Goal: Task Accomplishment & Management: Manage account settings

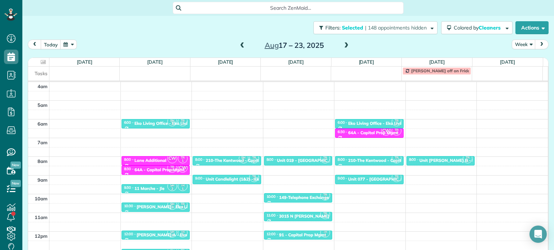
scroll to position [56, 0]
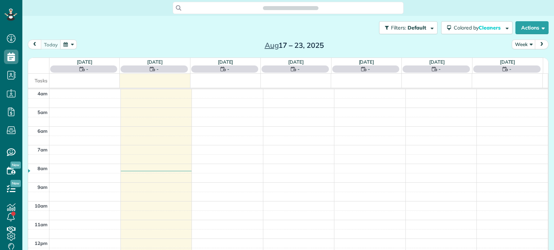
scroll to position [56, 0]
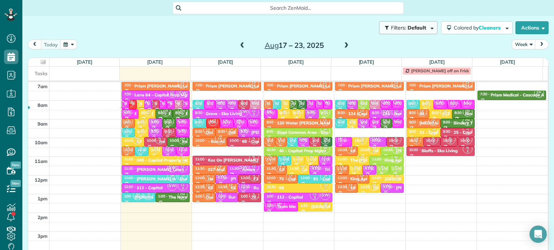
click at [428, 28] on span "button" at bounding box center [430, 27] width 5 height 5
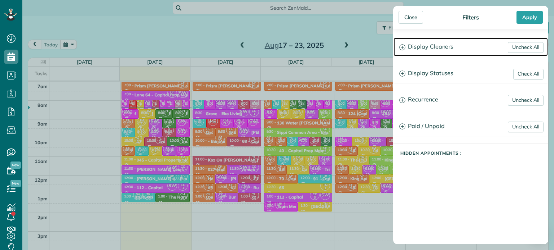
click at [448, 44] on h3 "Display Cleaners" at bounding box center [470, 47] width 154 height 18
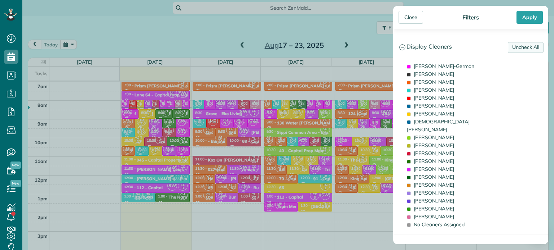
click at [526, 49] on link "Uncheck All" at bounding box center [525, 47] width 36 height 11
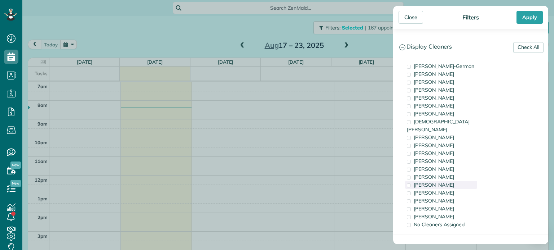
click at [439, 182] on span "[PERSON_NAME]" at bounding box center [433, 185] width 40 height 6
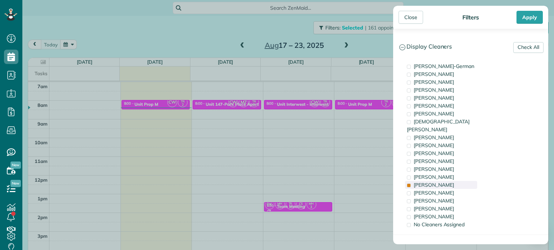
click at [439, 182] on span "[PERSON_NAME]" at bounding box center [433, 185] width 40 height 6
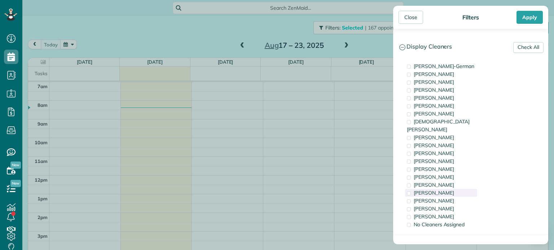
click at [440, 190] on span "[PERSON_NAME]" at bounding box center [433, 193] width 40 height 6
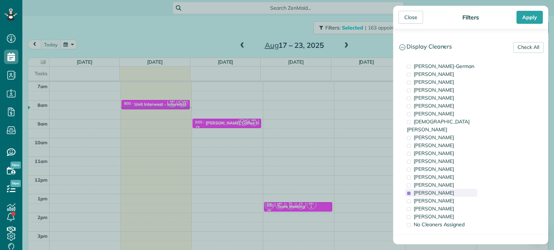
click at [440, 190] on span "[PERSON_NAME]" at bounding box center [433, 193] width 40 height 6
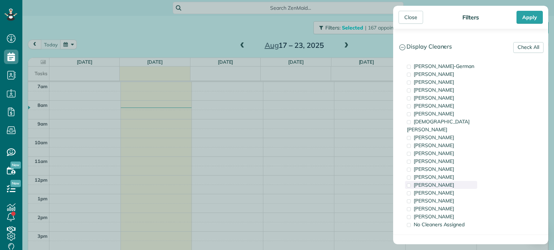
click at [442, 181] on div "[PERSON_NAME]" at bounding box center [441, 185] width 72 height 8
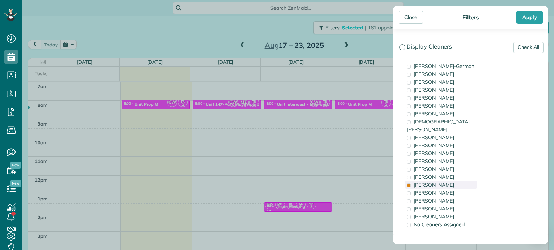
click at [442, 181] on div "[PERSON_NAME]" at bounding box center [441, 185] width 72 height 8
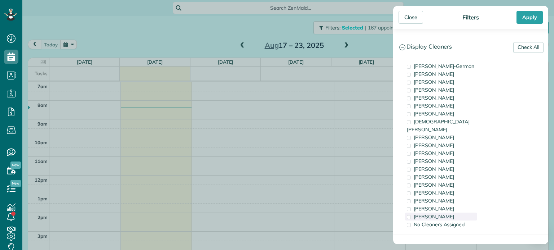
click at [437, 214] on span "[PERSON_NAME]" at bounding box center [433, 217] width 40 height 6
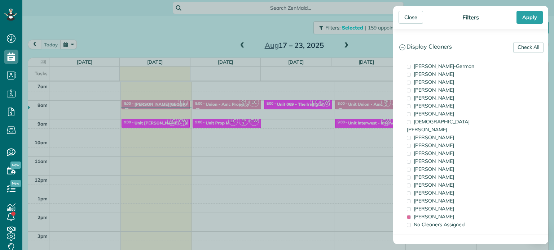
click at [325, 135] on div "Close Filters Apply Check All Display Cleaners [PERSON_NAME]-German [PERSON_NAM…" at bounding box center [277, 125] width 554 height 250
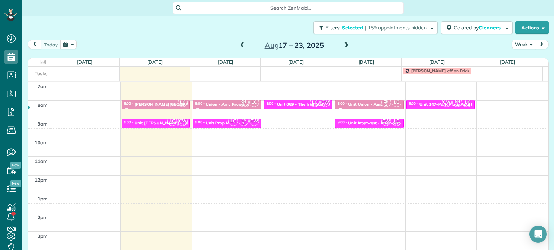
click at [343, 46] on span at bounding box center [346, 46] width 8 height 6
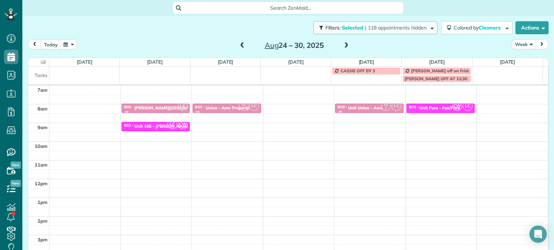
click at [392, 26] on span "| 118 appointments hidden" at bounding box center [396, 28] width 62 height 6
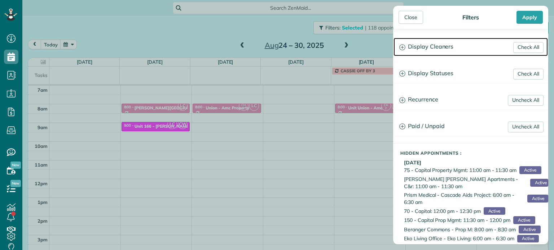
click at [417, 50] on h3 "Display Cleaners" at bounding box center [470, 47] width 154 height 18
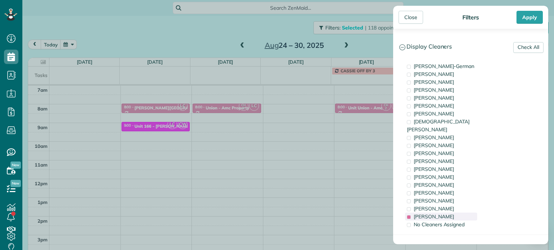
click at [439, 214] on span "[PERSON_NAME]" at bounding box center [433, 217] width 40 height 6
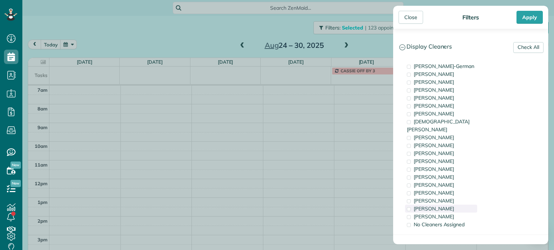
click at [447, 206] on span "[PERSON_NAME]" at bounding box center [433, 209] width 40 height 6
click at [446, 197] on div "[PERSON_NAME]" at bounding box center [441, 201] width 72 height 8
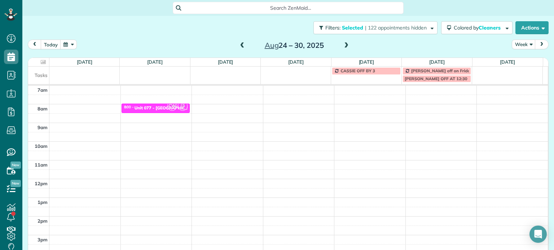
click at [112, 73] on div "Close Filters Apply Check All Display Cleaners [PERSON_NAME]-German [PERSON_NAM…" at bounding box center [277, 125] width 554 height 250
click at [143, 107] on div "Unit 077 - [GEOGRAPHIC_DATA] 13 - Capital" at bounding box center [179, 108] width 90 height 5
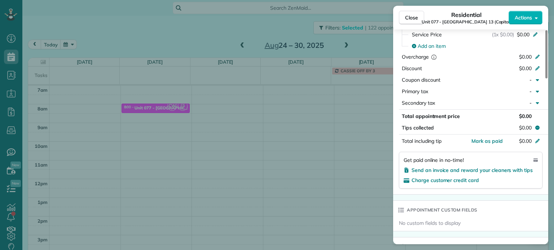
scroll to position [541, 0]
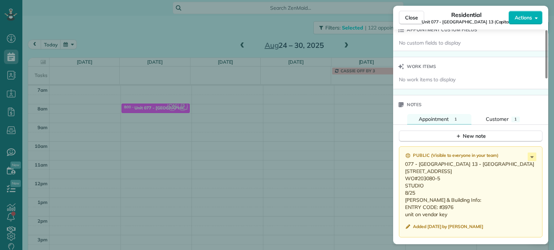
click at [156, 169] on div "Close Residential Unit 077 - Sellwood 13 (Capital) Actions Status Active Unit 0…" at bounding box center [277, 125] width 554 height 250
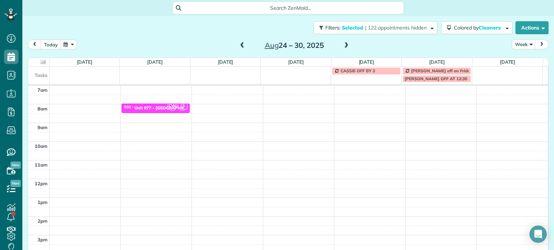
click at [160, 124] on div "4am 5am 6am 7am 8am 9am 10am 11am 12pm 1pm 2pm 3pm 4pm 5pm CW CS 2 8:00 - 8:30 …" at bounding box center [287, 161] width 519 height 262
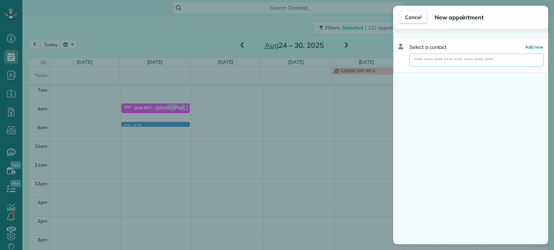
click at [438, 59] on input "text" at bounding box center [476, 60] width 134 height 13
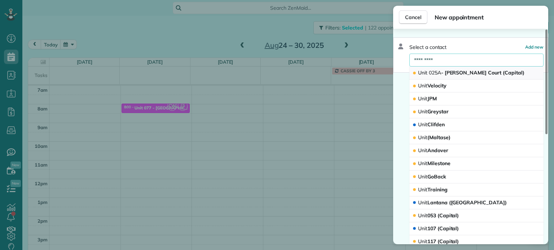
type input "*********"
click at [461, 79] on button "Unit 025A - [PERSON_NAME] Court (Capital)" at bounding box center [476, 73] width 134 height 13
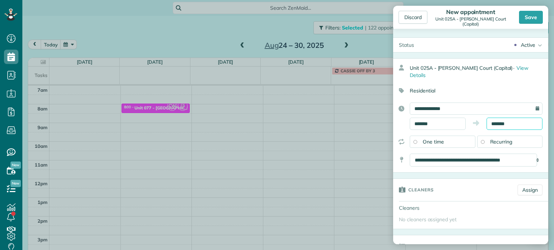
click at [496, 118] on input "*******" at bounding box center [514, 124] width 56 height 12
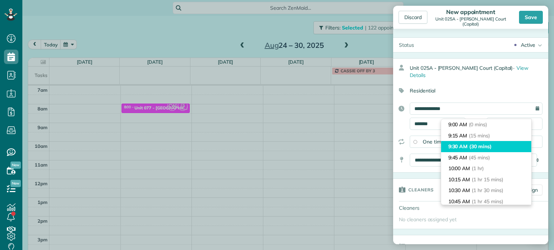
type input "*******"
click at [493, 146] on li "9:30 AM (30 mins)" at bounding box center [486, 146] width 90 height 11
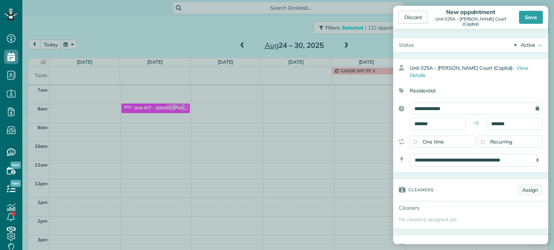
click at [521, 185] on link "Assign" at bounding box center [529, 190] width 25 height 11
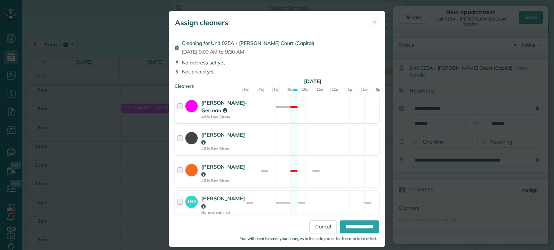
click at [304, 111] on div "[PERSON_NAME]-German 40% Rev Share Not available" at bounding box center [276, 109] width 205 height 28
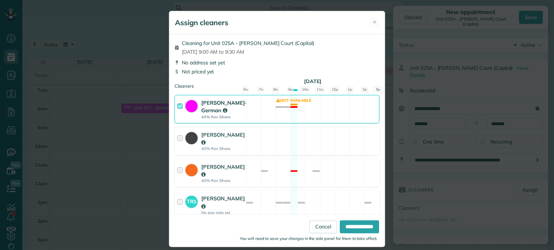
scroll to position [108, 0]
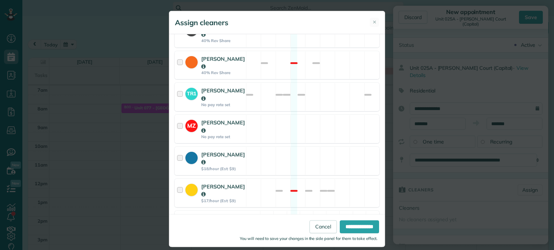
click at [307, 133] on div "MZ [PERSON_NAME] No pay rate set Available" at bounding box center [276, 129] width 205 height 28
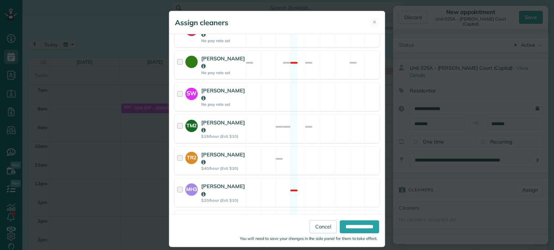
scroll to position [441, 0]
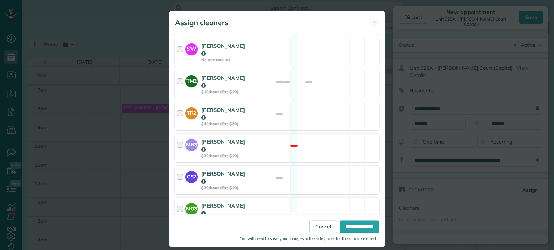
click at [313, 166] on div "CS2 [PERSON_NAME] $20/hour (Est: $10) Available" at bounding box center [276, 180] width 205 height 28
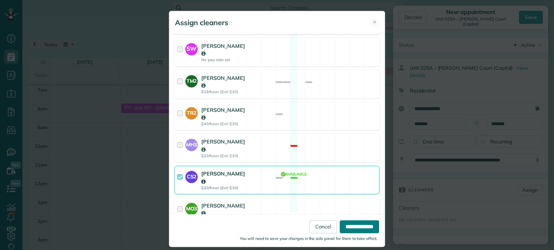
click at [354, 230] on input "**********" at bounding box center [358, 227] width 39 height 13
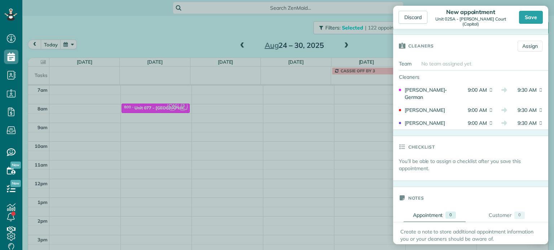
scroll to position [180, 0]
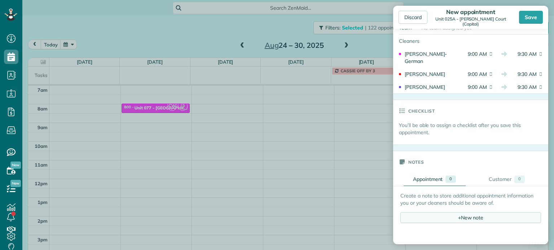
click at [463, 213] on div "+ New note" at bounding box center [470, 218] width 141 height 11
click at [465, 218] on textarea at bounding box center [464, 233] width 115 height 30
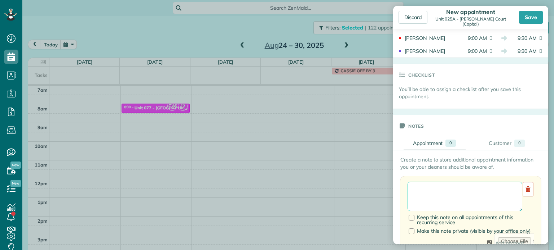
scroll to position [252, 0]
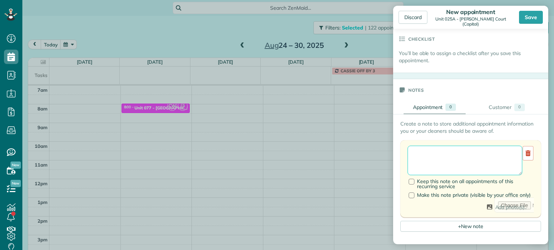
paste textarea "**********"
paste textarea "********"
paste textarea "**********"
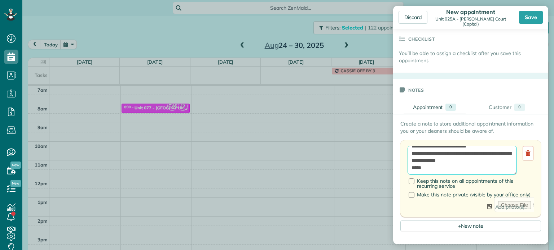
scroll to position [104, 0]
click at [495, 150] on textarea "**********" at bounding box center [461, 161] width 109 height 30
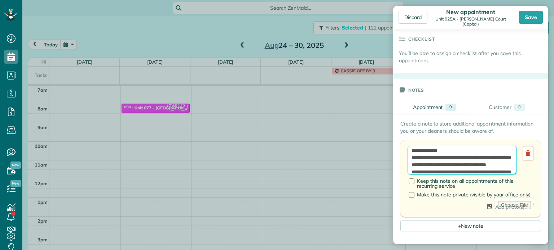
scroll to position [0, 0]
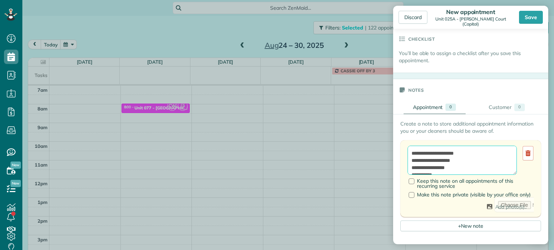
click at [472, 146] on textarea "**********" at bounding box center [461, 161] width 109 height 30
click at [471, 148] on textarea "**********" at bounding box center [461, 161] width 109 height 30
click at [471, 151] on textarea "**********" at bounding box center [461, 161] width 109 height 30
click at [466, 161] on textarea "**********" at bounding box center [461, 161] width 109 height 30
click at [486, 146] on textarea "**********" at bounding box center [461, 161] width 109 height 30
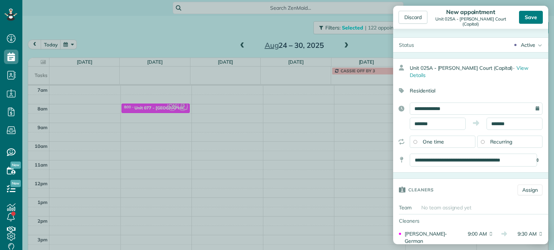
type textarea "**********"
click at [531, 18] on div "Save" at bounding box center [531, 17] width 24 height 13
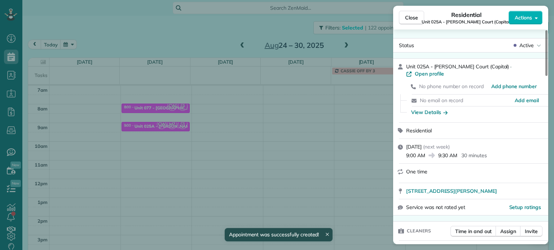
click at [147, 26] on div "Close Residential Unit 025A - [PERSON_NAME] Court (Capital) Actions Status Acti…" at bounding box center [277, 125] width 554 height 250
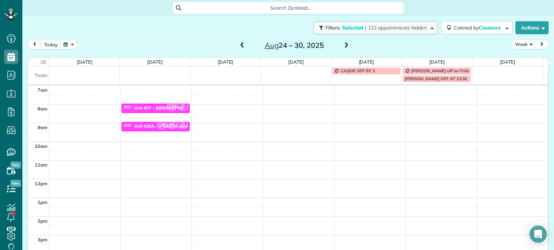
click at [413, 25] on span "| 122 appointments hidden" at bounding box center [396, 28] width 62 height 6
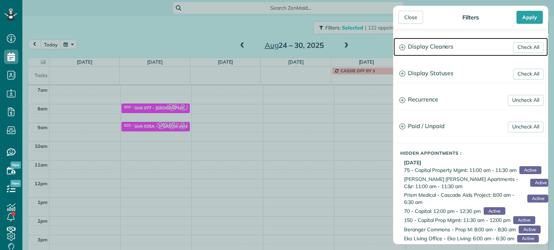
click at [434, 43] on h3 "Display Cleaners" at bounding box center [470, 47] width 154 height 18
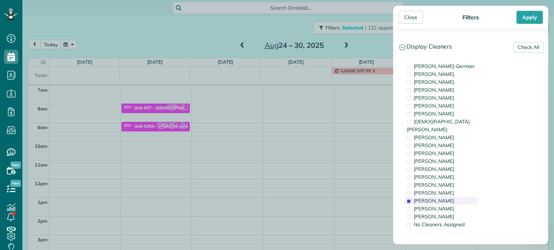
click at [444, 198] on span "[PERSON_NAME]" at bounding box center [433, 201] width 40 height 6
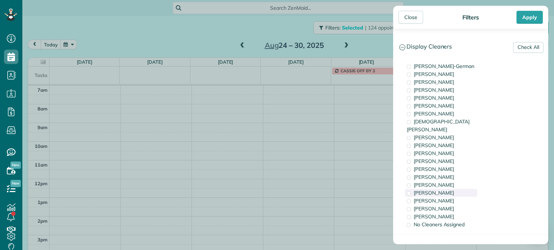
click at [444, 190] on span "[PERSON_NAME]" at bounding box center [433, 193] width 40 height 6
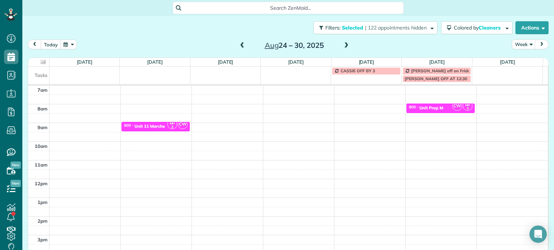
click at [343, 155] on div "Close Filters Apply Check All Display Cleaners [PERSON_NAME]-German [PERSON_NAM…" at bounding box center [277, 125] width 554 height 250
click at [241, 45] on span at bounding box center [242, 46] width 8 height 6
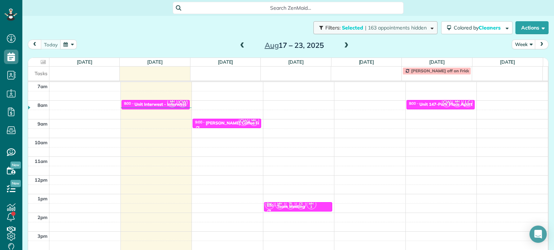
click at [383, 29] on span "| 163 appointments hidden" at bounding box center [396, 28] width 62 height 6
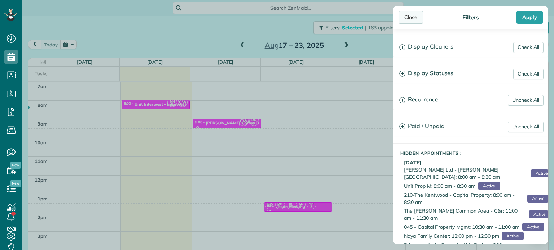
click at [412, 21] on div "Close" at bounding box center [410, 17] width 25 height 13
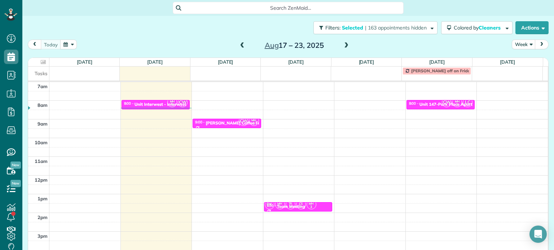
click at [342, 45] on span at bounding box center [346, 46] width 8 height 6
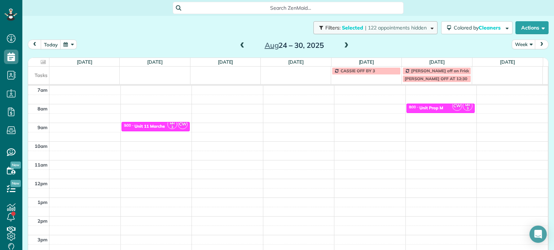
click at [374, 30] on span "| 122 appointments hidden" at bounding box center [396, 28] width 62 height 6
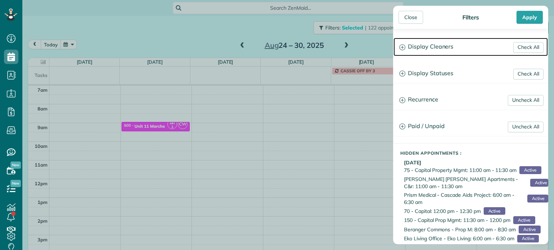
click at [437, 40] on h3 "Display Cleaners" at bounding box center [470, 47] width 154 height 18
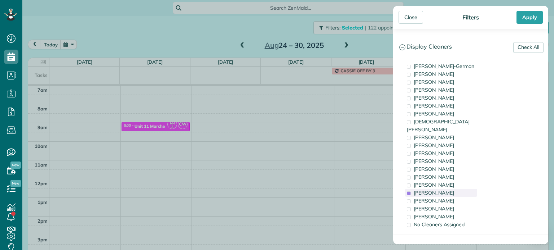
click at [442, 190] on span "[PERSON_NAME]" at bounding box center [433, 193] width 40 height 6
click at [442, 181] on div "[PERSON_NAME]" at bounding box center [441, 185] width 72 height 8
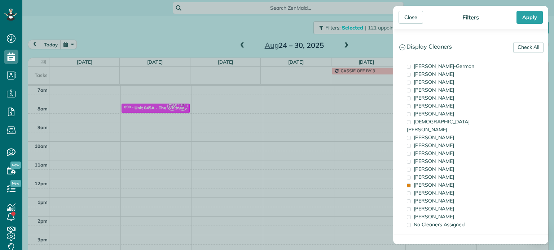
click at [276, 164] on div "Close Filters Apply Check All Display Cleaners [PERSON_NAME]-German [PERSON_NAM…" at bounding box center [277, 125] width 554 height 250
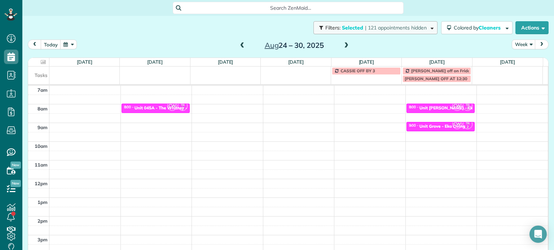
click at [409, 31] on span "| 121 appointments hidden" at bounding box center [396, 28] width 62 height 6
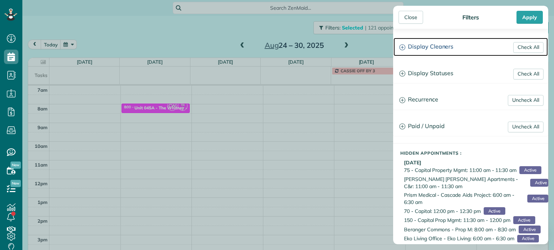
click at [428, 48] on h3 "Display Cleaners" at bounding box center [470, 47] width 154 height 18
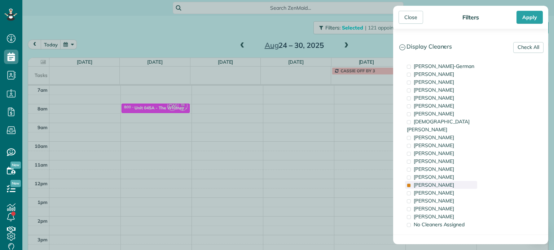
click at [435, 182] on span "[PERSON_NAME]" at bounding box center [433, 185] width 40 height 6
click at [438, 190] on span "[PERSON_NAME]" at bounding box center [433, 193] width 40 height 6
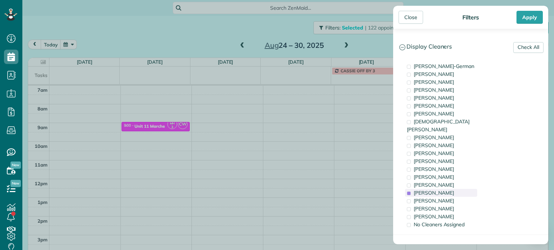
click at [438, 190] on span "[PERSON_NAME]" at bounding box center [433, 193] width 40 height 6
click at [440, 198] on span "[PERSON_NAME]" at bounding box center [433, 201] width 40 height 6
click at [165, 123] on div "Close Filters Apply Check All Display Cleaners [PERSON_NAME]-German [PERSON_NAM…" at bounding box center [277, 125] width 554 height 250
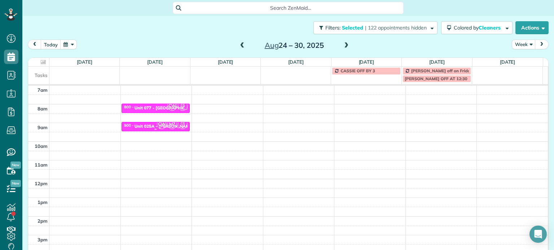
click at [160, 125] on span "CW" at bounding box center [162, 125] width 10 height 10
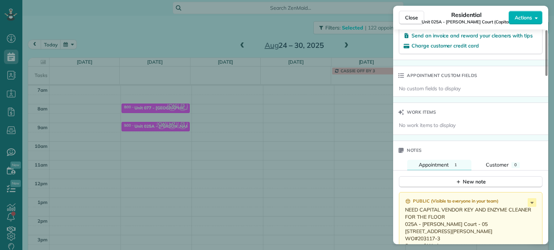
scroll to position [618, 0]
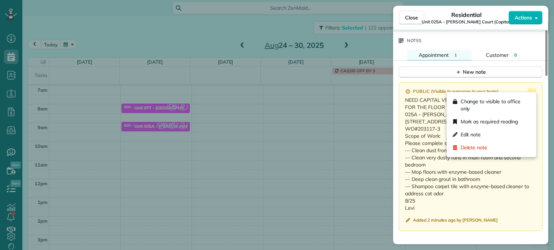
click at [529, 90] on icon at bounding box center [531, 93] width 9 height 9
click at [502, 133] on div "Edit note" at bounding box center [491, 134] width 84 height 13
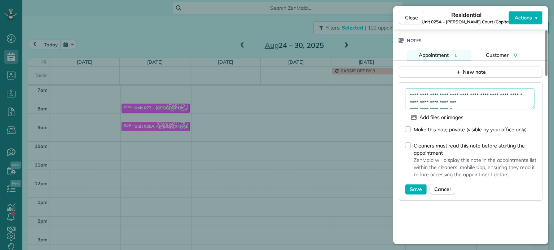
click at [476, 98] on textarea "**********" at bounding box center [470, 99] width 130 height 21
type textarea "**********"
click at [419, 186] on span "Save" at bounding box center [415, 189] width 12 height 7
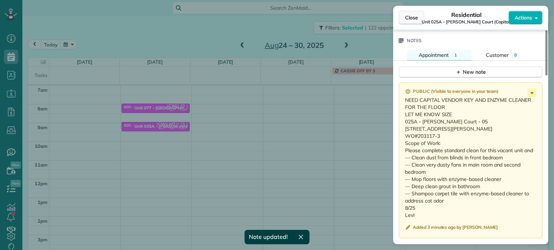
click at [414, 21] on button "Close" at bounding box center [411, 18] width 25 height 14
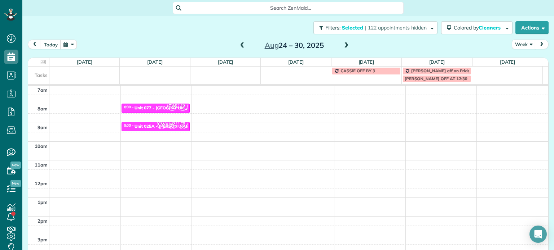
click at [343, 46] on span at bounding box center [346, 46] width 8 height 6
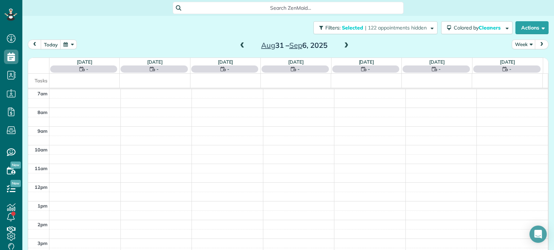
click at [343, 46] on span at bounding box center [346, 46] width 8 height 6
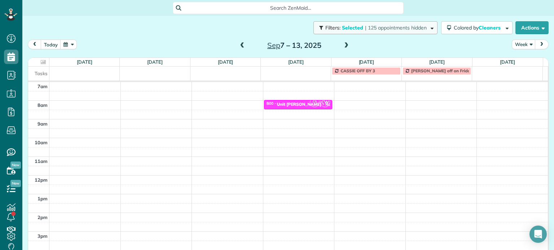
click at [394, 30] on span "| 125 appointments hidden" at bounding box center [396, 28] width 62 height 6
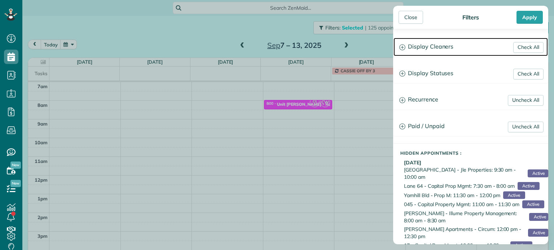
click at [440, 48] on h3 "Display Cleaners" at bounding box center [470, 47] width 154 height 18
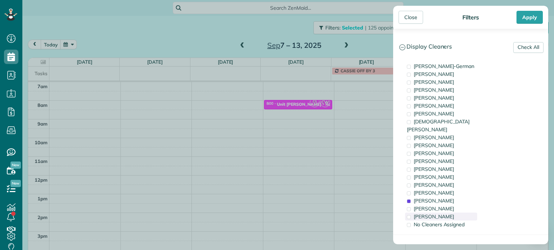
click at [441, 214] on span "[PERSON_NAME]" at bounding box center [433, 217] width 40 height 6
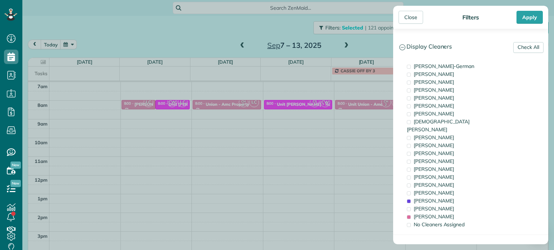
click at [349, 170] on div "Close Filters Apply Check All Display Cleaners [PERSON_NAME]-German [PERSON_NAM…" at bounding box center [277, 125] width 554 height 250
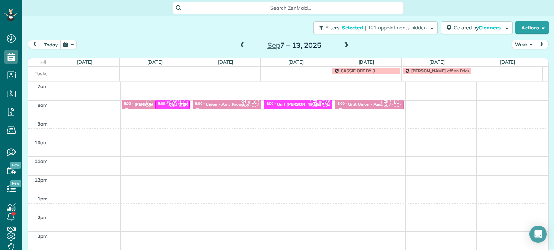
click at [430, 102] on div "4am 5am 6am 7am 8am 9am 10am 11am 12pm 1pm 2pm 3pm 4pm 5pm LC 8:00 - 8:30 [PERS…" at bounding box center [287, 157] width 519 height 262
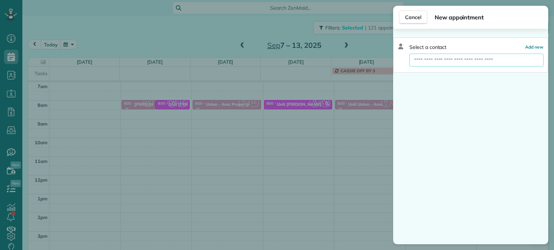
click at [447, 63] on input "text" at bounding box center [476, 60] width 134 height 13
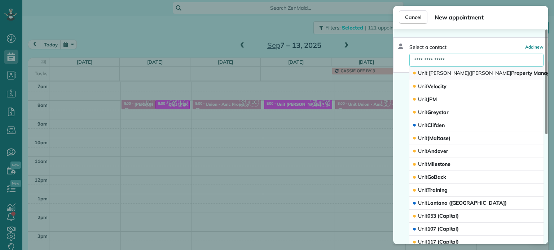
type input "**********"
click at [470, 71] on span "[PERSON_NAME]" at bounding box center [490, 73] width 40 height 6
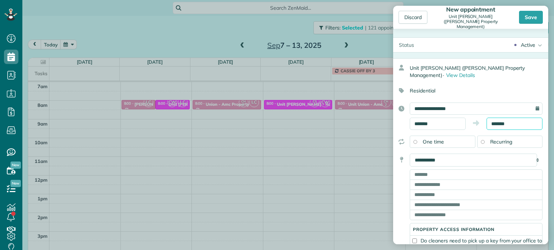
click at [497, 121] on input "*******" at bounding box center [514, 124] width 56 height 12
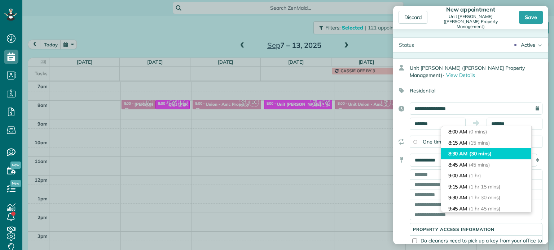
type input "*******"
click at [488, 152] on span "(30 mins)" at bounding box center [480, 154] width 22 height 6
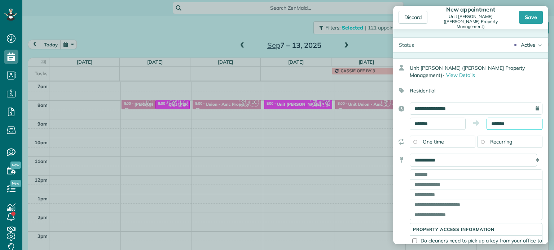
scroll to position [11, 0]
click at [430, 173] on input "text" at bounding box center [475, 175] width 133 height 10
paste input "**********"
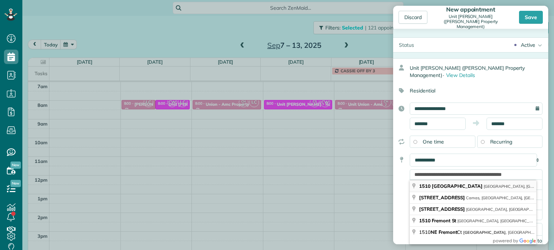
type input "**********"
type input "********"
type input "**"
type input "*****"
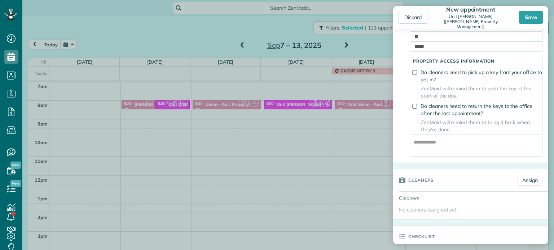
scroll to position [180, 0]
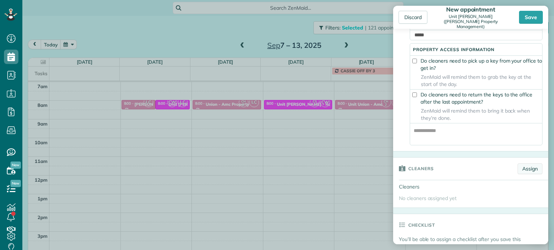
click at [524, 172] on link "Assign" at bounding box center [529, 169] width 25 height 11
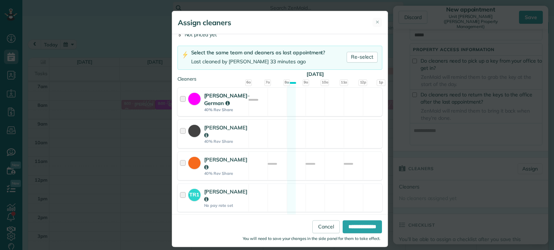
scroll to position [36, 0]
click at [310, 117] on div "[PERSON_NAME]-German 40% Rev Share Available" at bounding box center [279, 103] width 205 height 28
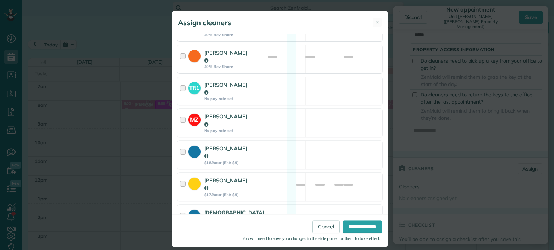
click at [310, 119] on div "MZ [PERSON_NAME] No pay rate set Available" at bounding box center [279, 123] width 205 height 28
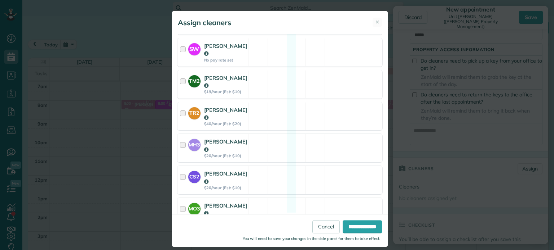
scroll to position [471, 0]
click at [298, 166] on div "CS2 [PERSON_NAME] $20/hour (Est: $10) Available" at bounding box center [279, 180] width 205 height 28
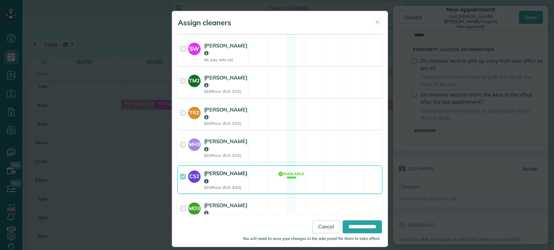
click at [300, 230] on div "LC [PERSON_NAME] $20/hour (Est: $10) Available" at bounding box center [279, 244] width 205 height 28
click at [354, 226] on input "**********" at bounding box center [361, 227] width 39 height 13
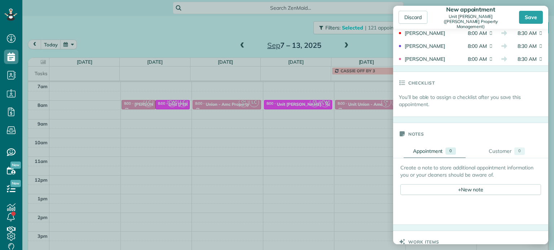
scroll to position [396, 0]
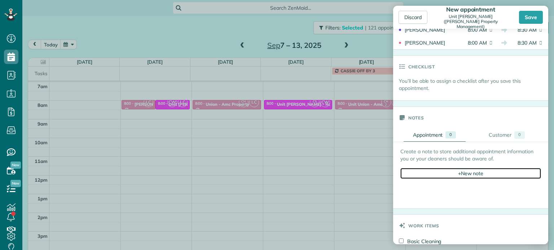
click at [443, 178] on div "+ New note" at bounding box center [470, 173] width 141 height 11
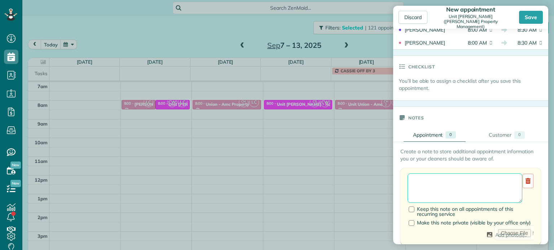
click at [442, 181] on textarea at bounding box center [464, 189] width 115 height 30
paste textarea "**********"
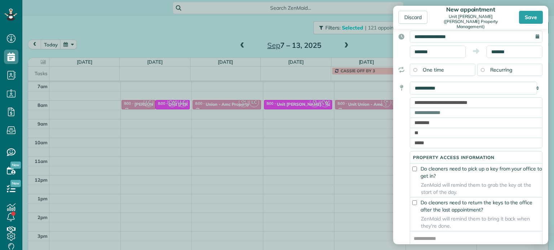
scroll to position [0, 0]
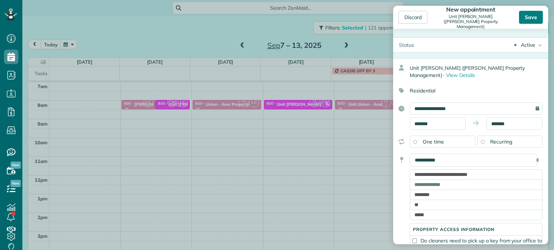
type textarea "**********"
click at [525, 17] on div "Save" at bounding box center [531, 17] width 24 height 13
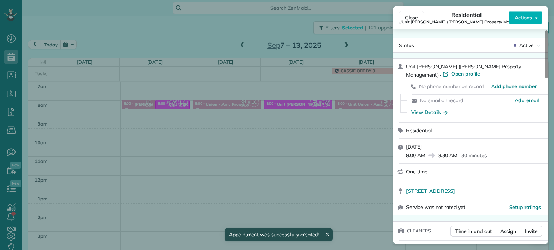
click at [375, 37] on div "Close Residential Unit [PERSON_NAME] ([PERSON_NAME] Property Management) Action…" at bounding box center [277, 125] width 554 height 250
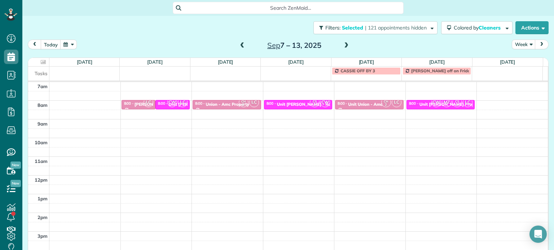
click at [345, 44] on span at bounding box center [346, 46] width 8 height 6
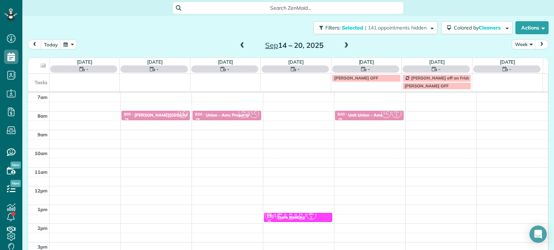
click at [239, 43] on span at bounding box center [242, 46] width 8 height 6
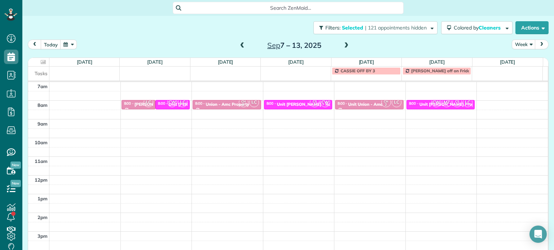
click at [343, 46] on span at bounding box center [346, 46] width 8 height 6
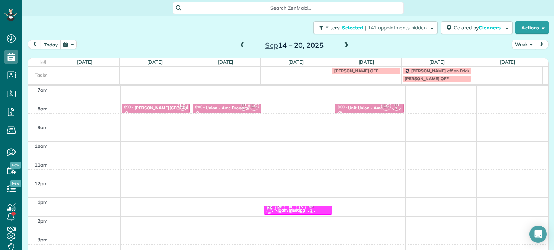
click at [343, 46] on span at bounding box center [346, 46] width 8 height 6
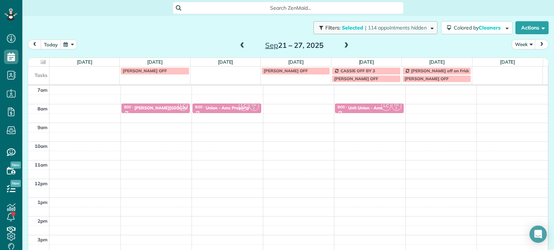
click at [394, 31] on span "| 114 appointments hidden" at bounding box center [396, 28] width 62 height 6
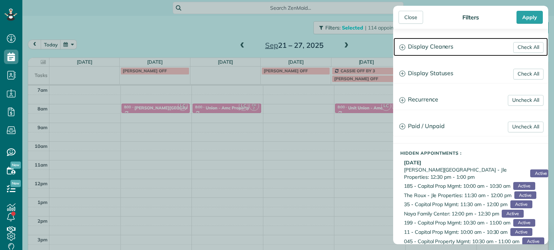
click at [427, 50] on h3 "Display Cleaners" at bounding box center [470, 47] width 154 height 18
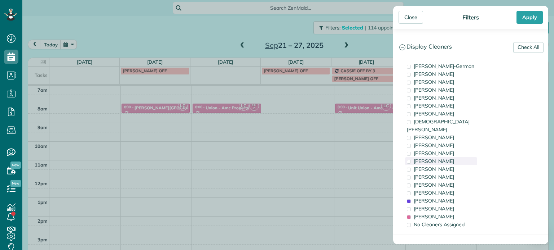
click at [443, 157] on div "[PERSON_NAME]" at bounding box center [441, 161] width 72 height 8
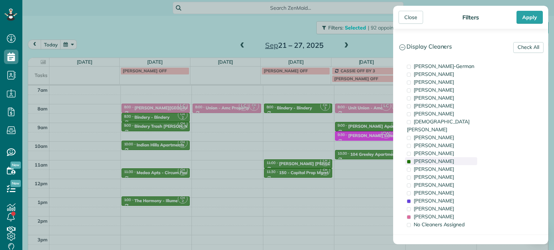
click at [443, 157] on div "[PERSON_NAME]" at bounding box center [441, 161] width 72 height 8
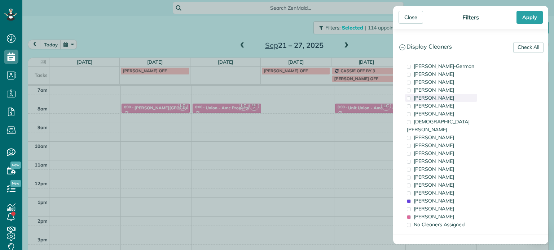
click at [432, 99] on span "[PERSON_NAME]" at bounding box center [433, 98] width 40 height 6
click at [374, 124] on div "Close Filters Apply Check All Display Cleaners [PERSON_NAME]-German [PERSON_NAM…" at bounding box center [277, 125] width 554 height 250
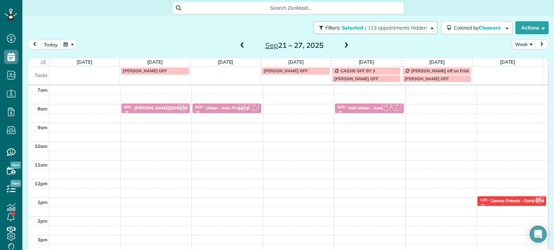
click at [414, 29] on span "| 113 appointments hidden" at bounding box center [396, 28] width 62 height 6
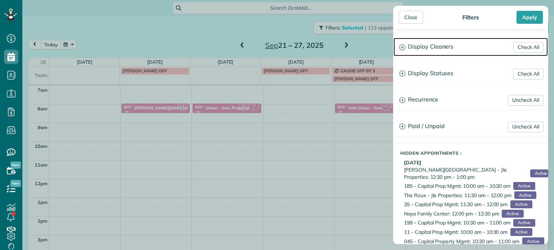
click at [414, 45] on h3 "Display Cleaners" at bounding box center [470, 47] width 154 height 18
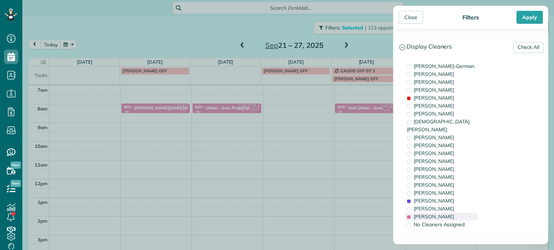
click at [434, 214] on span "[PERSON_NAME]" at bounding box center [433, 217] width 40 height 6
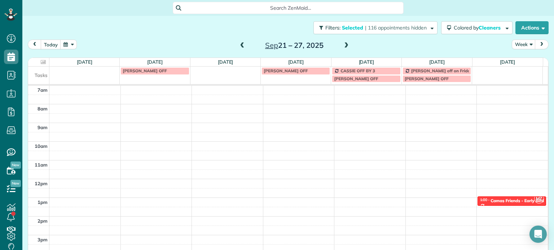
click at [365, 108] on div "Close Filters Apply Check All Display Cleaners [PERSON_NAME]-German [PERSON_NAM…" at bounding box center [277, 125] width 554 height 250
click at [365, 105] on div "4am 5am 6am 7am 8am 9am 10am 11am 12pm 1pm 2pm 3pm 4pm 5pm MZ 1:00 - 1:30 Camas…" at bounding box center [287, 161] width 519 height 262
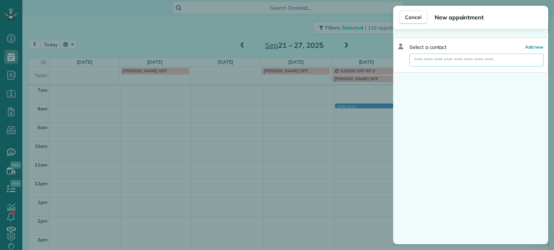
drag, startPoint x: 451, startPoint y: 60, endPoint x: 461, endPoint y: 62, distance: 10.2
click at [451, 60] on input "text" at bounding box center [476, 60] width 134 height 13
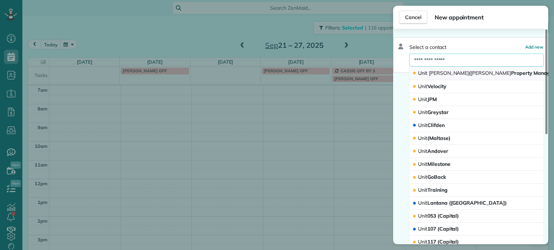
type input "**********"
click at [455, 72] on span "Unit [PERSON_NAME] ( [PERSON_NAME] Property Management)" at bounding box center [493, 73] width 150 height 6
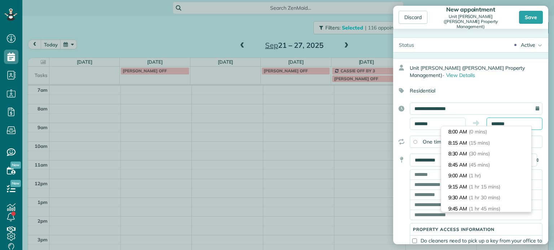
click at [494, 126] on body "Dashboard Scheduling Calendar View List View Dispatch View - Weekly scheduling …" at bounding box center [277, 125] width 554 height 250
type input "*******"
click at [489, 154] on span "(30 mins)" at bounding box center [480, 154] width 22 height 6
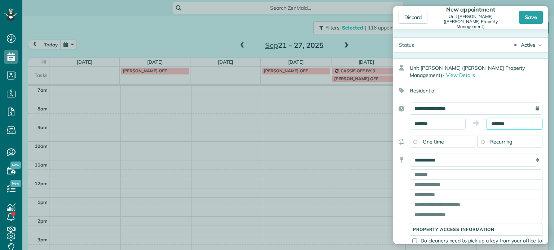
scroll to position [11, 0]
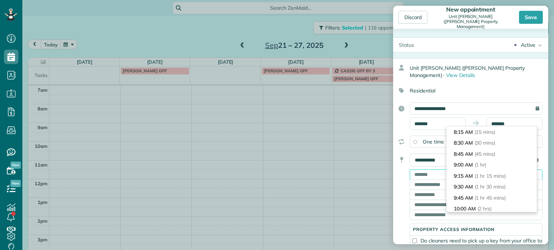
click at [420, 174] on input "text" at bounding box center [475, 175] width 133 height 10
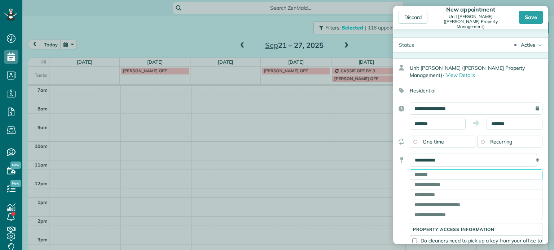
paste input "**********"
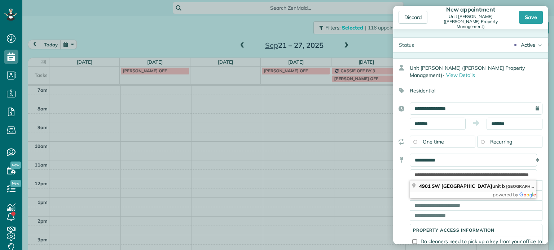
type input "**********"
type input "********"
type input "**"
type input "*****"
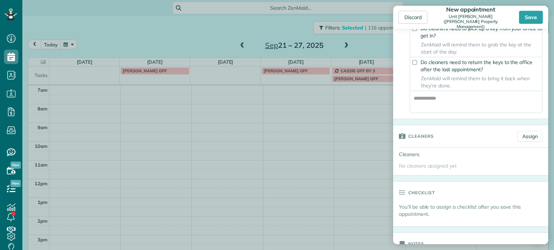
scroll to position [216, 0]
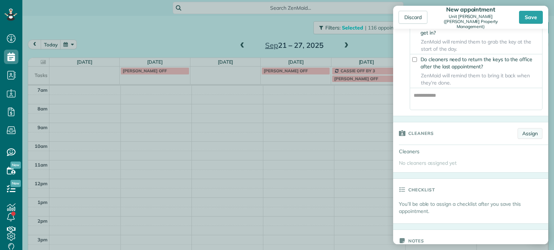
click at [520, 138] on link "Assign" at bounding box center [529, 133] width 25 height 11
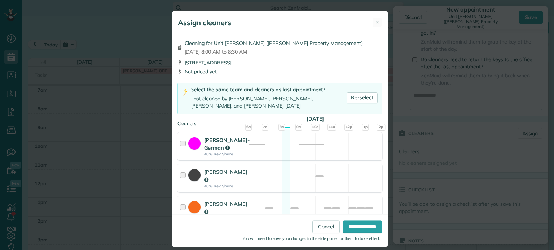
click at [331, 148] on div "[PERSON_NAME]-German 40% Rev Share Available" at bounding box center [279, 147] width 205 height 28
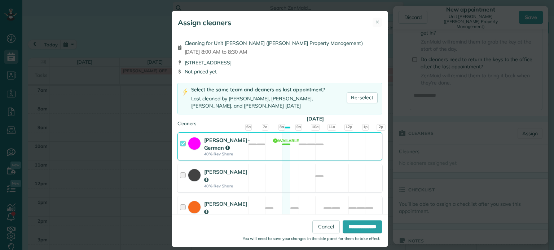
scroll to position [108, 0]
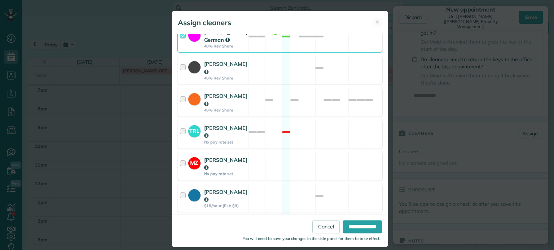
click at [333, 154] on div "MZ [PERSON_NAME] No pay rate set Available" at bounding box center [279, 166] width 205 height 28
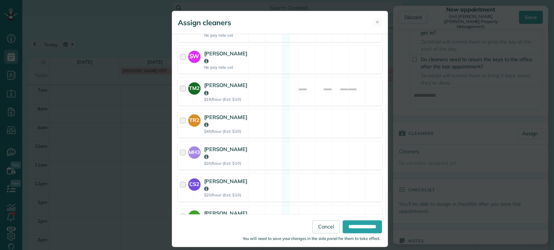
scroll to position [471, 0]
click at [335, 173] on div "CS2 [PERSON_NAME] $20/hour (Est: $10) Available" at bounding box center [279, 187] width 205 height 28
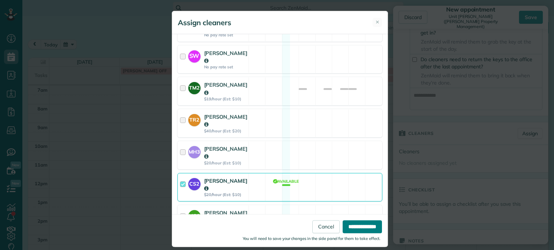
click at [365, 223] on input "**********" at bounding box center [361, 227] width 39 height 13
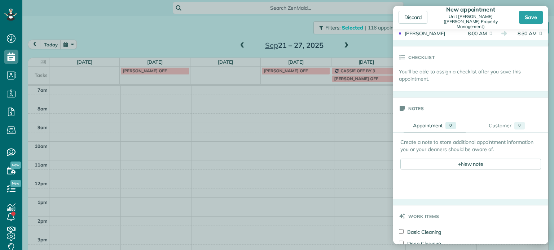
scroll to position [396, 0]
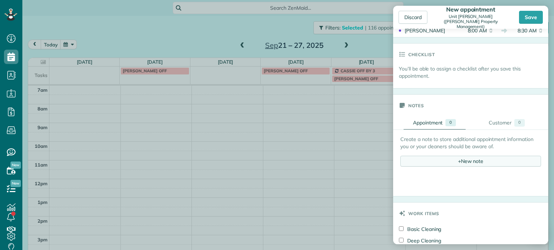
click at [472, 167] on div "+ New note" at bounding box center [470, 161] width 141 height 11
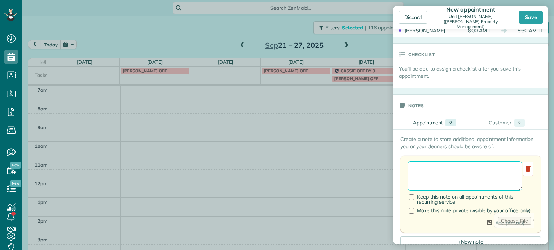
click at [473, 171] on textarea at bounding box center [464, 176] width 115 height 30
paste textarea "**********"
click at [487, 188] on textarea "**********" at bounding box center [461, 176] width 109 height 30
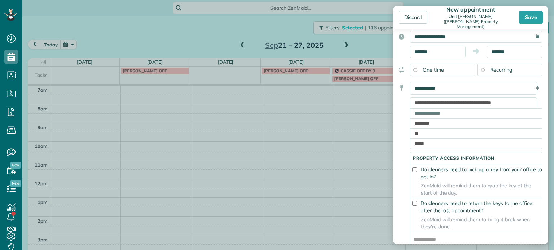
scroll to position [0, 0]
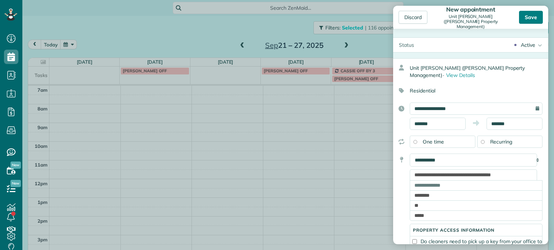
type textarea "**********"
click at [530, 21] on div "Save" at bounding box center [531, 17] width 24 height 13
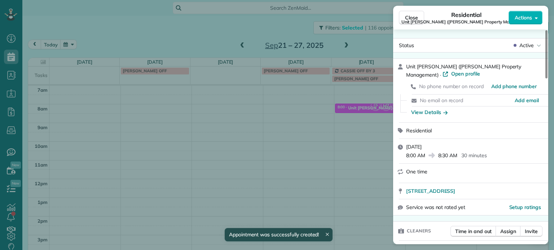
click at [243, 102] on div "Close Residential Unit [PERSON_NAME] ([PERSON_NAME] Property Management) Action…" at bounding box center [277, 125] width 554 height 250
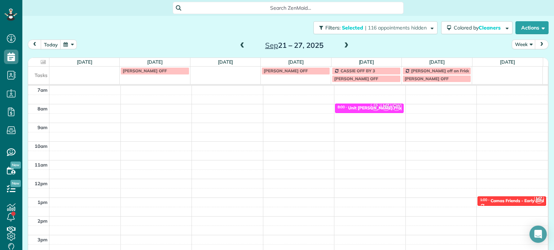
click at [242, 41] on span at bounding box center [242, 45] width 8 height 11
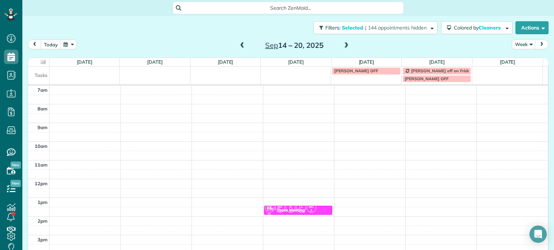
click at [242, 41] on span at bounding box center [242, 45] width 8 height 11
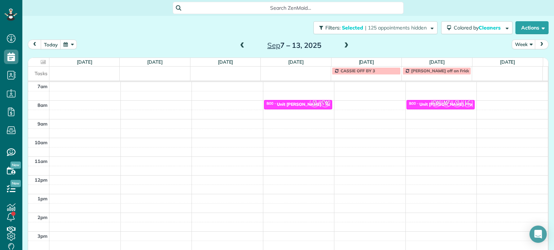
click at [242, 41] on span at bounding box center [242, 45] width 8 height 11
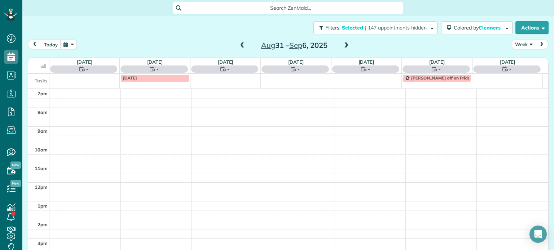
click at [242, 41] on span at bounding box center [242, 45] width 8 height 11
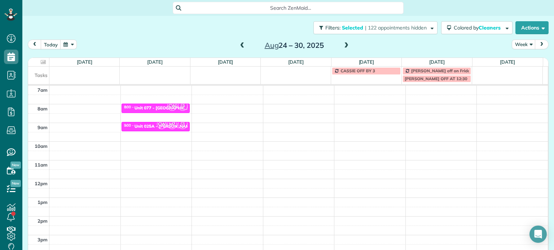
click at [242, 41] on span at bounding box center [242, 45] width 8 height 11
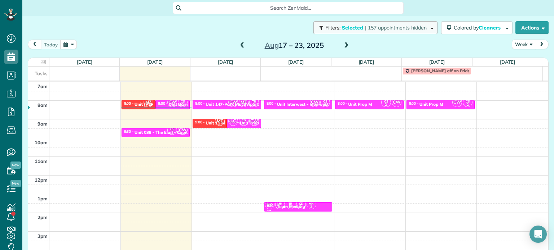
click at [408, 28] on span "| 157 appointments hidden" at bounding box center [396, 28] width 62 height 6
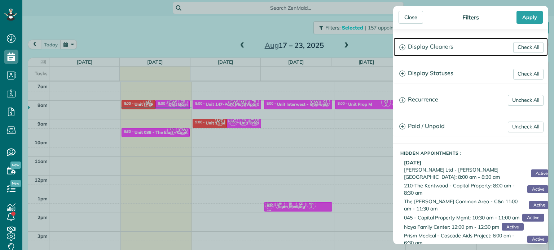
click at [436, 49] on h3 "Display Cleaners" at bounding box center [470, 47] width 154 height 18
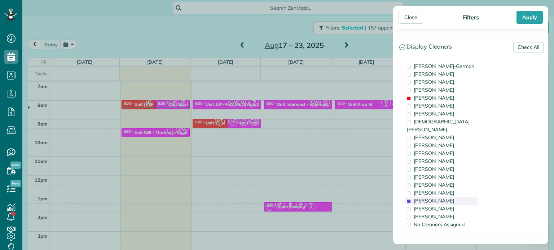
click at [434, 198] on span "[PERSON_NAME]" at bounding box center [433, 201] width 40 height 6
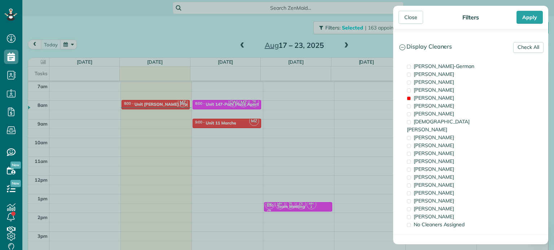
click at [295, 161] on div "Close Filters Apply Check All Display Cleaners [PERSON_NAME]-German [PERSON_NAM…" at bounding box center [277, 125] width 554 height 250
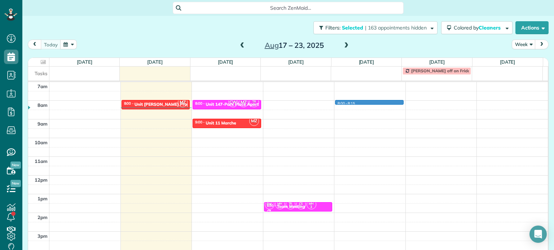
click at [367, 101] on div "4am 5am 6am 7am 8am 9am 10am 11am 12pm 1pm 2pm 3pm 4pm 5pm MZ 8:00 - 8:30 Unit …" at bounding box center [287, 157] width 519 height 262
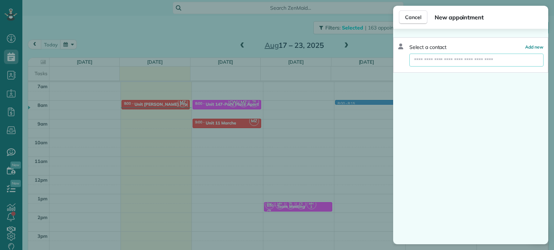
click at [450, 63] on input "text" at bounding box center [476, 60] width 134 height 13
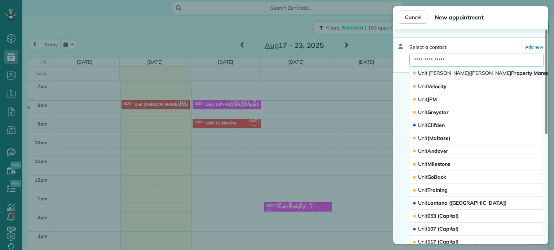
type input "**********"
click at [470, 72] on span "[PERSON_NAME]" at bounding box center [490, 73] width 40 height 6
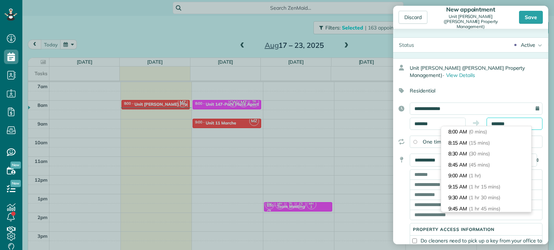
click at [499, 124] on input "*******" at bounding box center [514, 124] width 56 height 12
type input "*******"
click at [490, 155] on span "(30 mins)" at bounding box center [480, 154] width 22 height 6
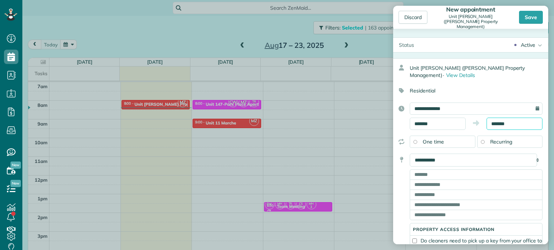
scroll to position [11, 0]
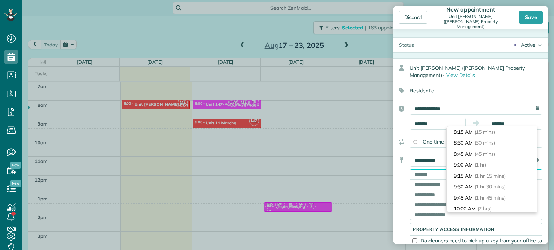
click at [427, 176] on input "text" at bounding box center [475, 175] width 133 height 10
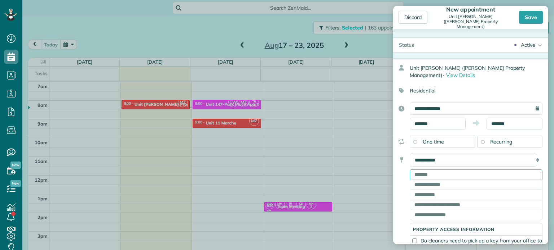
paste input "**********"
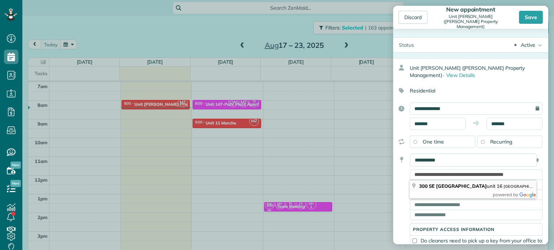
type input "**********"
type input "********"
type input "**"
type input "*****"
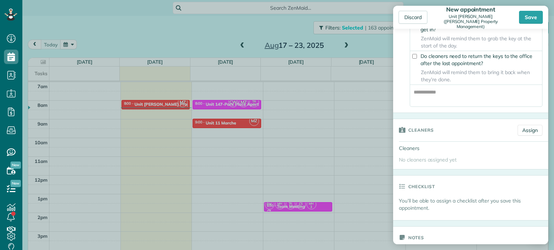
scroll to position [252, 0]
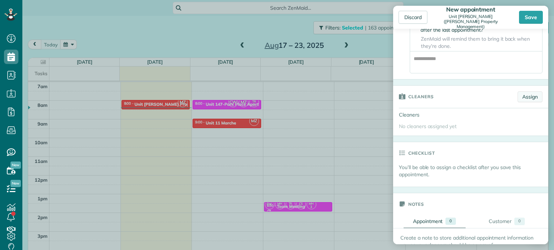
click at [530, 98] on link "Assign" at bounding box center [529, 97] width 25 height 11
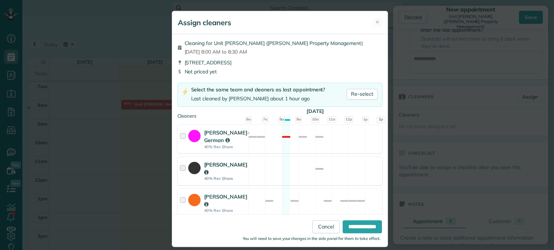
scroll to position [144, 0]
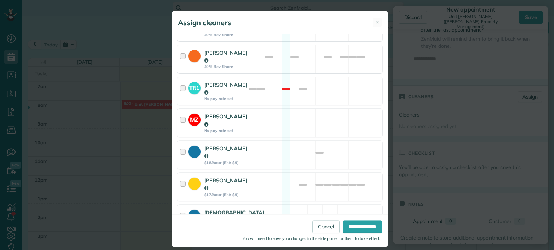
click at [287, 118] on div "MZ [PERSON_NAME] No pay rate set Available" at bounding box center [279, 123] width 205 height 28
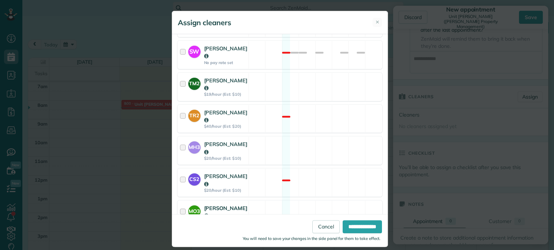
scroll to position [471, 0]
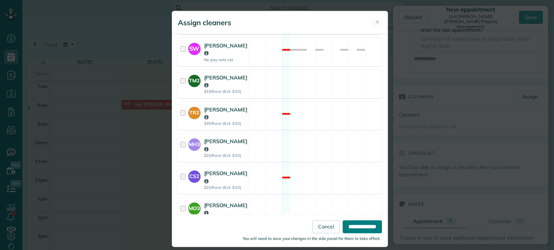
click at [348, 224] on input "**********" at bounding box center [361, 227] width 39 height 13
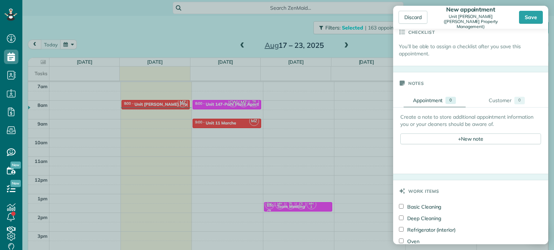
scroll to position [396, 0]
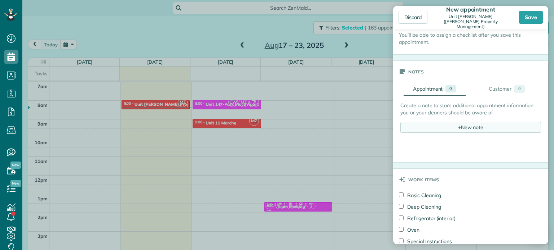
click at [461, 128] on div "+ New note" at bounding box center [470, 127] width 141 height 11
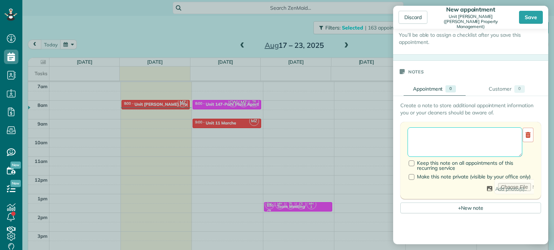
click at [464, 139] on textarea at bounding box center [464, 143] width 115 height 30
paste textarea "**********"
type textarea "**********"
click at [528, 17] on div "Save" at bounding box center [531, 17] width 24 height 13
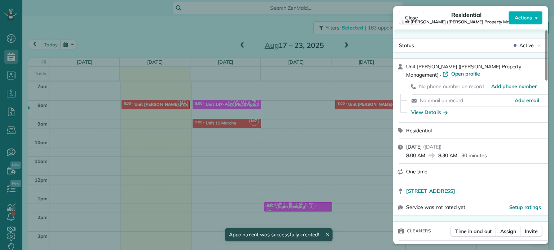
click at [302, 109] on div "Close Residential Unit [PERSON_NAME] ([PERSON_NAME] Property Management) Action…" at bounding box center [277, 125] width 554 height 250
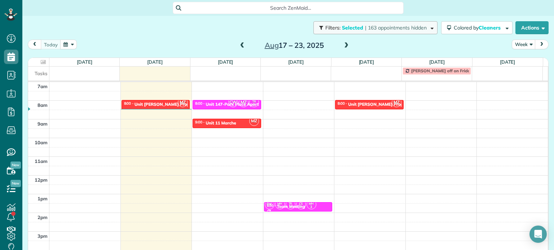
click at [370, 21] on button "Filters: Selected | 163 appointments hidden" at bounding box center [375, 27] width 124 height 13
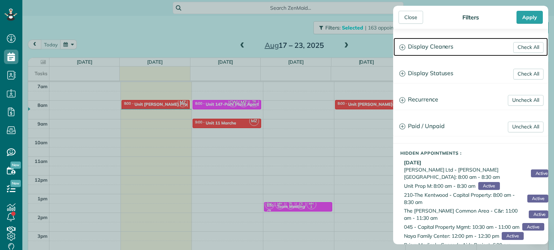
click at [415, 43] on h3 "Display Cleaners" at bounding box center [470, 47] width 154 height 18
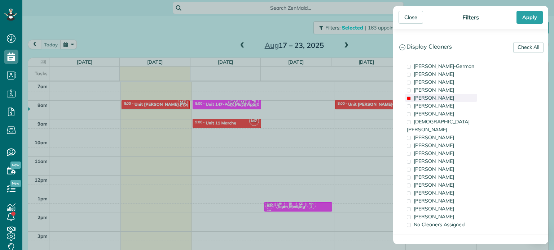
click at [435, 95] on span "[PERSON_NAME]" at bounding box center [433, 98] width 40 height 6
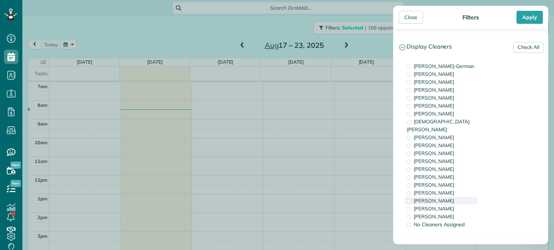
click at [440, 198] on span "[PERSON_NAME]" at bounding box center [433, 201] width 40 height 6
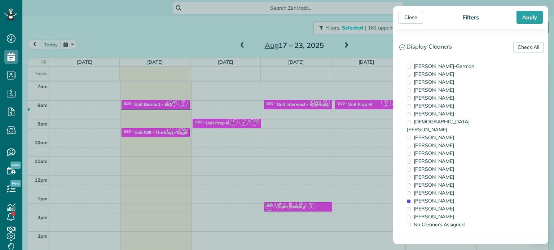
click at [350, 147] on div "Close Filters Apply Check All Display Cleaners [PERSON_NAME]-German [PERSON_NAM…" at bounding box center [277, 125] width 554 height 250
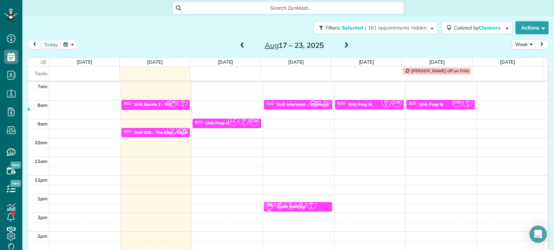
click at [345, 47] on span at bounding box center [346, 46] width 8 height 6
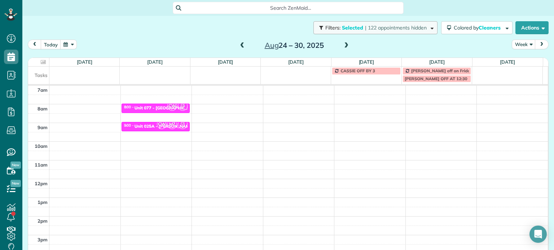
click at [392, 30] on span "| 122 appointments hidden" at bounding box center [396, 28] width 62 height 6
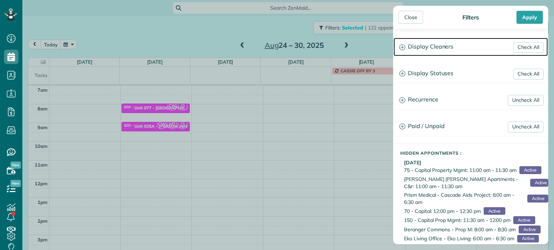
click at [419, 39] on h3 "Display Cleaners" at bounding box center [470, 47] width 154 height 18
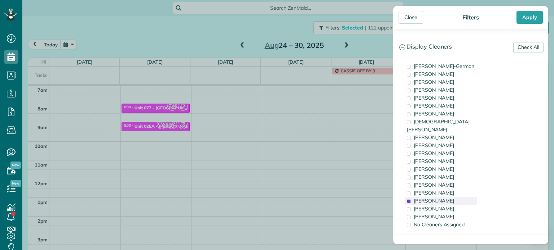
click at [438, 198] on span "[PERSON_NAME]" at bounding box center [433, 201] width 40 height 6
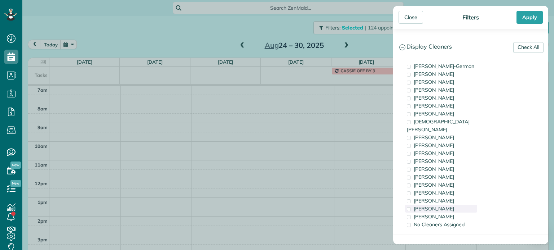
click at [438, 205] on div "[PERSON_NAME]" at bounding box center [441, 209] width 72 height 8
click at [440, 214] on span "[PERSON_NAME]" at bounding box center [433, 217] width 40 height 6
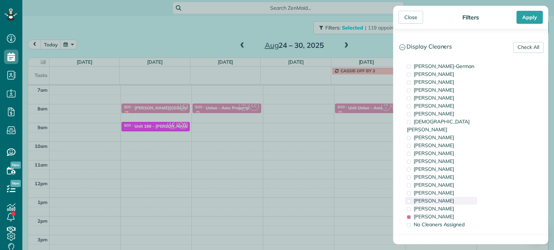
click at [441, 198] on span "[PERSON_NAME]" at bounding box center [433, 201] width 40 height 6
click at [204, 86] on div "Close Filters Apply Check All Display Cleaners [PERSON_NAME]-German [PERSON_NAM…" at bounding box center [277, 125] width 554 height 250
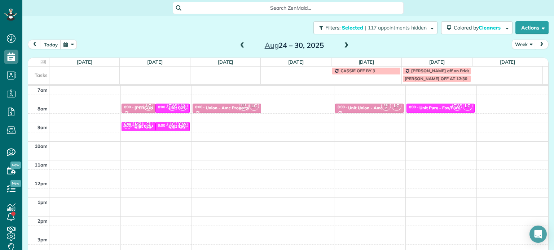
click at [238, 46] on span at bounding box center [242, 46] width 8 height 6
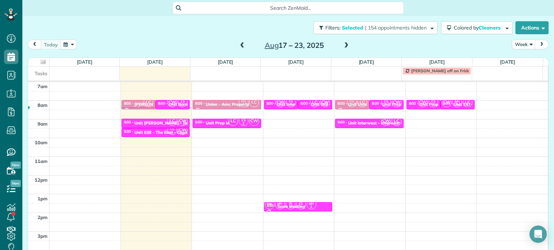
click at [143, 104] on span "LC" at bounding box center [148, 103] width 10 height 10
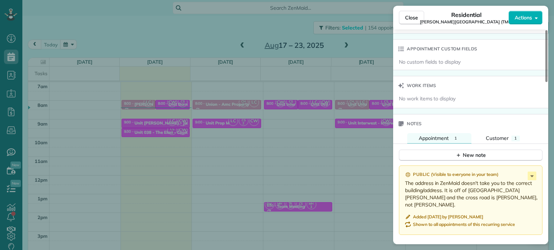
scroll to position [543, 0]
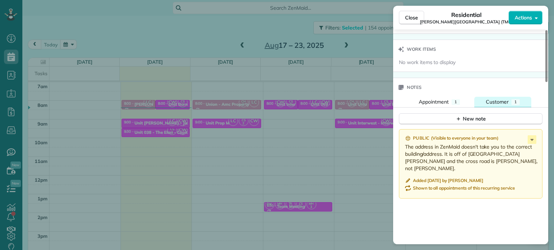
click at [508, 98] on div "Customer" at bounding box center [496, 101] width 23 height 7
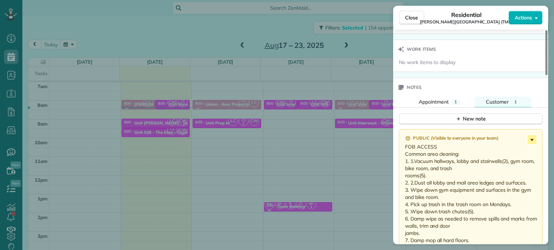
click at [530, 136] on icon at bounding box center [531, 140] width 9 height 9
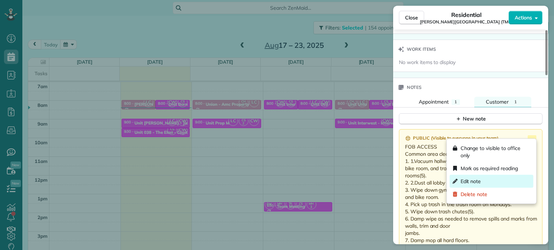
click at [500, 179] on div "Edit note" at bounding box center [491, 181] width 84 height 13
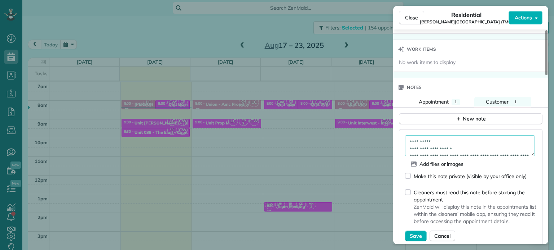
click at [465, 136] on textarea "**********" at bounding box center [470, 146] width 130 height 21
type textarea "**********"
click at [421, 231] on button "Save" at bounding box center [416, 236] width 22 height 11
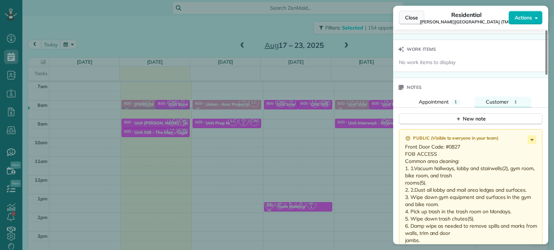
click at [411, 18] on span "Close" at bounding box center [411, 17] width 13 height 7
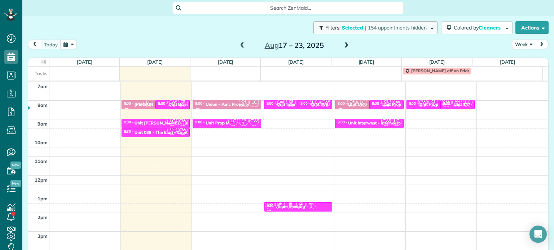
click at [409, 29] on span "| 154 appointments hidden" at bounding box center [396, 28] width 62 height 6
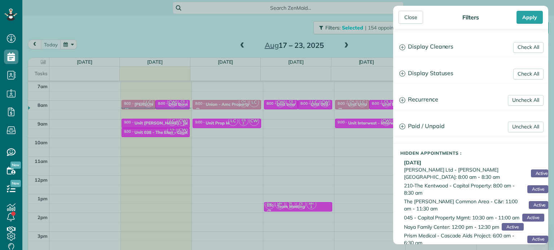
click at [191, 99] on div "Close Filters Apply Check All Display Cleaners [PERSON_NAME]-German [PERSON_NAM…" at bounding box center [277, 125] width 554 height 250
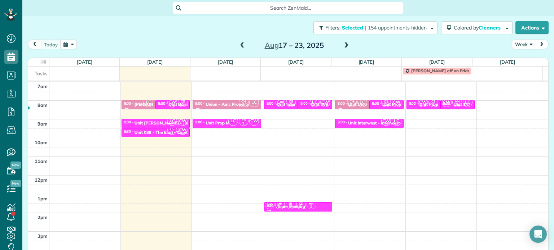
click at [178, 106] on small "2" at bounding box center [182, 105] width 9 height 7
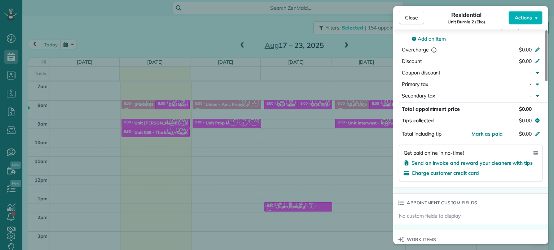
scroll to position [543, 0]
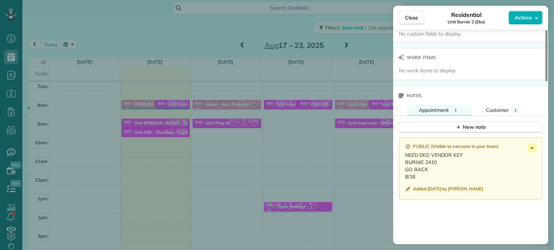
click at [281, 100] on div "Close Residential Unit Burnie 2 (Eko) Actions Status Active Unit Burnie 2 (Eko)…" at bounding box center [277, 125] width 554 height 250
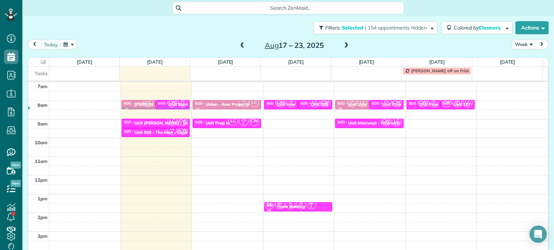
click at [240, 44] on span at bounding box center [242, 46] width 8 height 6
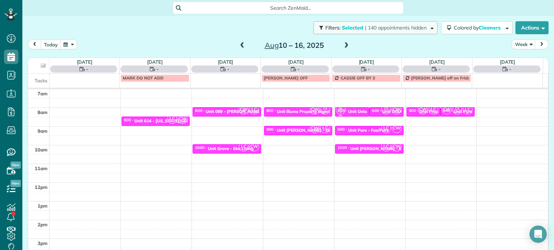
click at [408, 27] on span "| 140 appointments hidden" at bounding box center [396, 28] width 62 height 6
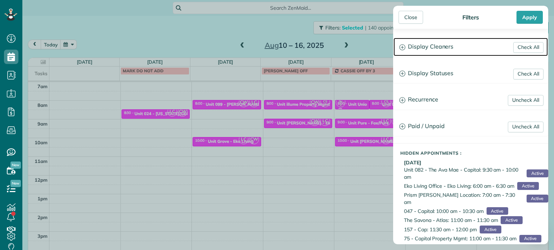
click at [446, 50] on h3 "Display Cleaners" at bounding box center [470, 47] width 154 height 18
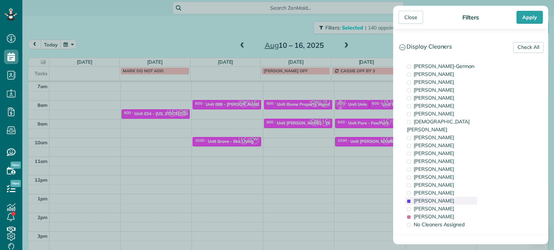
click at [445, 197] on div "[PERSON_NAME]" at bounding box center [441, 201] width 72 height 8
click at [443, 214] on span "[PERSON_NAME]" at bounding box center [433, 217] width 40 height 6
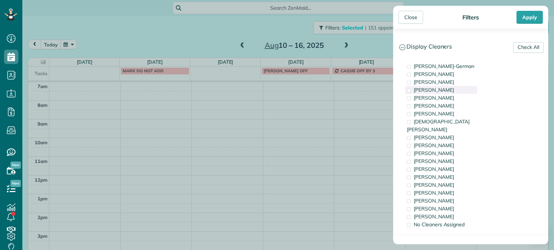
click at [447, 91] on span "[PERSON_NAME]" at bounding box center [433, 90] width 40 height 6
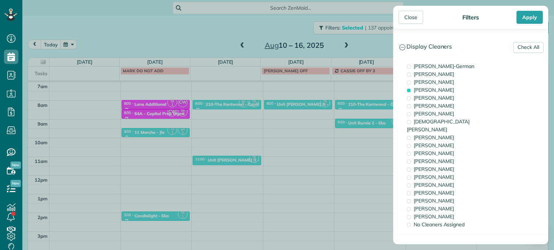
click at [351, 107] on div "Close Filters Apply Check All Display Cleaners [PERSON_NAME]-German [PERSON_NAM…" at bounding box center [277, 125] width 554 height 250
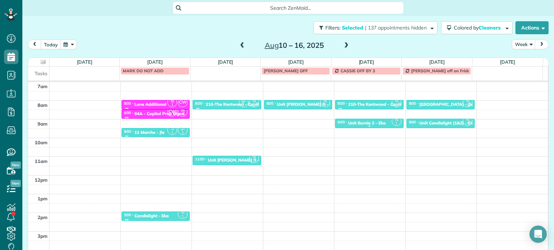
click at [360, 124] on div "Unit Burnie 2 - Eko" at bounding box center [366, 123] width 37 height 5
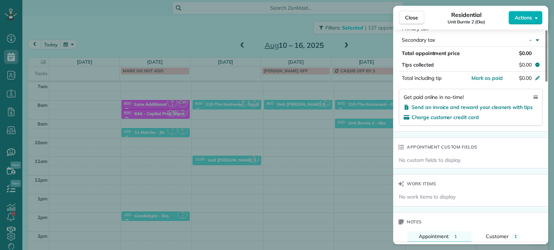
scroll to position [586, 0]
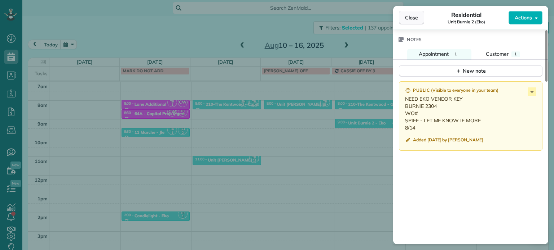
click at [412, 20] on span "Close" at bounding box center [411, 17] width 13 height 7
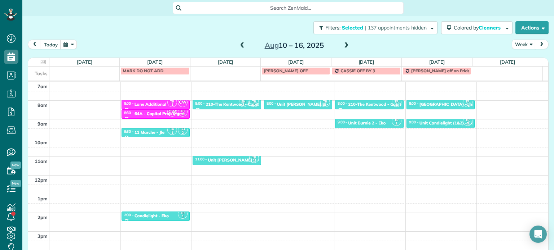
click at [241, 44] on span at bounding box center [242, 46] width 8 height 6
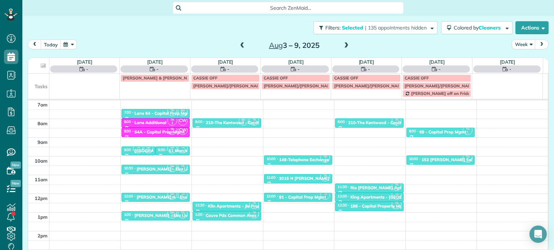
click at [343, 45] on span at bounding box center [346, 46] width 8 height 6
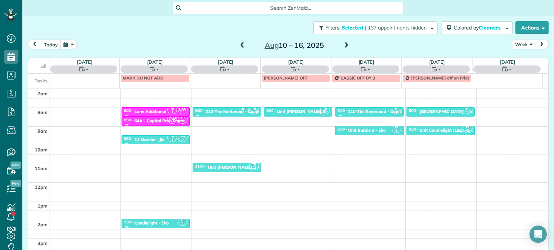
click at [343, 45] on span at bounding box center [346, 46] width 8 height 6
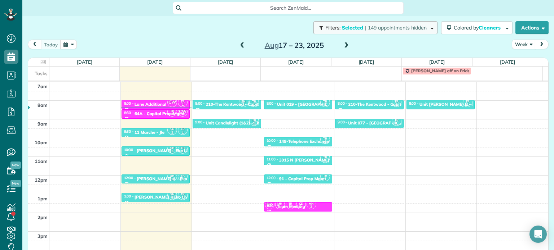
click at [396, 26] on span "| 149 appointments hidden" at bounding box center [396, 28] width 62 height 6
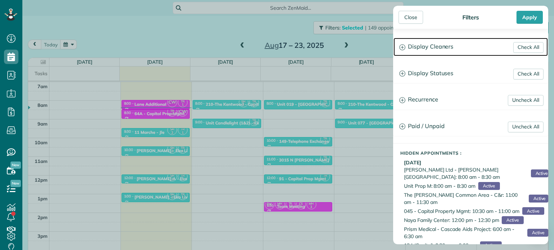
click at [428, 50] on h3 "Display Cleaners" at bounding box center [470, 47] width 154 height 18
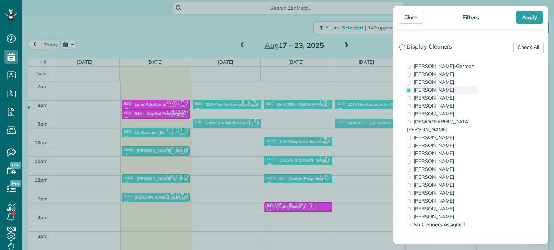
click at [438, 89] on span "[PERSON_NAME]" at bounding box center [433, 90] width 40 height 6
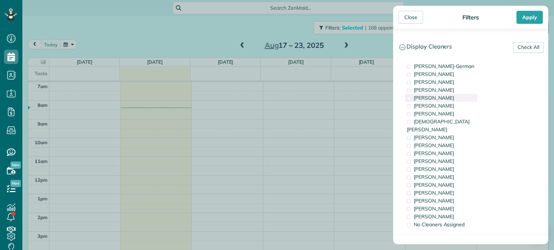
click at [440, 99] on div "[PERSON_NAME]" at bounding box center [441, 98] width 72 height 8
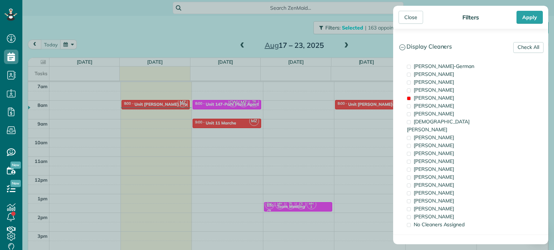
click at [363, 98] on div "Close Filters Apply Check All Display Cleaners [PERSON_NAME]-German [PERSON_NAM…" at bounding box center [277, 125] width 554 height 250
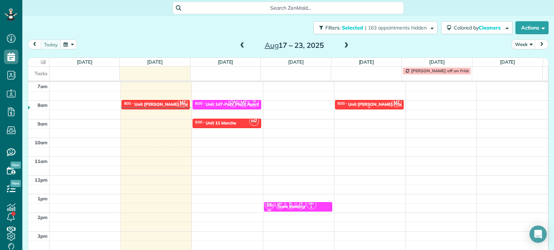
click at [365, 105] on div "Unit [PERSON_NAME] Property Management" at bounding box center [393, 104] width 90 height 5
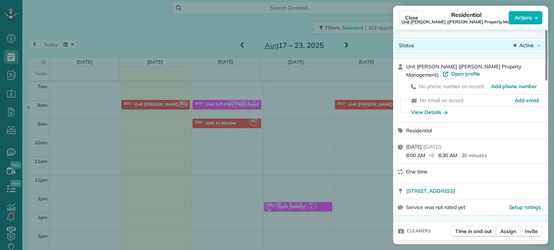
click at [523, 47] on span "Active" at bounding box center [526, 45] width 14 height 7
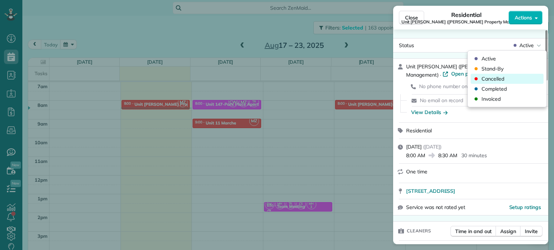
click at [499, 79] on span "Cancelled" at bounding box center [492, 78] width 23 height 7
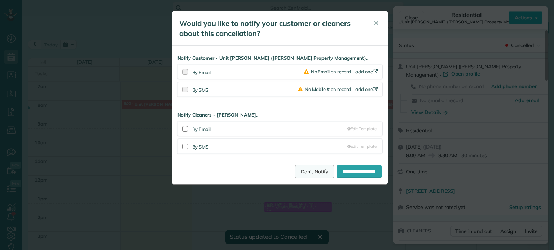
click at [297, 172] on link "Don't Notify" at bounding box center [314, 171] width 39 height 13
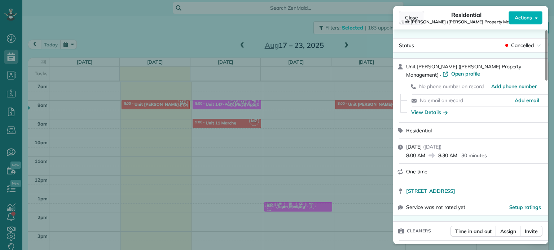
click at [410, 16] on span "Close" at bounding box center [411, 17] width 13 height 7
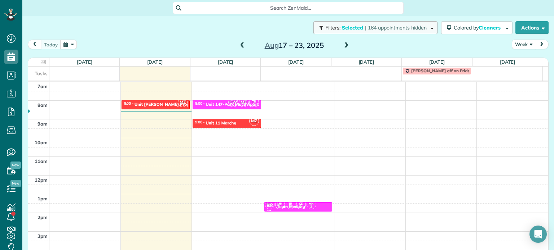
click at [396, 32] on button "Filters: Selected | 164 appointments hidden" at bounding box center [375, 27] width 124 height 13
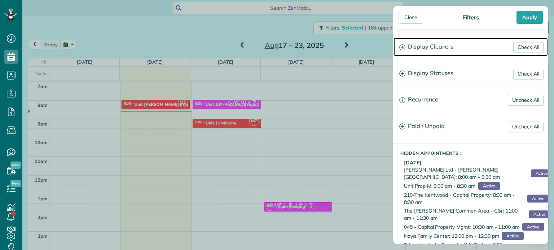
click at [425, 50] on h3 "Display Cleaners" at bounding box center [470, 47] width 154 height 18
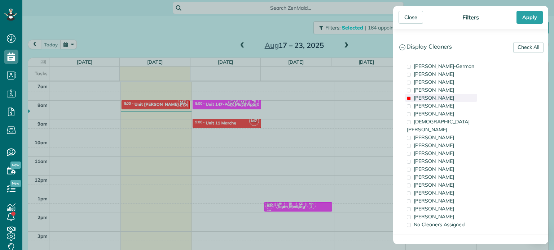
click at [437, 99] on div "[PERSON_NAME]" at bounding box center [441, 98] width 72 height 8
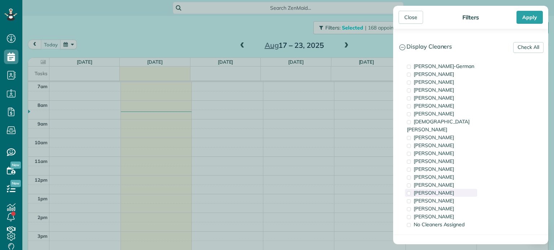
click at [440, 190] on span "[PERSON_NAME]" at bounding box center [433, 193] width 40 height 6
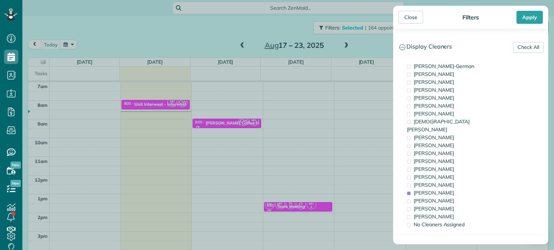
click at [302, 128] on div "Close Filters Apply Check All Display Cleaners [PERSON_NAME]-German [PERSON_NAM…" at bounding box center [277, 125] width 554 height 250
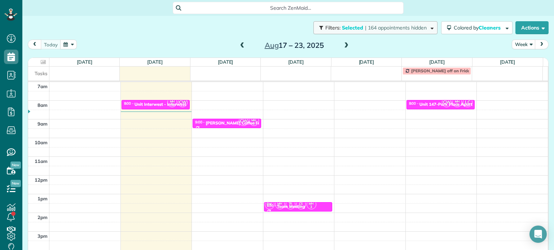
click at [401, 30] on span "| 164 appointments hidden" at bounding box center [396, 28] width 62 height 6
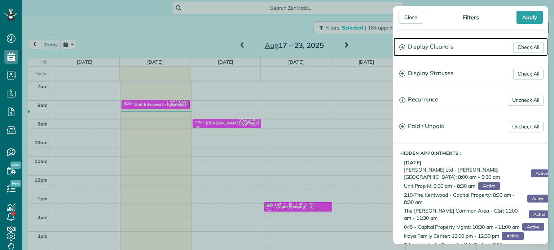
click at [419, 53] on h3 "Display Cleaners" at bounding box center [470, 47] width 154 height 18
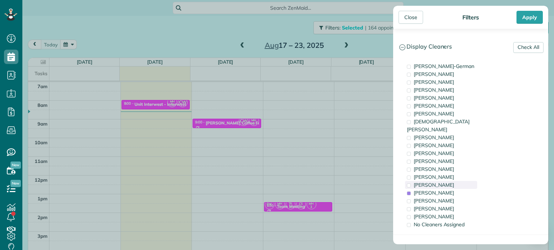
click at [432, 182] on span "[PERSON_NAME]" at bounding box center [433, 185] width 40 height 6
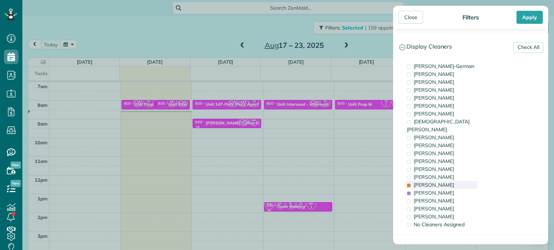
click at [432, 182] on span "[PERSON_NAME]" at bounding box center [433, 185] width 40 height 6
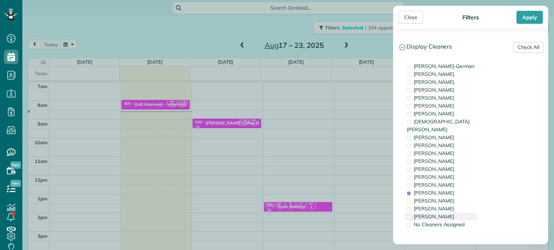
click at [436, 214] on span "[PERSON_NAME]" at bounding box center [433, 217] width 40 height 6
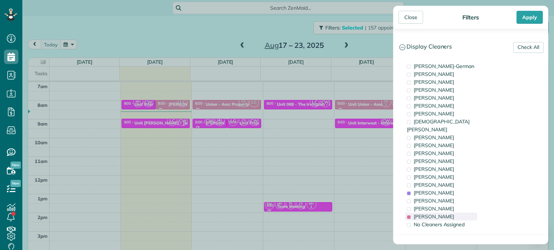
click at [436, 214] on span "[PERSON_NAME]" at bounding box center [433, 217] width 40 height 6
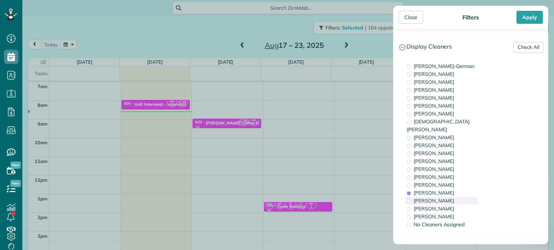
click at [438, 198] on span "[PERSON_NAME]" at bounding box center [433, 201] width 40 height 6
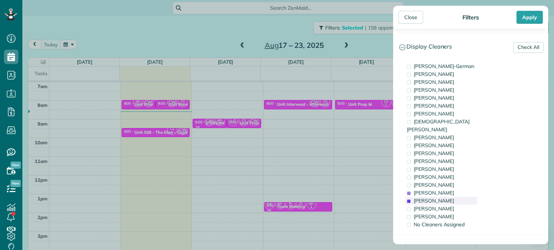
click at [438, 198] on span "[PERSON_NAME]" at bounding box center [433, 201] width 40 height 6
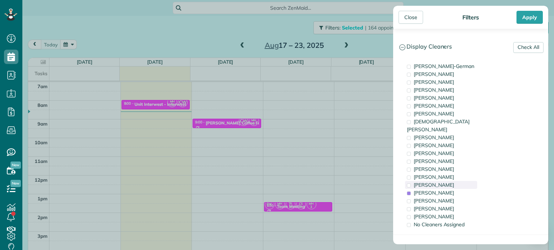
click at [440, 181] on div "[PERSON_NAME]" at bounding box center [441, 185] width 72 height 8
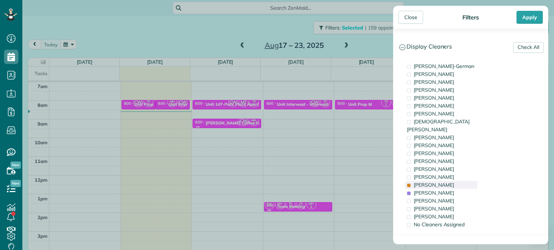
click at [445, 181] on div "[PERSON_NAME]" at bounding box center [441, 185] width 72 height 8
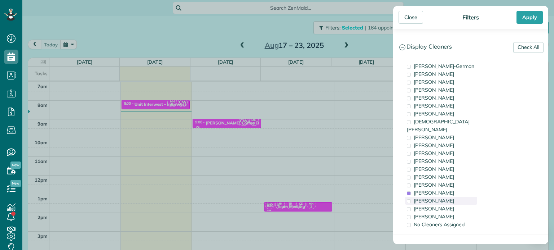
click at [444, 198] on span "[PERSON_NAME]" at bounding box center [433, 201] width 40 height 6
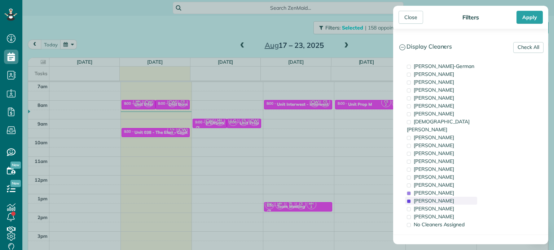
click at [444, 198] on span "[PERSON_NAME]" at bounding box center [433, 201] width 40 height 6
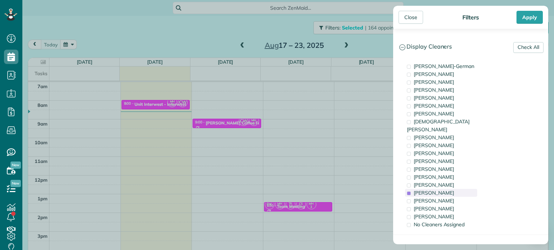
click at [438, 190] on span "[PERSON_NAME]" at bounding box center [433, 193] width 40 height 6
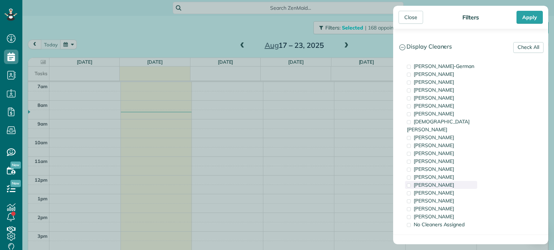
click at [439, 182] on span "[PERSON_NAME]" at bounding box center [433, 185] width 40 height 6
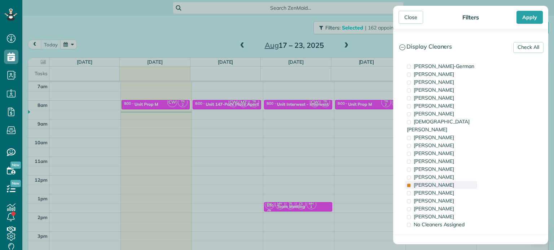
click at [439, 182] on span "[PERSON_NAME]" at bounding box center [433, 185] width 40 height 6
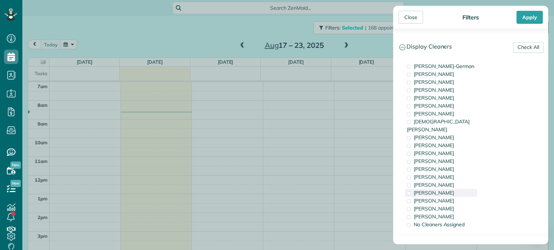
click at [442, 190] on span "[PERSON_NAME]" at bounding box center [433, 193] width 40 height 6
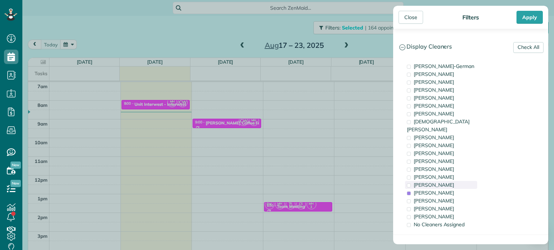
click at [443, 181] on div "[PERSON_NAME]" at bounding box center [441, 185] width 72 height 8
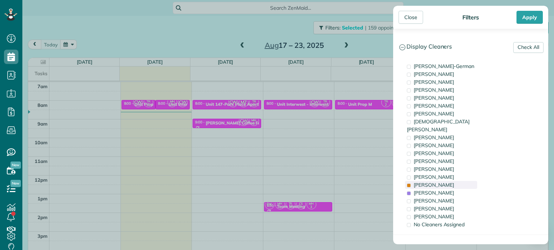
click at [443, 181] on div "[PERSON_NAME]" at bounding box center [441, 185] width 72 height 8
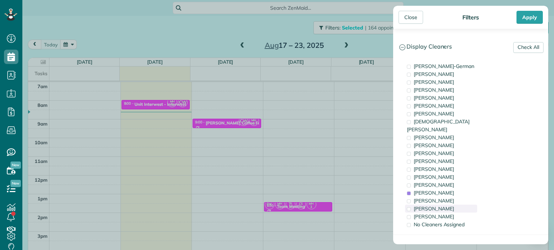
click at [443, 206] on span "[PERSON_NAME]" at bounding box center [433, 209] width 40 height 6
click at [445, 213] on div "[PERSON_NAME]" at bounding box center [441, 217] width 72 height 8
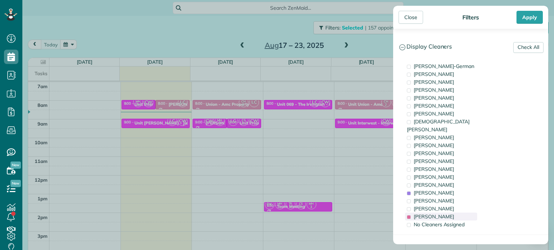
click at [445, 213] on div "[PERSON_NAME]" at bounding box center [441, 217] width 72 height 8
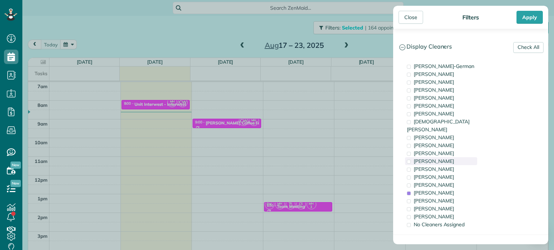
click at [449, 157] on div "[PERSON_NAME]" at bounding box center [441, 161] width 72 height 8
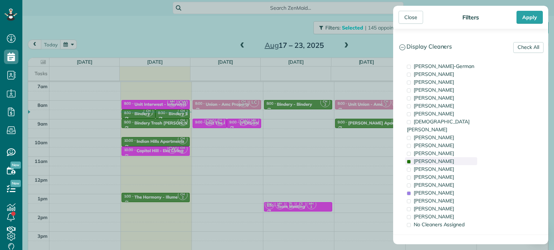
click at [449, 157] on div "[PERSON_NAME]" at bounding box center [441, 161] width 72 height 8
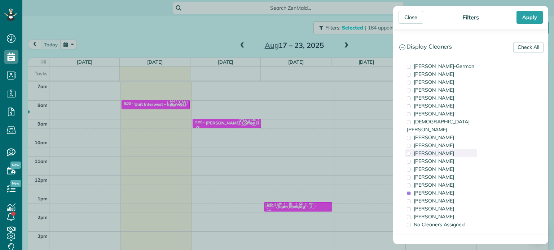
click at [453, 150] on div "[PERSON_NAME]" at bounding box center [441, 154] width 72 height 8
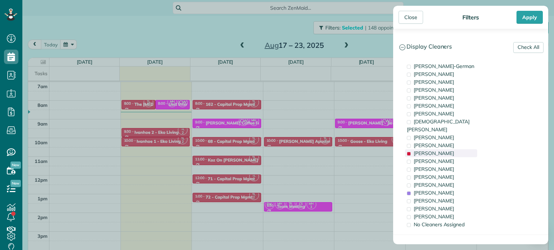
click at [453, 150] on div "[PERSON_NAME]" at bounding box center [441, 154] width 72 height 8
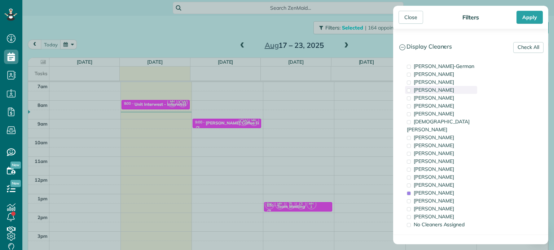
click at [453, 87] on span "[PERSON_NAME]" at bounding box center [433, 90] width 40 height 6
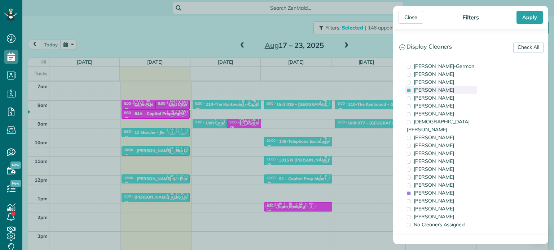
click at [453, 87] on span "[PERSON_NAME]" at bounding box center [433, 90] width 40 height 6
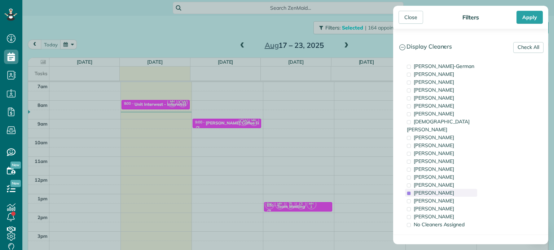
click at [444, 190] on span "[PERSON_NAME]" at bounding box center [433, 193] width 40 height 6
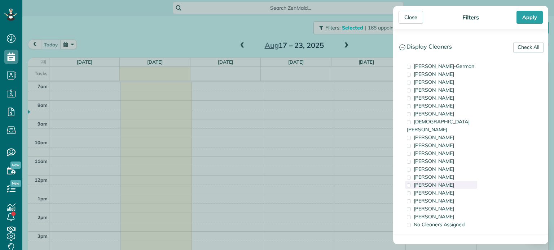
click at [443, 181] on div "[PERSON_NAME]" at bounding box center [441, 185] width 72 height 8
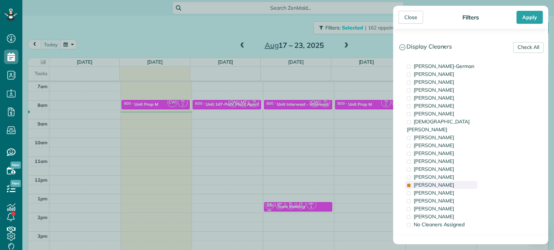
click at [443, 181] on div "[PERSON_NAME]" at bounding box center [441, 185] width 72 height 8
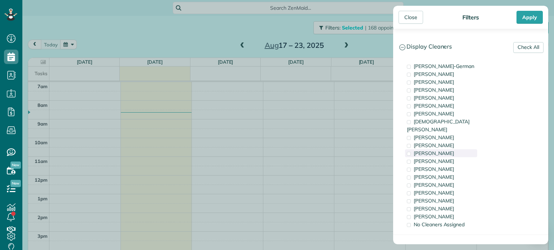
click at [445, 150] on span "[PERSON_NAME]" at bounding box center [433, 153] width 40 height 6
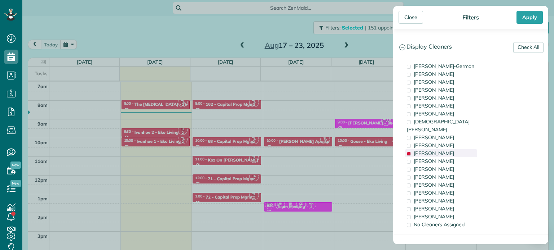
click at [445, 150] on span "[PERSON_NAME]" at bounding box center [433, 153] width 40 height 6
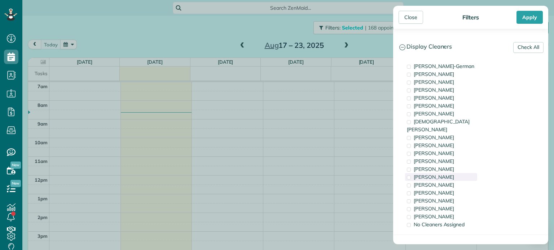
click at [445, 174] on span "[PERSON_NAME]" at bounding box center [433, 177] width 40 height 6
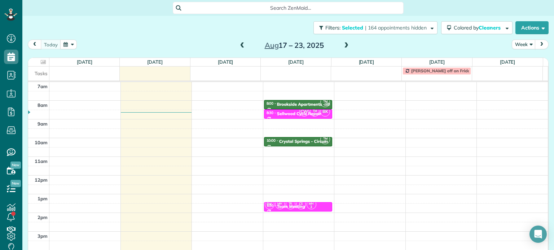
click at [372, 43] on div "Close Filters Apply Check All Display Cleaners [PERSON_NAME]-German [PERSON_NAM…" at bounding box center [277, 125] width 554 height 250
click at [373, 27] on span "| 164 appointments hidden" at bounding box center [396, 28] width 62 height 6
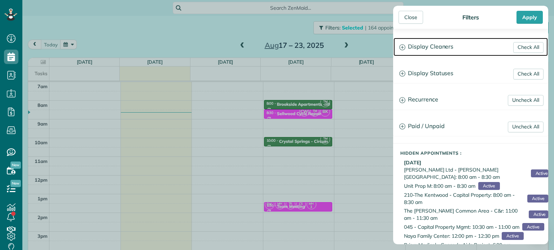
click at [435, 49] on h3 "Display Cleaners" at bounding box center [470, 47] width 154 height 18
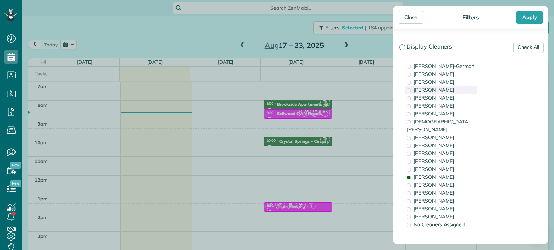
click at [437, 90] on span "[PERSON_NAME]" at bounding box center [433, 90] width 40 height 6
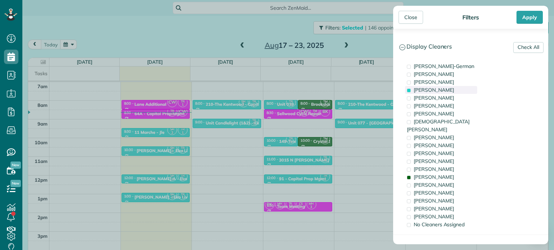
click at [437, 90] on span "[PERSON_NAME]" at bounding box center [433, 90] width 40 height 6
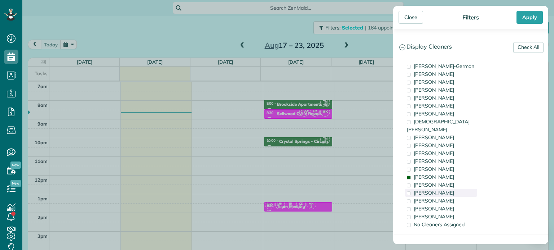
click at [449, 189] on div "[PERSON_NAME]" at bounding box center [441, 193] width 72 height 8
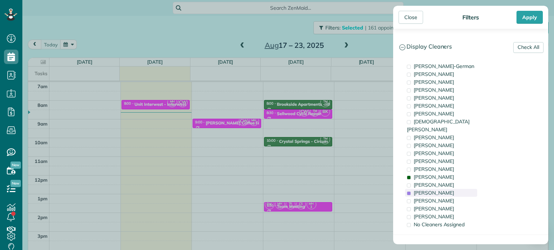
click at [449, 189] on div "[PERSON_NAME]" at bounding box center [441, 193] width 72 height 8
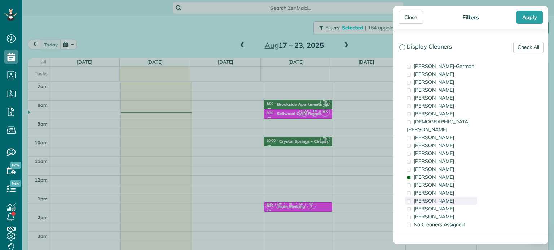
click at [455, 197] on div "[PERSON_NAME]" at bounding box center [441, 201] width 72 height 8
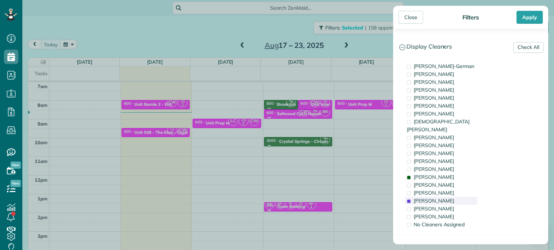
click at [455, 197] on div "[PERSON_NAME]" at bounding box center [441, 201] width 72 height 8
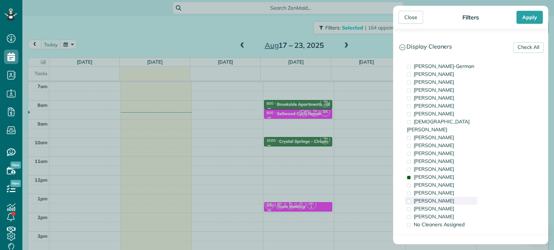
click at [455, 197] on div "[PERSON_NAME]" at bounding box center [441, 201] width 72 height 8
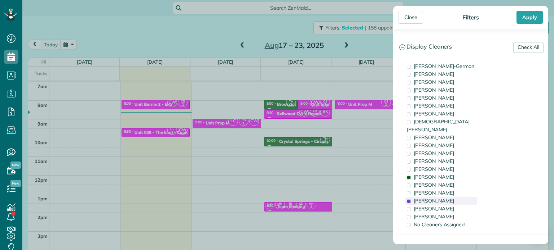
click at [455, 197] on div "[PERSON_NAME]" at bounding box center [441, 201] width 72 height 8
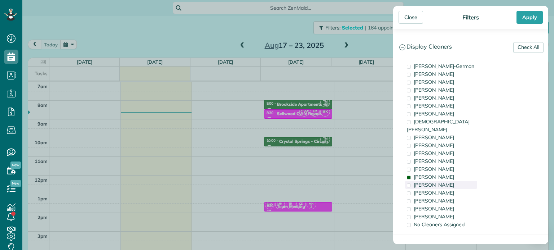
click at [452, 181] on div "[PERSON_NAME]" at bounding box center [441, 185] width 72 height 8
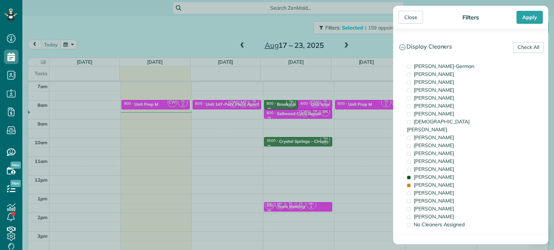
click at [369, 140] on div "Close Filters Apply Check All Display Cleaners [PERSON_NAME]-German [PERSON_NAM…" at bounding box center [277, 125] width 554 height 250
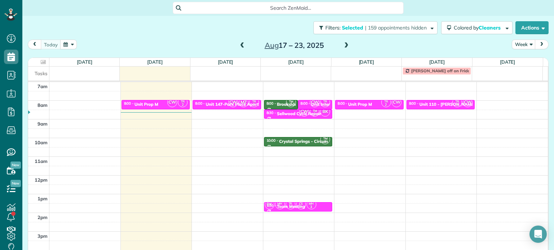
click at [344, 49] on span at bounding box center [346, 45] width 8 height 11
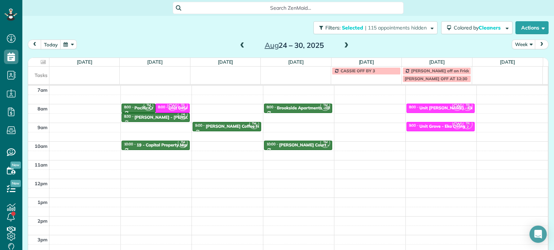
click at [239, 43] on span at bounding box center [242, 46] width 8 height 6
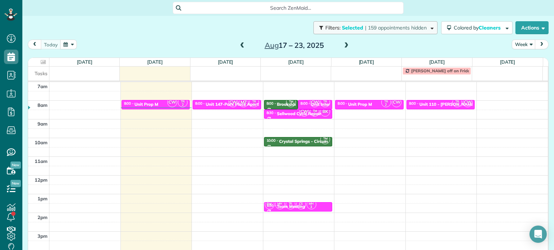
click at [382, 27] on span "| 159 appointments hidden" at bounding box center [396, 28] width 62 height 6
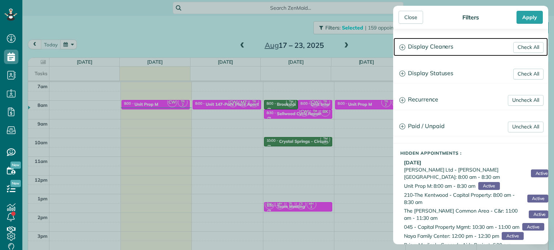
click at [444, 45] on h3 "Display Cleaners" at bounding box center [470, 47] width 154 height 18
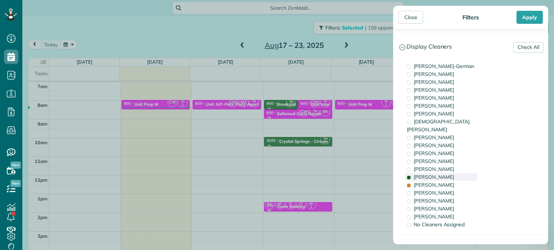
click at [449, 174] on span "[PERSON_NAME]" at bounding box center [433, 177] width 40 height 6
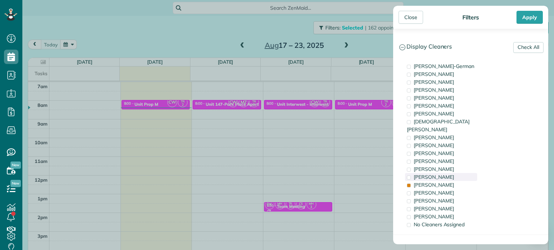
click at [454, 173] on div "[PERSON_NAME]" at bounding box center [441, 177] width 72 height 8
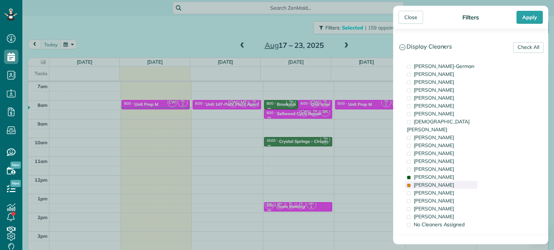
click at [456, 181] on div "[PERSON_NAME]" at bounding box center [441, 185] width 72 height 8
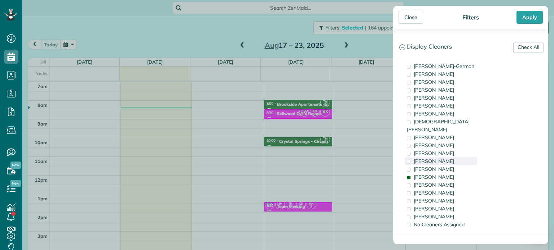
click at [458, 157] on div "[PERSON_NAME]" at bounding box center [441, 161] width 72 height 8
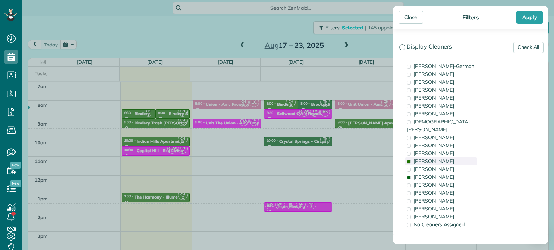
click at [445, 157] on div "[PERSON_NAME]" at bounding box center [441, 161] width 72 height 8
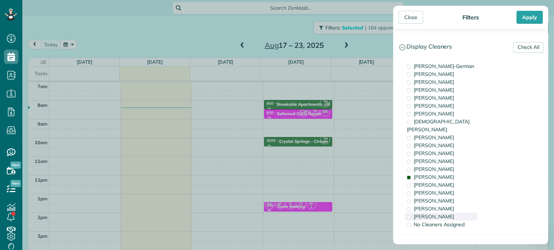
click at [456, 213] on div "[PERSON_NAME]" at bounding box center [441, 217] width 72 height 8
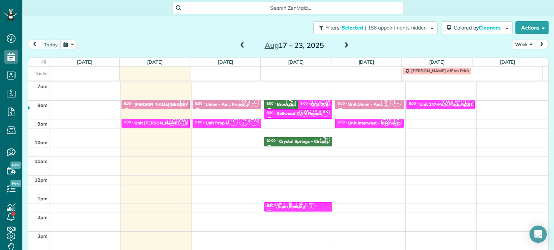
click at [322, 103] on div "Close Filters Apply Check All Display Cleaners [PERSON_NAME]-German [PERSON_NAM…" at bounding box center [277, 125] width 554 height 250
click at [320, 102] on span "CW" at bounding box center [325, 103] width 10 height 10
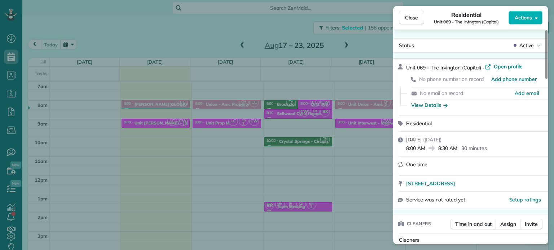
scroll to position [72, 0]
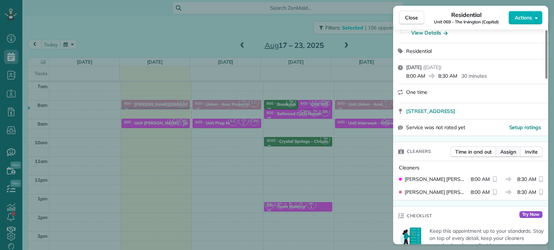
click at [515, 154] on span "Assign" at bounding box center [508, 151] width 16 height 7
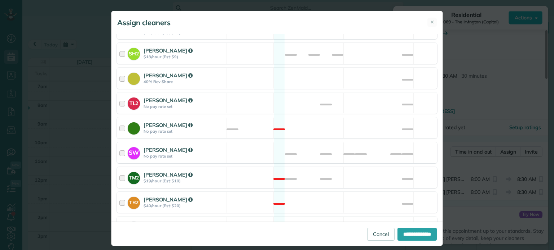
scroll to position [386, 0]
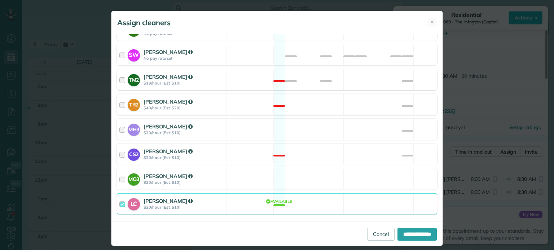
click at [340, 194] on div "LC [PERSON_NAME] $20/hour (Est: $10) Available" at bounding box center [277, 204] width 320 height 21
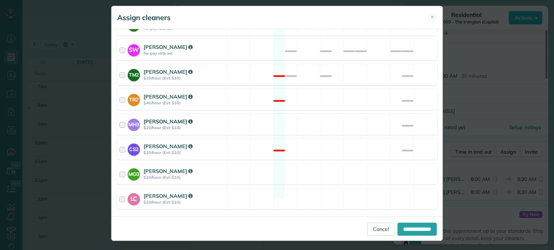
scroll to position [6, 0]
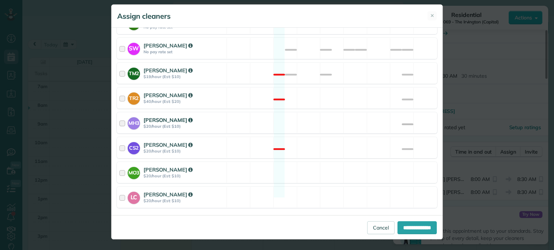
click at [335, 113] on div "MH3 [PERSON_NAME] $20/hour (Est: $10) Available" at bounding box center [277, 122] width 320 height 21
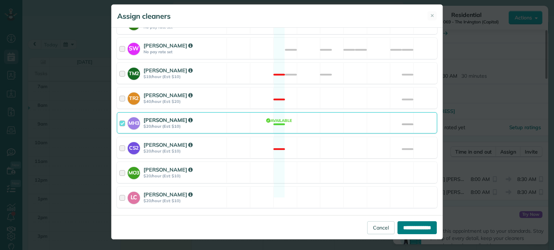
click at [423, 230] on input "**********" at bounding box center [416, 228] width 39 height 13
type input "**********"
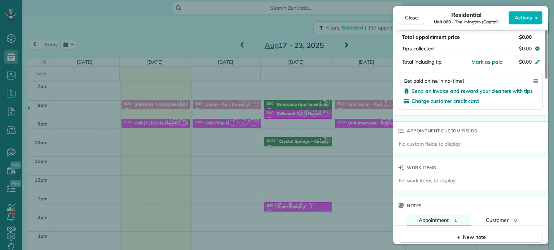
scroll to position [578, 0]
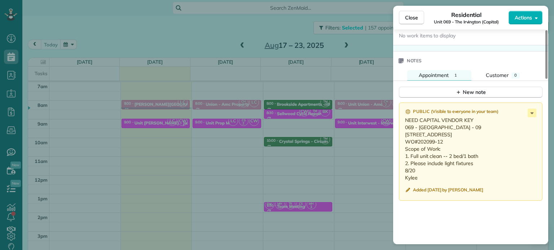
click at [316, 135] on div "Close Residential Unit 069 - [GEOGRAPHIC_DATA] (Capital) Actions Status Active …" at bounding box center [277, 125] width 554 height 250
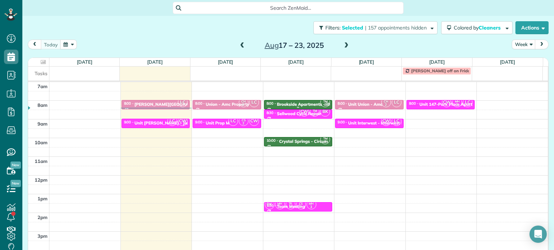
click at [304, 103] on div "Brookside Apartments - illume" at bounding box center [307, 104] width 61 height 5
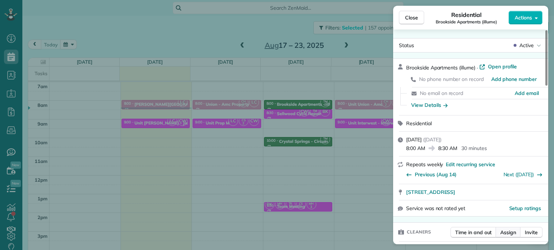
click at [506, 236] on span "Assign" at bounding box center [508, 232] width 16 height 7
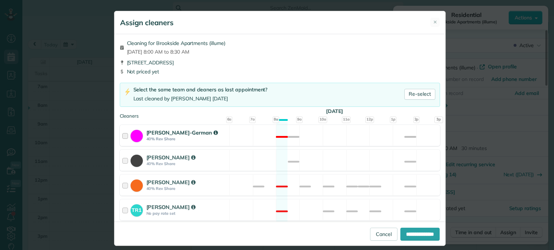
click at [349, 142] on div "[PERSON_NAME]-German 40% Rev Share Not available" at bounding box center [280, 135] width 320 height 21
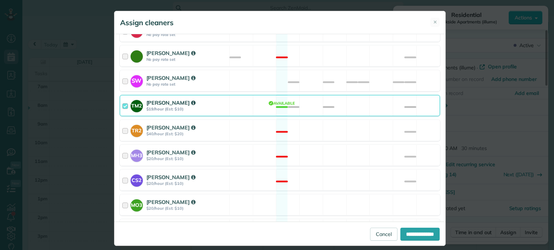
scroll to position [395, 0]
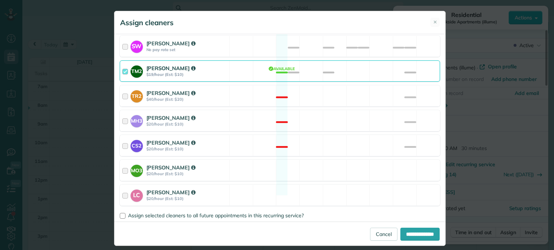
click at [342, 65] on div "TM2 [PERSON_NAME] $19/hour (Est: $10) Available" at bounding box center [280, 71] width 320 height 21
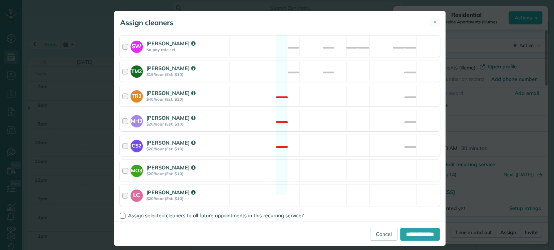
click at [322, 185] on div "LC [PERSON_NAME] $20/hour (Est: $10) Available" at bounding box center [280, 195] width 320 height 21
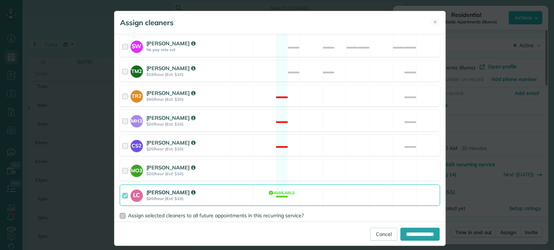
click at [261, 213] on span "Assign selected cleaners to all future appointments in this recurring service?" at bounding box center [216, 216] width 176 height 6
click at [416, 241] on input "**********" at bounding box center [419, 234] width 39 height 13
type input "**********"
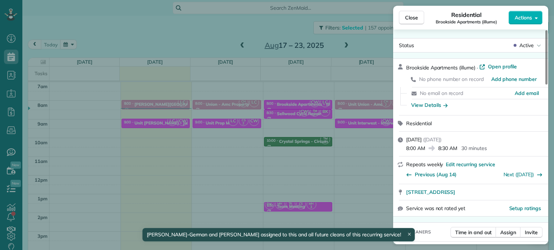
click at [316, 128] on div "Close Residential Brookside Apartments (illume) Actions Status Active Brookside…" at bounding box center [277, 125] width 554 height 250
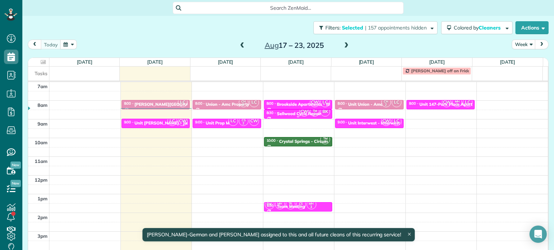
click at [310, 111] on small "2" at bounding box center [314, 114] width 9 height 7
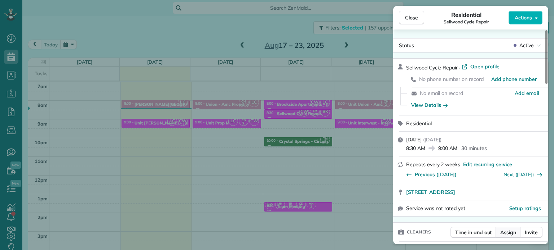
click at [505, 235] on span "Assign" at bounding box center [508, 232] width 16 height 7
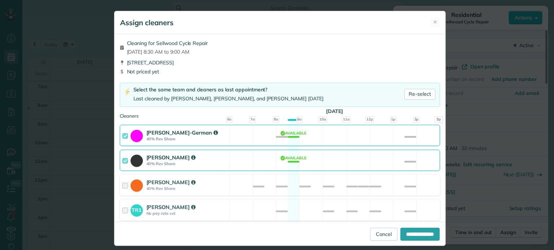
click at [300, 165] on div "[PERSON_NAME] 40% Rev Share Available" at bounding box center [280, 160] width 320 height 21
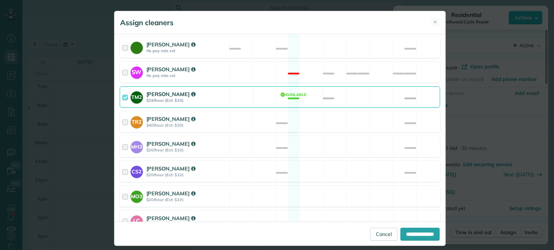
scroll to position [395, 0]
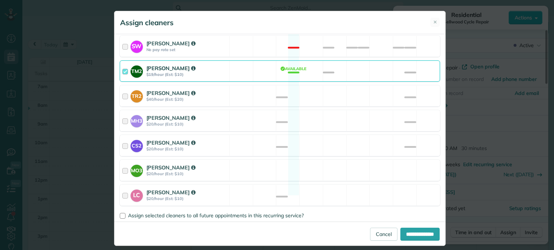
click at [323, 61] on div "TM2 [PERSON_NAME] $19/hour (Est: $10) Available" at bounding box center [280, 71] width 320 height 21
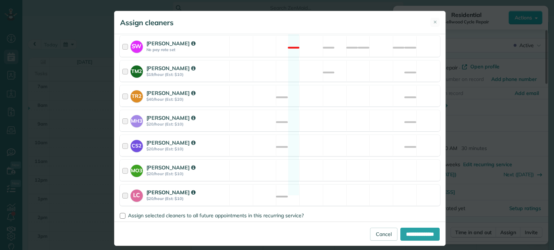
click at [330, 185] on div "LC [PERSON_NAME] $20/hour (Est: $10) Available" at bounding box center [280, 195] width 320 height 21
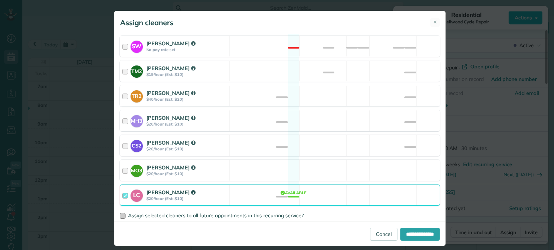
click at [283, 213] on span "Assign selected cleaners to all future appointments in this recurring service?" at bounding box center [216, 216] width 176 height 6
click at [412, 233] on input "**********" at bounding box center [419, 234] width 39 height 13
type input "**********"
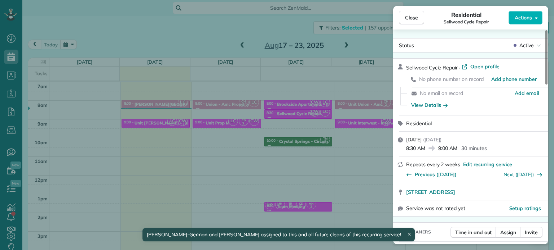
click at [310, 128] on div "Close Residential Sellwood Cycle Repair Actions Status Active Sellwood Cycle Re…" at bounding box center [277, 125] width 554 height 250
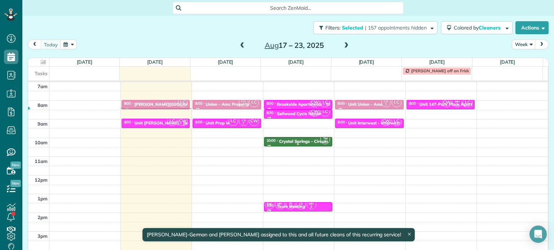
click at [313, 142] on div "Crystal Springs - Circum" at bounding box center [303, 141] width 49 height 5
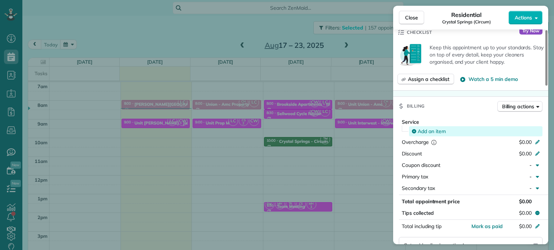
scroll to position [179, 0]
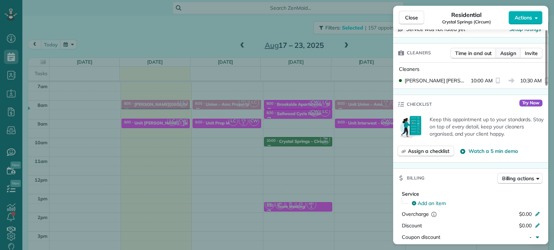
click at [509, 52] on span "Assign" at bounding box center [508, 53] width 16 height 7
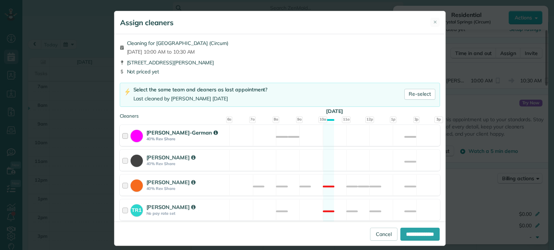
click at [305, 142] on div "[PERSON_NAME]-German 40% Rev Share Available" at bounding box center [280, 135] width 320 height 21
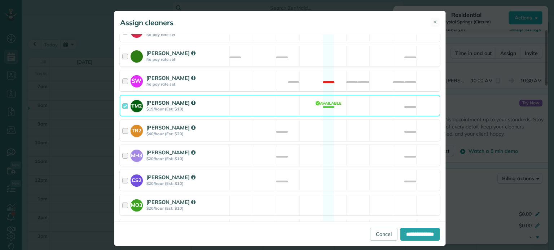
scroll to position [395, 0]
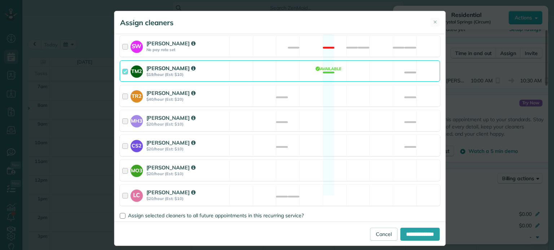
click at [298, 67] on div "TM2 [PERSON_NAME] $19/hour (Est: $10) Available" at bounding box center [280, 71] width 320 height 21
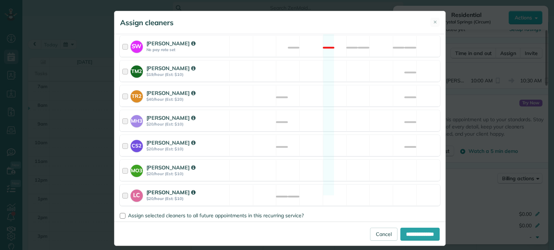
click at [333, 185] on div "LC [PERSON_NAME] $20/hour (Est: $10) Available" at bounding box center [280, 195] width 320 height 21
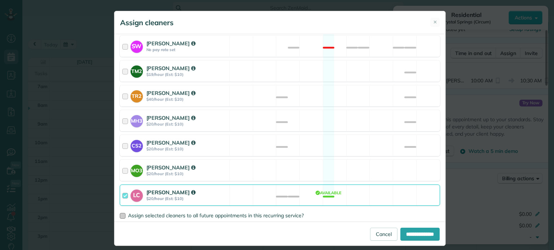
click at [227, 213] on span "Assign selected cleaners to all future appointments in this recurring service?" at bounding box center [216, 216] width 176 height 6
click at [427, 236] on input "**********" at bounding box center [419, 234] width 39 height 13
type input "**********"
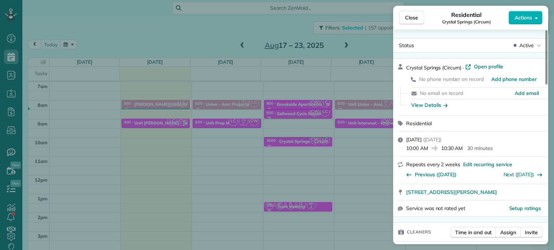
click at [355, 156] on div "Close Residential [GEOGRAPHIC_DATA] (Circum) Actions Status Active [GEOGRAPHIC_…" at bounding box center [277, 125] width 554 height 250
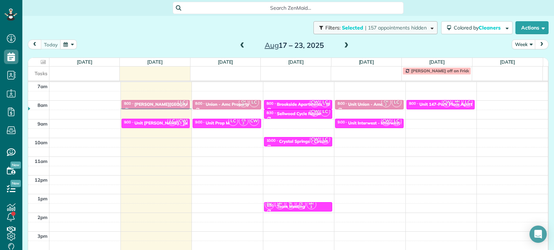
click at [394, 29] on span "| 157 appointments hidden" at bounding box center [396, 28] width 62 height 6
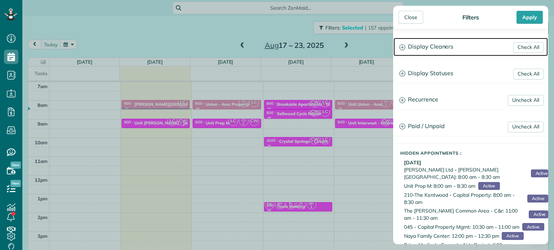
click at [431, 46] on h3 "Display Cleaners" at bounding box center [470, 47] width 154 height 18
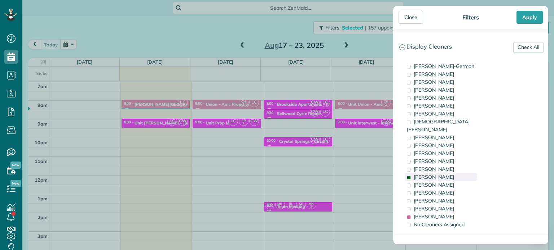
click at [445, 174] on span "[PERSON_NAME]" at bounding box center [433, 177] width 40 height 6
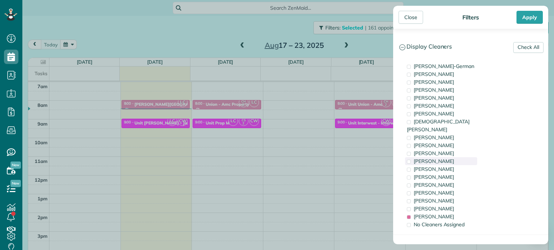
click at [445, 157] on div "[PERSON_NAME]" at bounding box center [441, 161] width 72 height 8
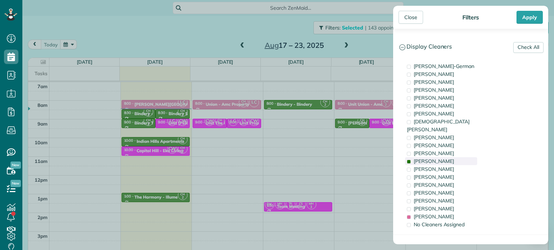
click at [445, 157] on div "[PERSON_NAME]" at bounding box center [441, 161] width 72 height 8
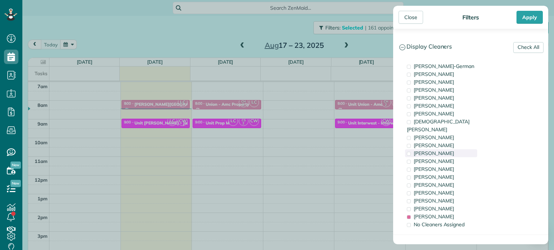
click at [450, 150] on div "[PERSON_NAME]" at bounding box center [441, 154] width 72 height 8
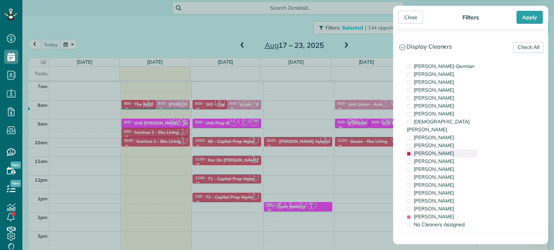
click at [450, 150] on div "[PERSON_NAME]" at bounding box center [441, 154] width 72 height 8
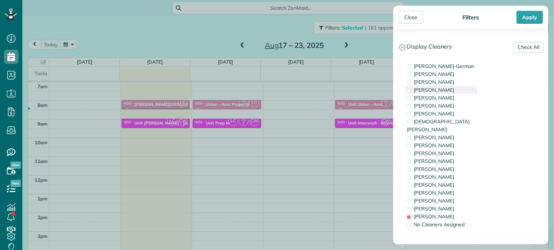
click at [458, 91] on div "[PERSON_NAME]" at bounding box center [441, 90] width 72 height 8
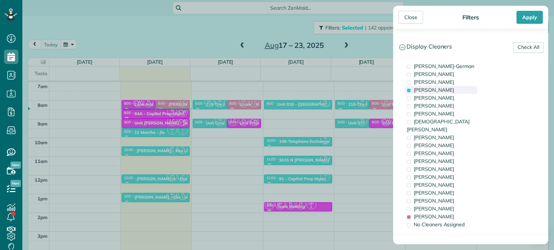
click at [458, 91] on div "[PERSON_NAME]" at bounding box center [441, 90] width 72 height 8
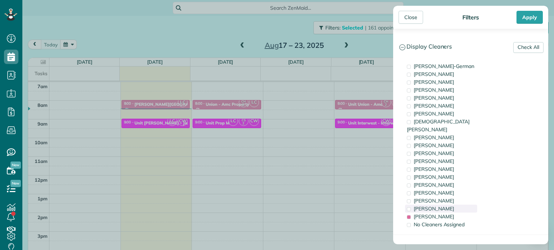
click at [450, 206] on span "[PERSON_NAME]" at bounding box center [433, 209] width 40 height 6
click at [452, 197] on div "[PERSON_NAME]" at bounding box center [441, 201] width 72 height 8
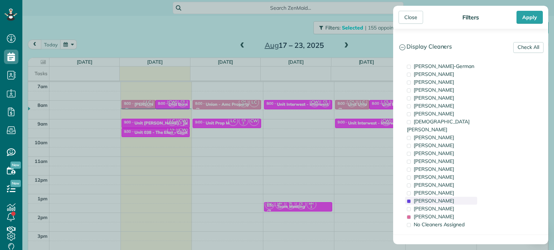
click at [452, 197] on div "[PERSON_NAME]" at bounding box center [441, 201] width 72 height 8
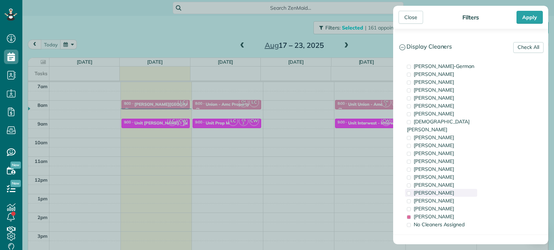
click at [454, 189] on div "[PERSON_NAME]" at bounding box center [441, 193] width 72 height 8
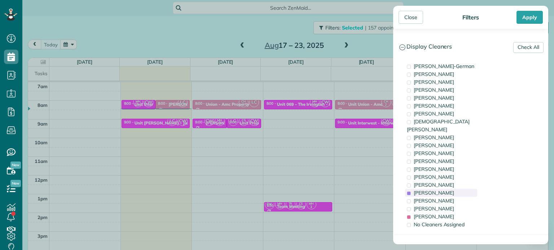
click at [454, 189] on div "[PERSON_NAME]" at bounding box center [441, 193] width 72 height 8
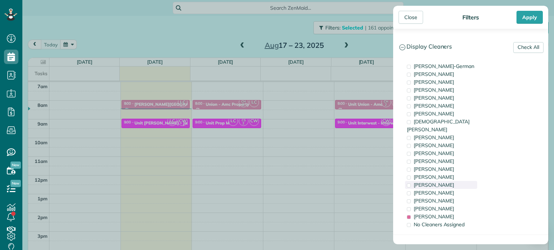
click at [454, 181] on div "[PERSON_NAME]" at bounding box center [441, 185] width 72 height 8
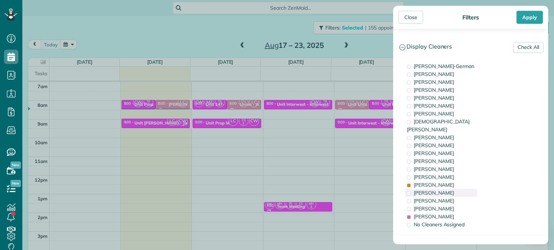
click at [460, 189] on div "[PERSON_NAME]" at bounding box center [441, 193] width 72 height 8
click at [459, 181] on div "[PERSON_NAME]" at bounding box center [441, 185] width 72 height 8
click at [461, 189] on div "[PERSON_NAME]" at bounding box center [441, 193] width 72 height 8
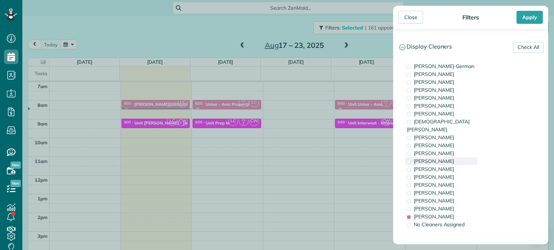
click at [454, 157] on div "[PERSON_NAME]" at bounding box center [441, 161] width 72 height 8
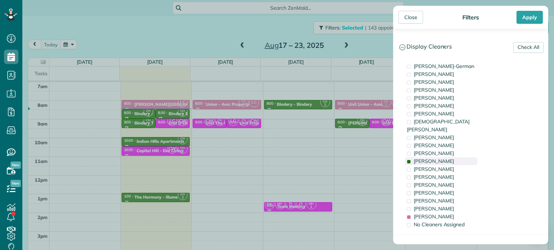
click at [454, 157] on div "[PERSON_NAME]" at bounding box center [441, 161] width 72 height 8
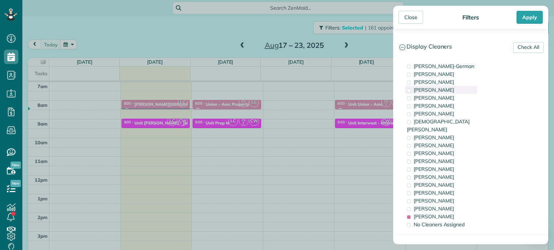
click at [446, 89] on span "[PERSON_NAME]" at bounding box center [433, 90] width 40 height 6
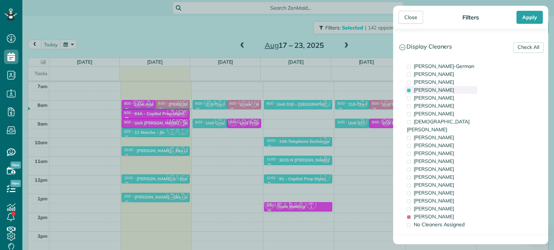
click at [446, 89] on span "[PERSON_NAME]" at bounding box center [433, 90] width 40 height 6
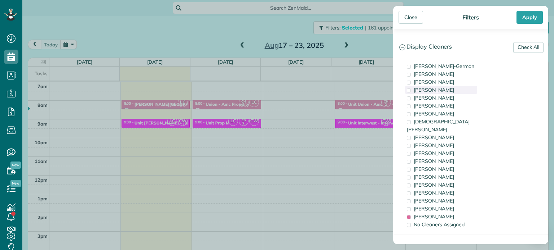
click at [454, 89] on div "[PERSON_NAME]" at bounding box center [441, 90] width 72 height 8
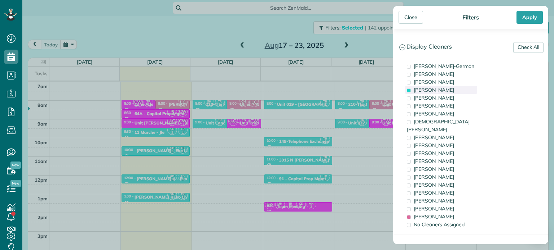
click at [454, 89] on div "[PERSON_NAME]" at bounding box center [441, 90] width 72 height 8
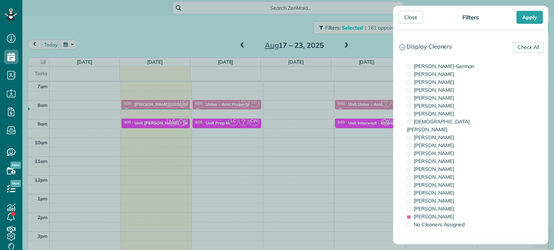
click at [328, 169] on div "Close Filters Apply Check All Display Cleaners [PERSON_NAME]-German [PERSON_NAM…" at bounding box center [277, 125] width 554 height 250
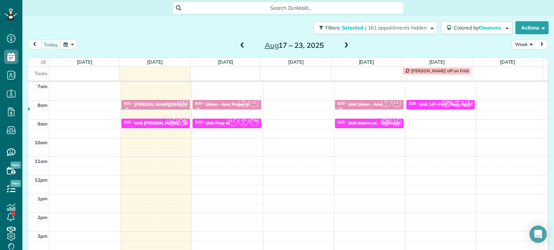
click at [346, 43] on span at bounding box center [346, 46] width 8 height 6
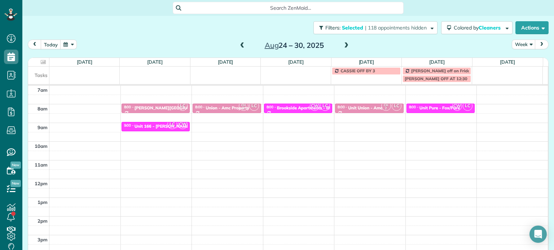
click at [239, 46] on span at bounding box center [242, 46] width 8 height 6
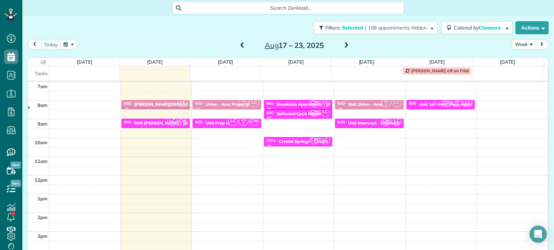
click at [342, 48] on span at bounding box center [346, 46] width 8 height 6
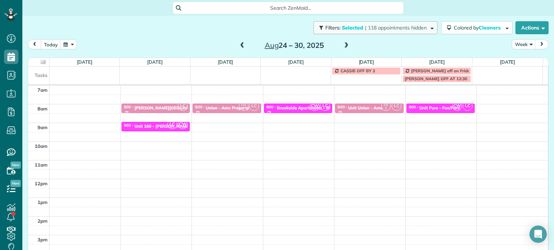
click at [367, 22] on button "Filters: Selected | 118 appointments hidden" at bounding box center [375, 27] width 124 height 13
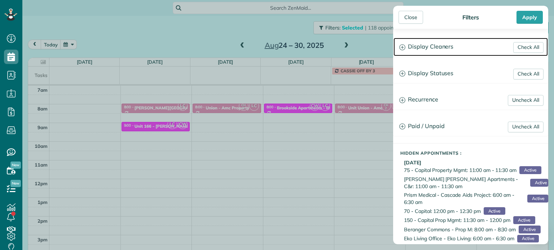
click at [430, 43] on h3 "Display Cleaners" at bounding box center [470, 47] width 154 height 18
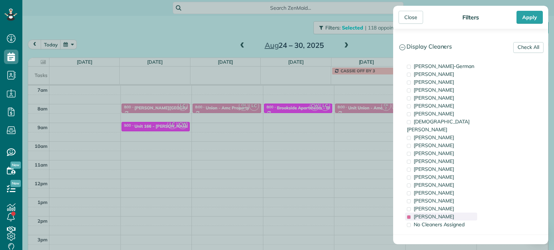
click at [447, 213] on div "[PERSON_NAME]" at bounding box center [441, 217] width 72 height 8
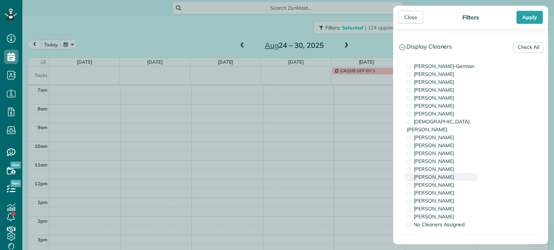
click at [445, 174] on span "[PERSON_NAME]" at bounding box center [433, 177] width 40 height 6
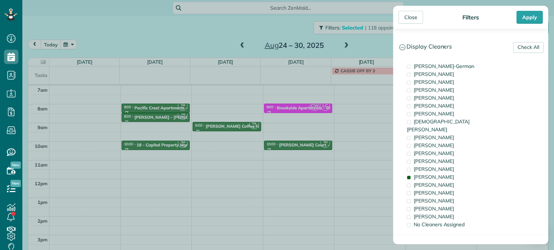
click at [223, 154] on div "Close Filters Apply Check All Display Cleaners [PERSON_NAME]-German [PERSON_NAM…" at bounding box center [277, 125] width 554 height 250
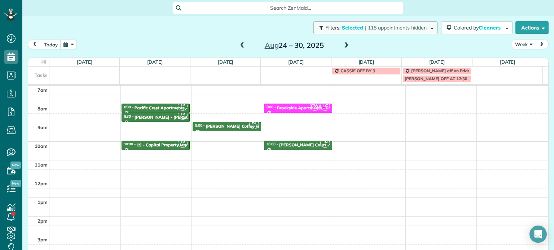
click at [393, 26] on span "| 118 appointments hidden" at bounding box center [396, 28] width 62 height 6
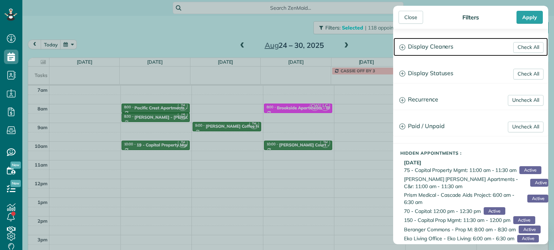
click at [437, 54] on h3 "Display Cleaners" at bounding box center [470, 47] width 154 height 18
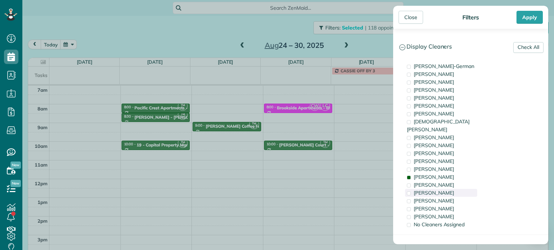
click at [447, 190] on span "[PERSON_NAME]" at bounding box center [433, 193] width 40 height 6
click at [447, 213] on div "[PERSON_NAME]" at bounding box center [441, 217] width 72 height 8
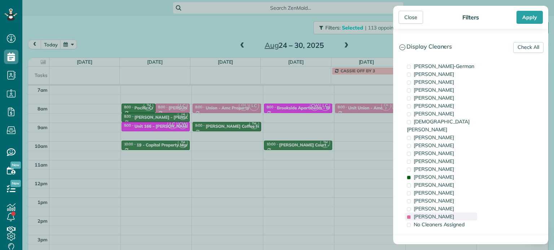
click at [447, 213] on div "[PERSON_NAME]" at bounding box center [441, 217] width 72 height 8
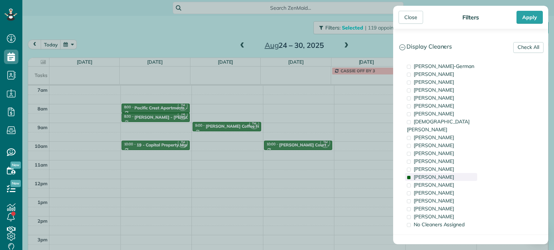
click at [421, 174] on span "[PERSON_NAME]" at bounding box center [433, 177] width 40 height 6
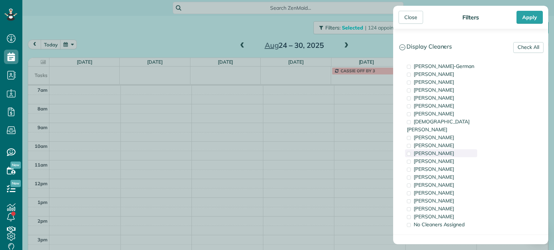
click at [447, 150] on span "[PERSON_NAME]" at bounding box center [433, 153] width 40 height 6
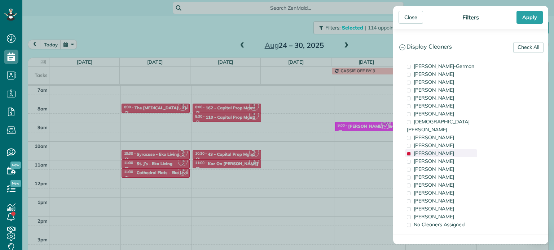
click at [447, 150] on span "[PERSON_NAME]" at bounding box center [433, 153] width 40 height 6
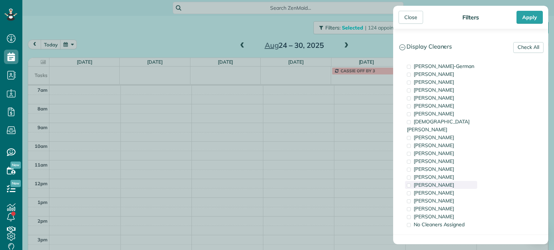
click at [448, 181] on div "[PERSON_NAME]" at bounding box center [441, 185] width 72 height 8
click at [444, 174] on span "[PERSON_NAME]" at bounding box center [433, 177] width 40 height 6
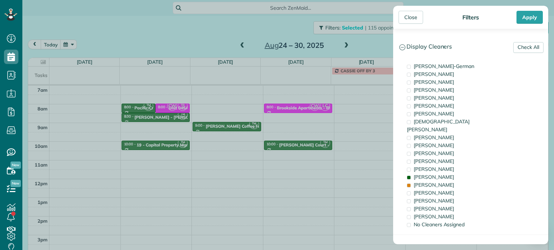
click at [152, 121] on div "Close Filters Apply Check All Display Cleaners [PERSON_NAME]-German [PERSON_NAM…" at bounding box center [277, 125] width 554 height 250
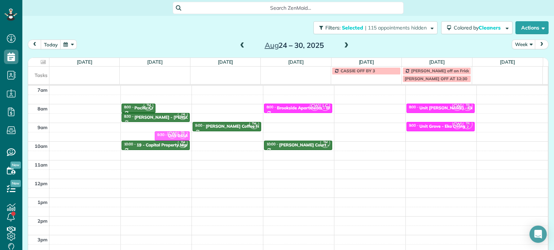
drag, startPoint x: 172, startPoint y: 106, endPoint x: 172, endPoint y: 132, distance: 25.9
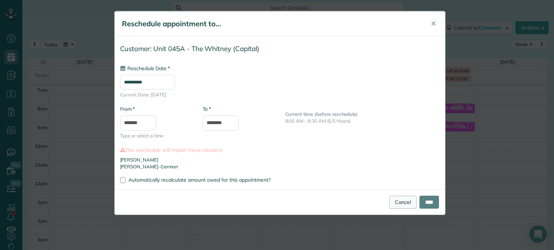
type input "**********"
click at [429, 203] on input "****" at bounding box center [428, 202] width 19 height 13
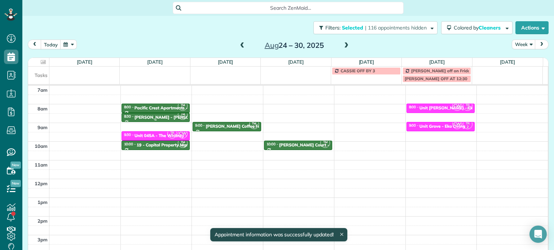
click at [171, 116] on div "[PERSON_NAME] - [PERSON_NAME] Violin" at bounding box center [177, 117] width 86 height 5
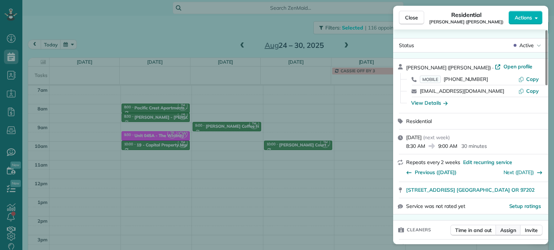
click at [504, 231] on span "Assign" at bounding box center [508, 230] width 16 height 7
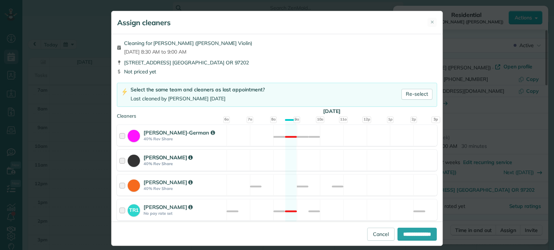
scroll to position [72, 0]
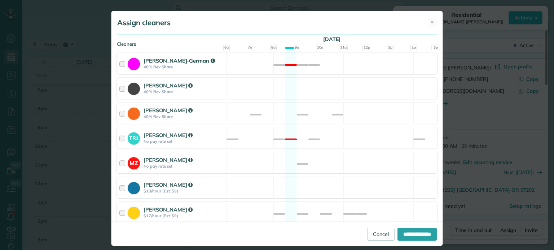
click at [342, 65] on div "[PERSON_NAME]-German 40% Rev Share Not available" at bounding box center [277, 63] width 320 height 21
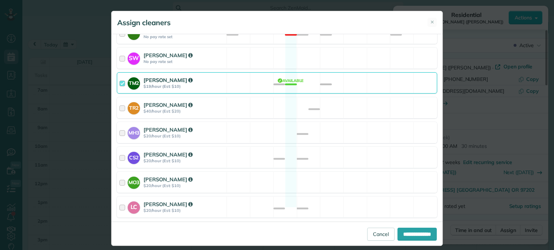
scroll to position [395, 0]
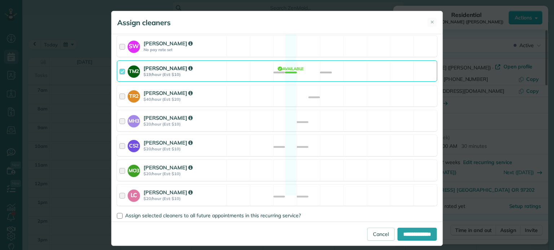
click at [351, 66] on div "TM2 [PERSON_NAME] $19/hour (Est: $10) Available" at bounding box center [277, 71] width 320 height 21
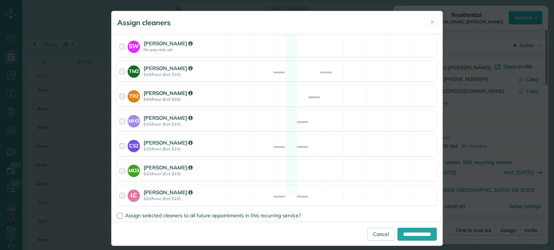
click at [353, 85] on div "TR2 [PERSON_NAME] $40/hour (Est: $20) Available" at bounding box center [277, 95] width 320 height 21
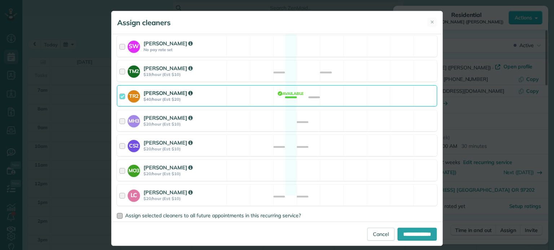
click at [272, 213] on span "Assign selected cleaners to all future appointments in this recurring service?" at bounding box center [213, 216] width 176 height 6
click at [415, 234] on input "**********" at bounding box center [416, 234] width 39 height 13
type input "**********"
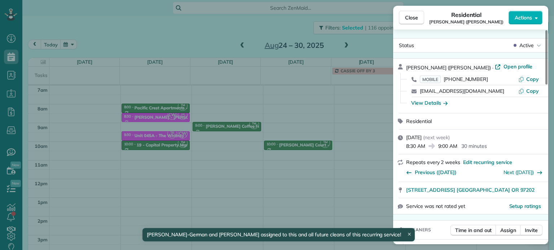
click at [179, 124] on div "Close Residential [PERSON_NAME] ([PERSON_NAME] Violin) Actions Status Active [P…" at bounding box center [277, 125] width 554 height 250
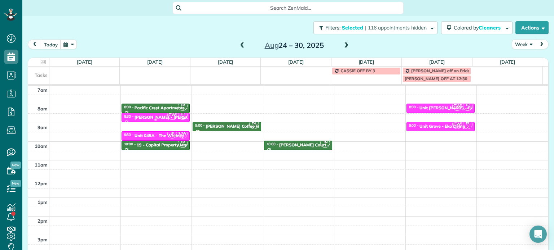
click at [170, 119] on span "CW" at bounding box center [172, 115] width 10 height 10
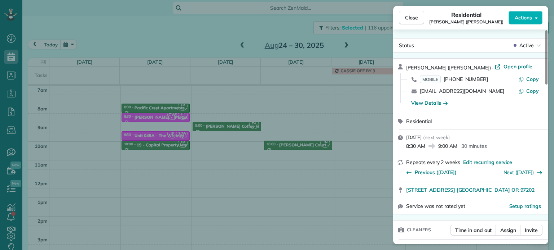
click at [150, 109] on div "Close Residential [PERSON_NAME] ([PERSON_NAME] Violin) Actions Status Active [P…" at bounding box center [277, 125] width 554 height 250
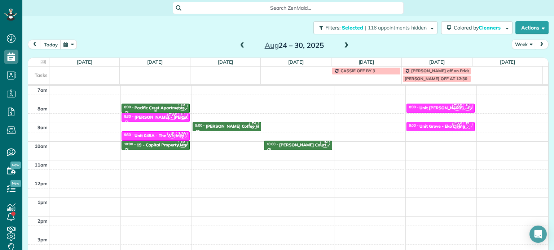
click at [168, 106] on div "Pacific Crest Apartments - Mainlander" at bounding box center [172, 108] width 77 height 5
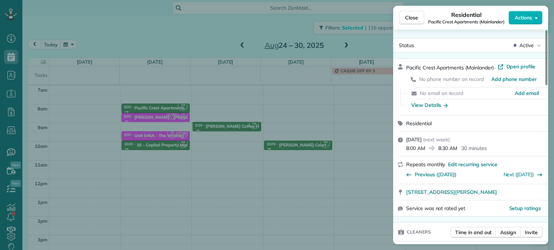
click at [207, 163] on div "Close Residential Pacific Crest Apartments (Mainlander) Actions Status Active P…" at bounding box center [277, 125] width 554 height 250
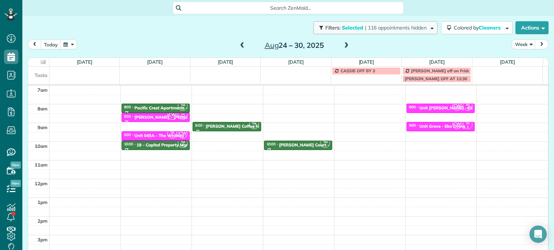
click at [406, 29] on span "| 116 appointments hidden" at bounding box center [396, 28] width 62 height 6
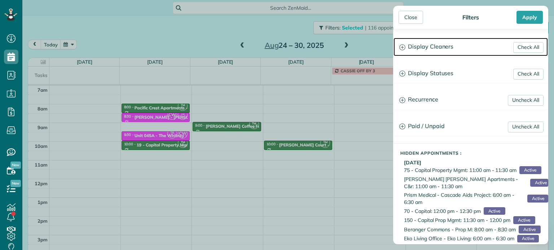
click at [454, 47] on h3 "Display Cleaners" at bounding box center [470, 47] width 154 height 18
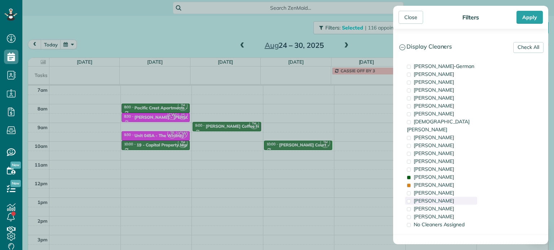
click at [448, 197] on div "[PERSON_NAME]" at bounding box center [441, 201] width 72 height 8
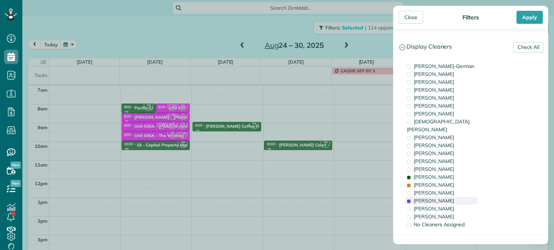
click at [448, 197] on div "[PERSON_NAME]" at bounding box center [441, 201] width 72 height 8
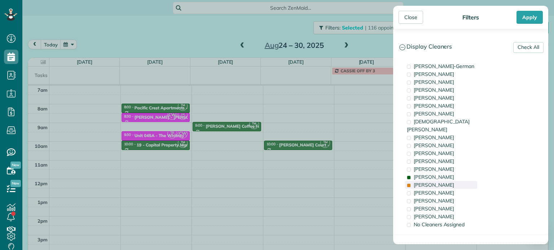
click at [452, 181] on div "[PERSON_NAME]" at bounding box center [441, 185] width 72 height 8
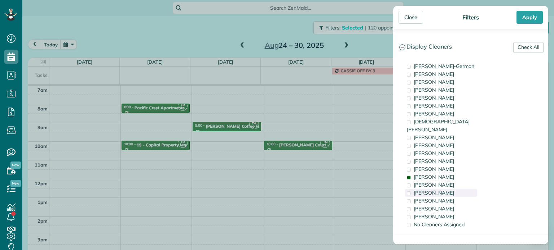
click at [453, 189] on div "[PERSON_NAME]" at bounding box center [441, 193] width 72 height 8
click at [259, 141] on div "Close Filters Apply Check All Display Cleaners [PERSON_NAME]-German [PERSON_NAM…" at bounding box center [277, 125] width 554 height 250
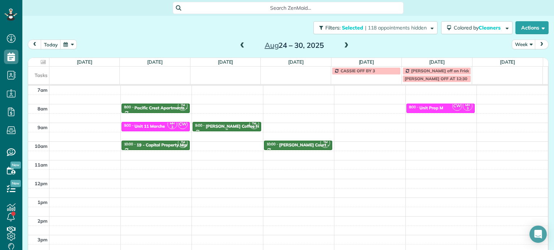
click at [239, 128] on div "[PERSON_NAME] Coffee Factory" at bounding box center [237, 126] width 65 height 5
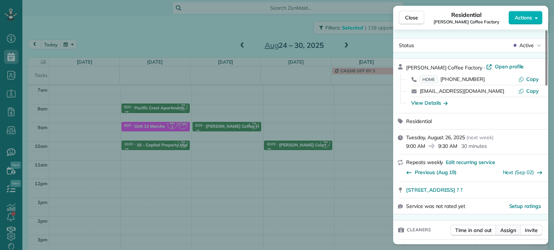
click at [505, 232] on span "Assign" at bounding box center [508, 230] width 16 height 7
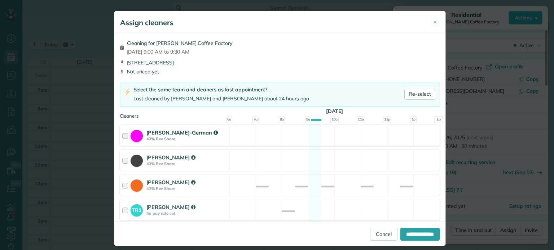
click at [330, 139] on div "[PERSON_NAME]-German 40% Rev Share Available" at bounding box center [280, 135] width 320 height 21
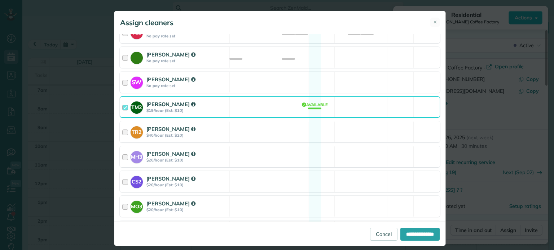
scroll to position [395, 0]
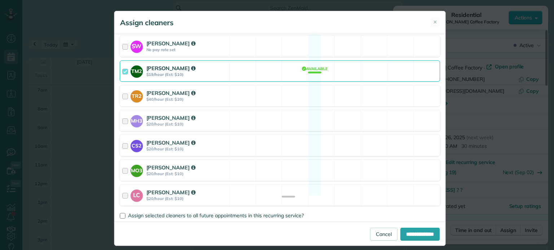
click at [306, 63] on div "TM2 [PERSON_NAME] $19/hour (Est: $10) Available" at bounding box center [280, 71] width 320 height 21
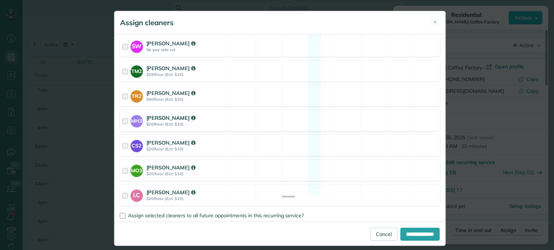
click at [323, 112] on div "MH3 [PERSON_NAME] $20/hour (Est: $10) Available" at bounding box center [280, 120] width 320 height 21
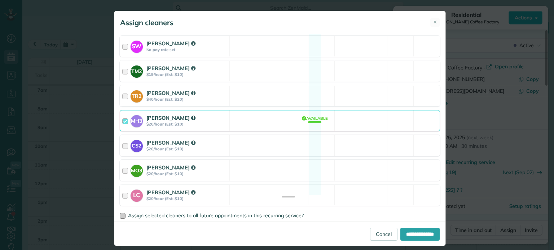
click at [283, 213] on span "Assign selected cleaners to all future appointments in this recurring service?" at bounding box center [216, 216] width 176 height 6
click at [406, 235] on input "**********" at bounding box center [419, 234] width 39 height 13
type input "**********"
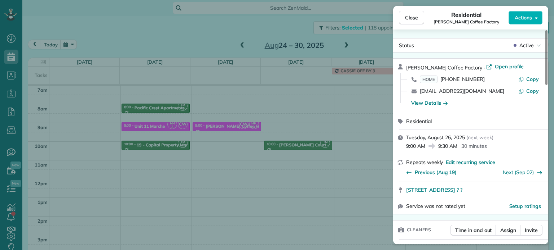
click at [314, 148] on div "Close Residential [PERSON_NAME] Coffee Factory Actions Status Active [PERSON_NA…" at bounding box center [277, 125] width 554 height 250
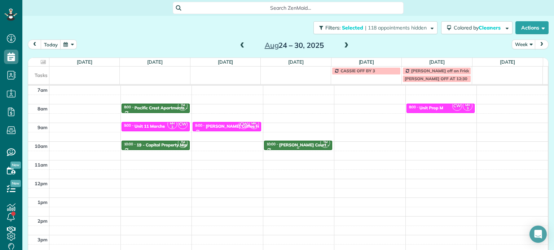
click at [308, 146] on div "[PERSON_NAME] Court - Pure" at bounding box center [309, 145] width 61 height 5
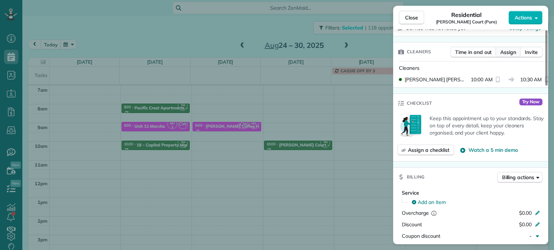
scroll to position [145, 0]
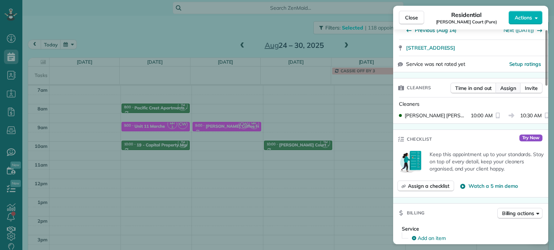
click at [511, 87] on span "Assign" at bounding box center [508, 88] width 16 height 7
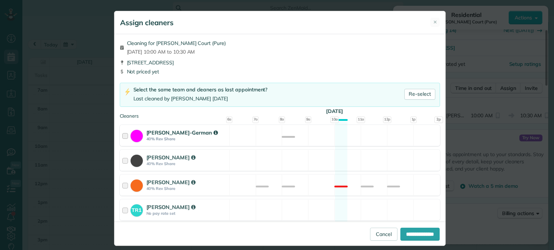
click at [313, 137] on div "[PERSON_NAME]-German 40% Rev Share Available" at bounding box center [280, 135] width 320 height 21
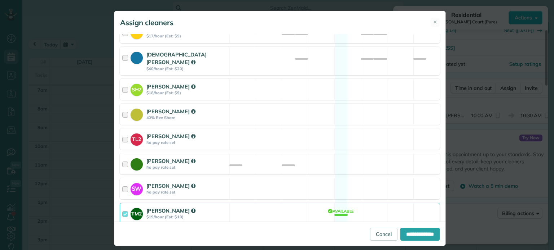
scroll to position [360, 0]
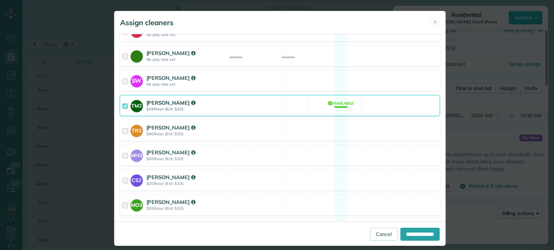
click at [314, 98] on div "TM2 [PERSON_NAME] $19/hour (Est: $10) Available" at bounding box center [280, 105] width 320 height 21
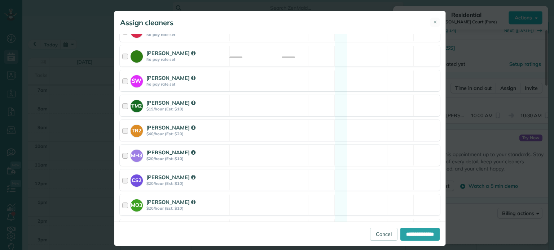
click at [317, 146] on div "MH3 [PERSON_NAME] $20/hour (Est: $10) Available" at bounding box center [280, 155] width 320 height 21
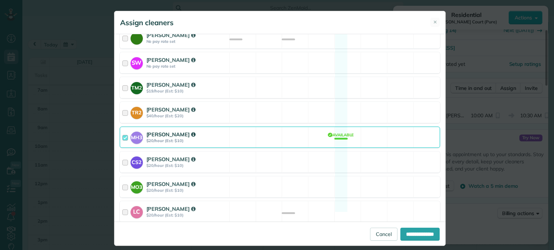
scroll to position [395, 0]
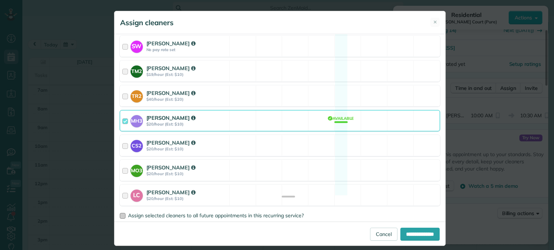
click at [232, 213] on span "Assign selected cleaners to all future appointments in this recurring service?" at bounding box center [216, 216] width 176 height 6
click at [417, 236] on input "**********" at bounding box center [419, 234] width 39 height 13
type input "**********"
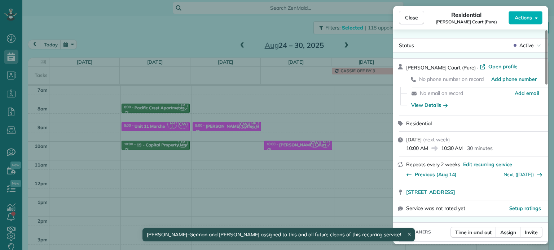
click at [252, 155] on div "Close Residential [PERSON_NAME] Court (Pure) Actions Status Active [PERSON_NAME…" at bounding box center [277, 125] width 554 height 250
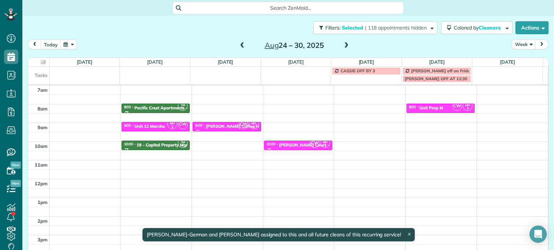
click at [346, 45] on span at bounding box center [346, 46] width 8 height 6
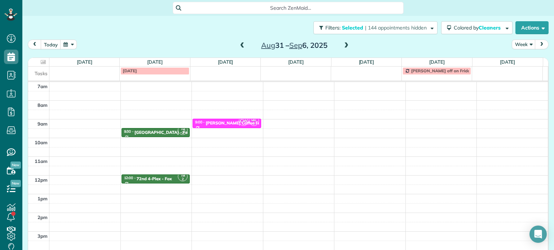
click at [241, 46] on span at bounding box center [242, 46] width 8 height 6
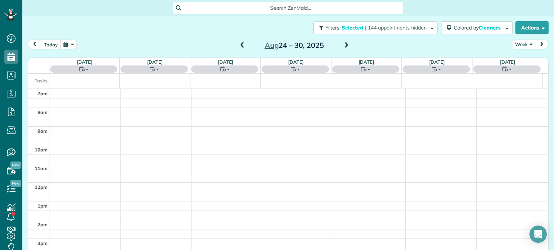
click at [241, 46] on span at bounding box center [242, 46] width 8 height 6
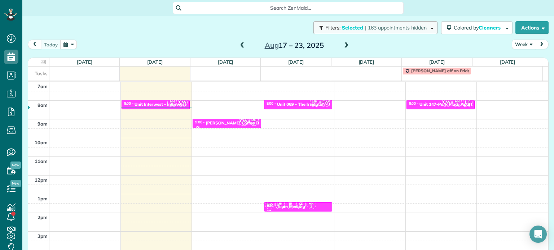
click at [387, 27] on span "| 163 appointments hidden" at bounding box center [396, 28] width 62 height 6
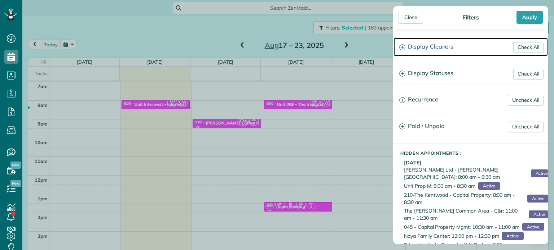
click at [447, 41] on h3 "Display Cleaners" at bounding box center [470, 47] width 154 height 18
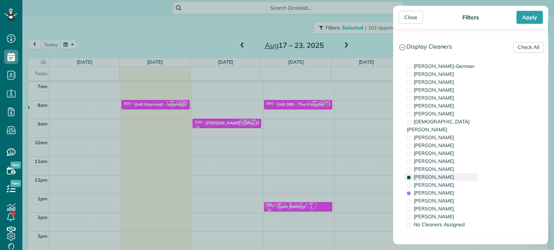
click at [445, 174] on span "[PERSON_NAME]" at bounding box center [433, 177] width 40 height 6
click at [446, 189] on div "[PERSON_NAME]" at bounding box center [441, 193] width 72 height 8
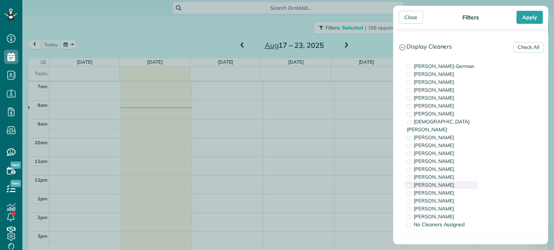
click at [446, 181] on div "[PERSON_NAME]" at bounding box center [441, 185] width 72 height 8
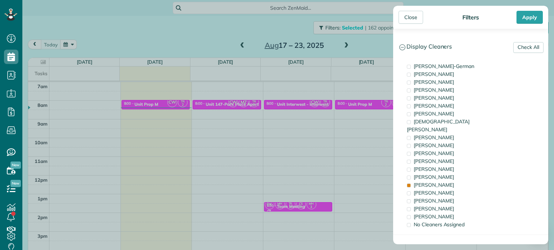
drag, startPoint x: 175, startPoint y: 101, endPoint x: 169, endPoint y: 101, distance: 6.5
click at [175, 101] on div "Close Filters Apply Check All Display Cleaners [PERSON_NAME]-German [PERSON_NAM…" at bounding box center [277, 125] width 554 height 250
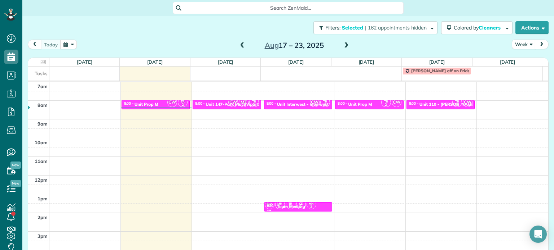
click at [159, 101] on div "8:00 - 8:30 Unit Prop M" at bounding box center [156, 104] width 64 height 6
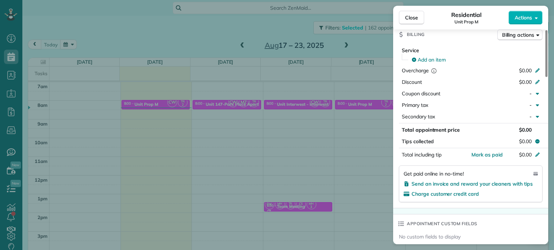
scroll to position [511, 0]
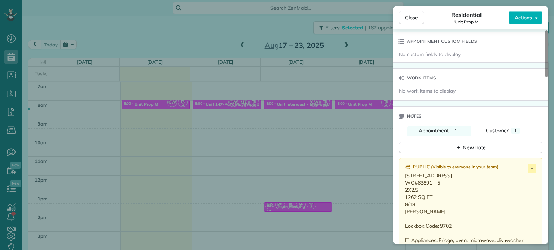
click at [345, 143] on div "Close Residential Unit Prop M Actions Status Active Unit Prop M · Open profile …" at bounding box center [277, 125] width 554 height 250
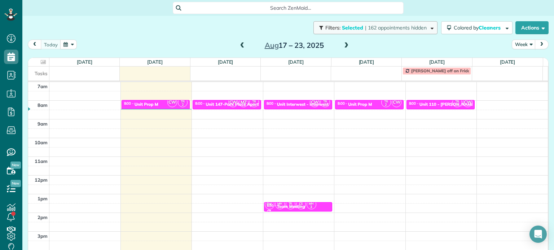
click at [385, 25] on span "| 162 appointments hidden" at bounding box center [396, 28] width 62 height 6
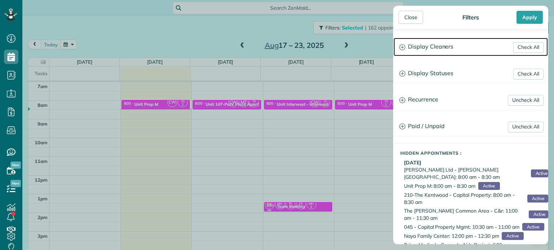
click at [408, 39] on h3 "Display Cleaners" at bounding box center [470, 47] width 154 height 18
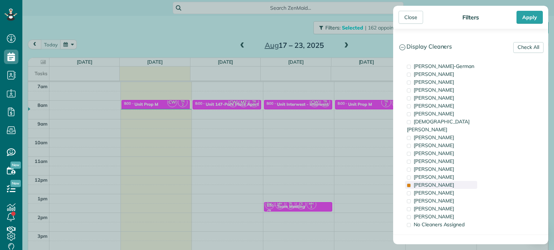
click at [451, 181] on div "[PERSON_NAME]" at bounding box center [441, 185] width 72 height 8
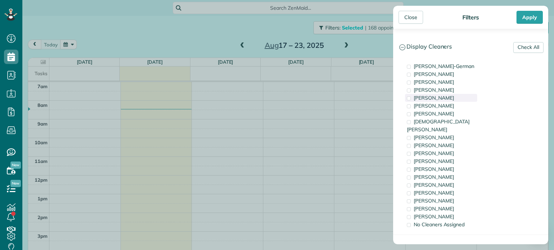
click at [450, 99] on div "[PERSON_NAME]" at bounding box center [441, 98] width 72 height 8
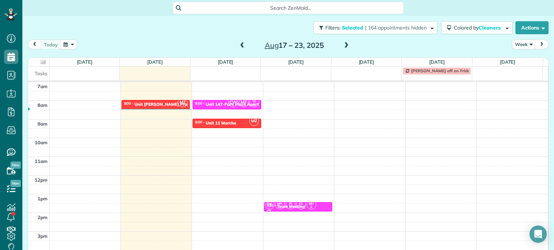
click at [360, 103] on div "Close Filters Apply Check All Display Cleaners [PERSON_NAME]-German [PERSON_NAM…" at bounding box center [277, 125] width 554 height 250
click at [346, 28] on span "Selected" at bounding box center [353, 28] width 22 height 6
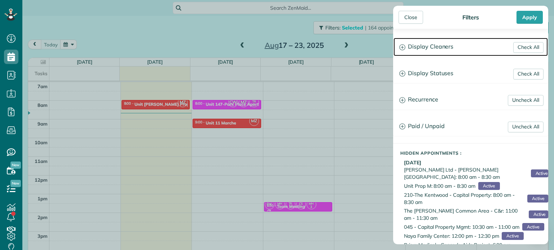
click at [438, 49] on h3 "Display Cleaners" at bounding box center [470, 47] width 154 height 18
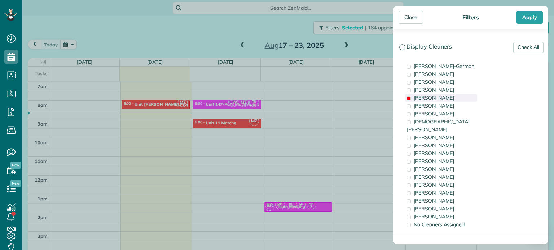
click at [443, 99] on div "[PERSON_NAME]" at bounding box center [441, 98] width 72 height 8
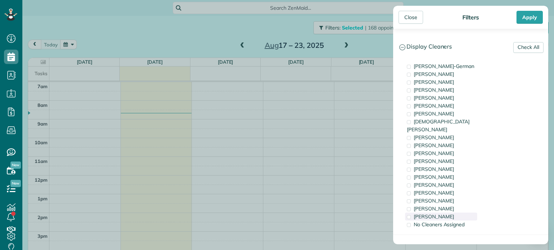
click at [443, 214] on span "[PERSON_NAME]" at bounding box center [433, 217] width 40 height 6
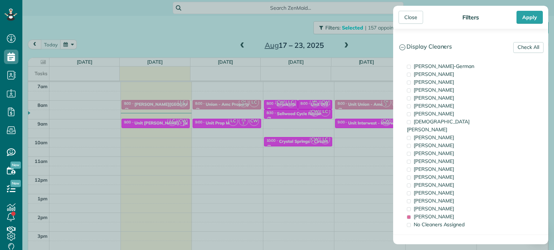
click at [341, 158] on div "Close Filters Apply Check All Display Cleaners [PERSON_NAME]-German [PERSON_NAM…" at bounding box center [277, 125] width 554 height 250
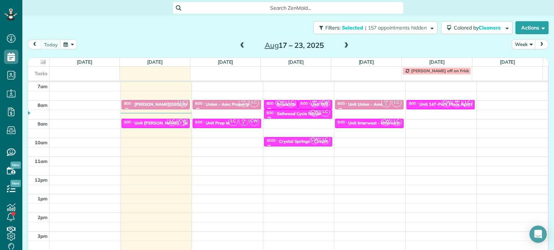
click at [238, 43] on span at bounding box center [242, 46] width 8 height 6
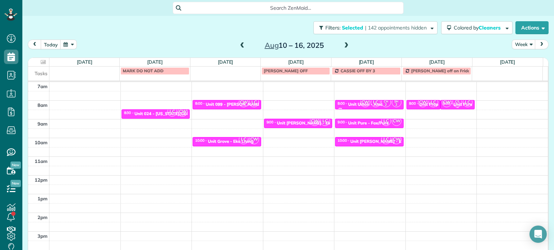
click at [452, 102] on small "2" at bounding box center [456, 105] width 9 height 7
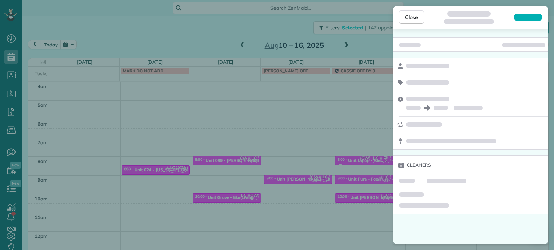
scroll to position [56, 0]
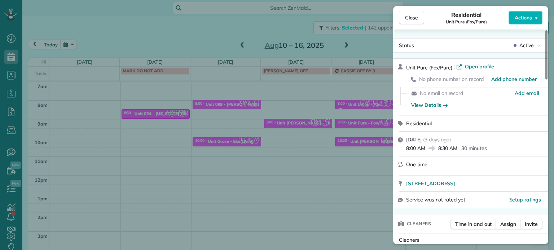
click at [332, 173] on div "Close Residential Unit Pure (Fox/Pure) Actions Status Active Unit Pure (Fox/Pur…" at bounding box center [277, 125] width 554 height 250
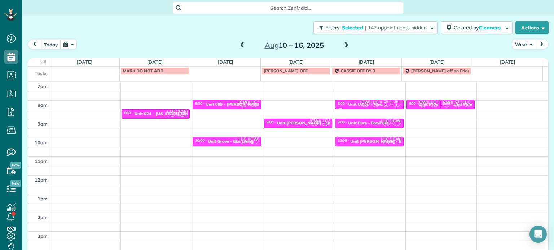
click at [418, 102] on span "CW" at bounding box center [423, 103] width 10 height 10
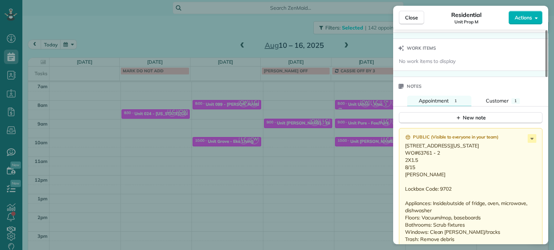
scroll to position [540, 0]
drag, startPoint x: 405, startPoint y: 147, endPoint x: 469, endPoint y: 151, distance: 63.9
click at [469, 151] on p "7722 SE Washington Street Portland OR 97215 WO#63761 - 2 2X1.5 8/15 Brett Lockb…" at bounding box center [471, 200] width 133 height 115
click at [462, 168] on p "7722 SE Washington Street Portland OR 97215 WO#63761 - 2 2X1.5 8/15 Brett Lockb…" at bounding box center [471, 200] width 133 height 115
click at [440, 162] on p "7722 SE Washington Street Portland OR 97215 WO#63761 - 2 2X1.5 8/15 Brett Lockb…" at bounding box center [471, 200] width 133 height 115
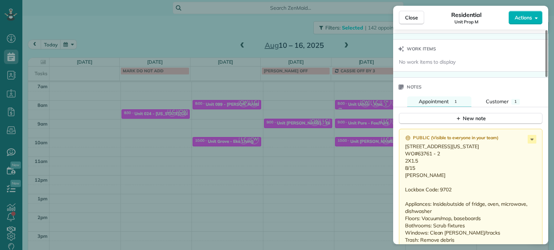
click at [441, 168] on p "7722 SE Washington Street Portland OR 97215 WO#63761 - 2 2X1.5 8/15 Brett Lockb…" at bounding box center [471, 200] width 133 height 115
drag, startPoint x: 439, startPoint y: 163, endPoint x: 417, endPoint y: 163, distance: 22.0
click at [417, 163] on p "7722 SE Washington Street Portland OR 97215 WO#63761 - 2 2X1.5 8/15 Brett Lockb…" at bounding box center [471, 200] width 133 height 115
click at [427, 183] on p "7722 SE Washington Street Portland OR 97215 WO#63761 - 2 2X1.5 8/15 Brett Lockb…" at bounding box center [471, 200] width 133 height 115
drag, startPoint x: 417, startPoint y: 184, endPoint x: 400, endPoint y: 148, distance: 39.5
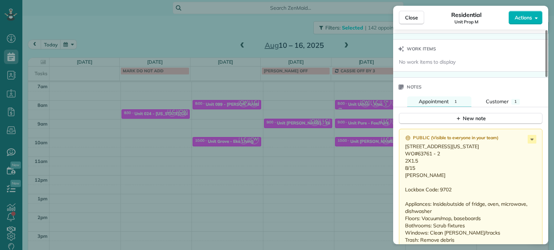
click at [400, 148] on div "Public ( Visible to everyone in your team ) 7722 SE Washington Street Portland …" at bounding box center [470, 203] width 143 height 149
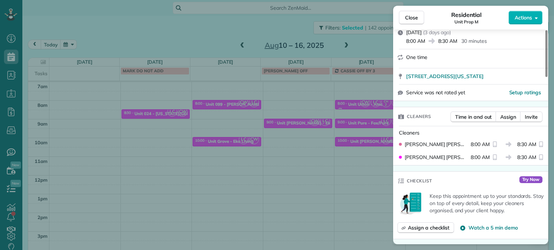
scroll to position [0, 0]
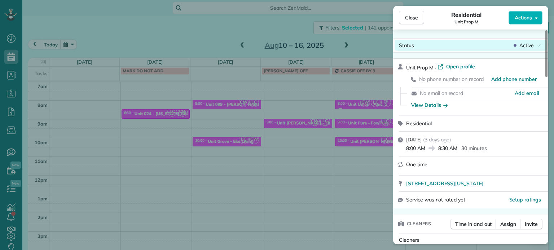
click at [528, 48] on span "Active" at bounding box center [526, 45] width 14 height 7
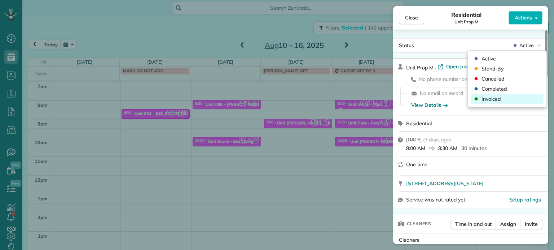
click at [510, 98] on div "Invoiced" at bounding box center [506, 99] width 73 height 10
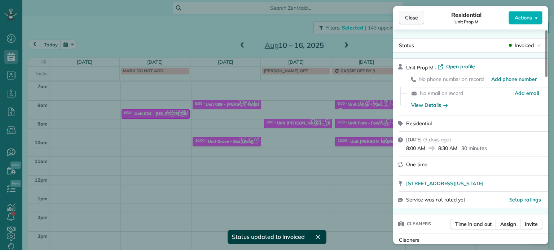
click at [414, 18] on span "Close" at bounding box center [411, 17] width 13 height 7
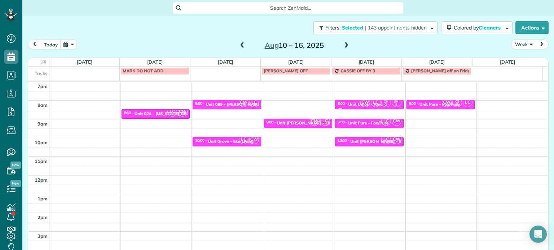
click at [441, 103] on span "CW" at bounding box center [446, 103] width 10 height 10
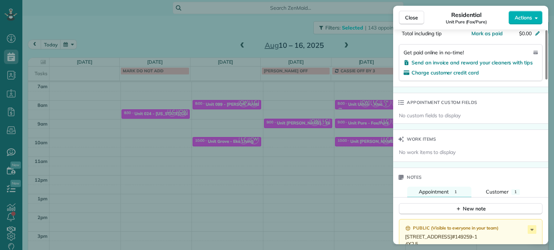
scroll to position [546, 0]
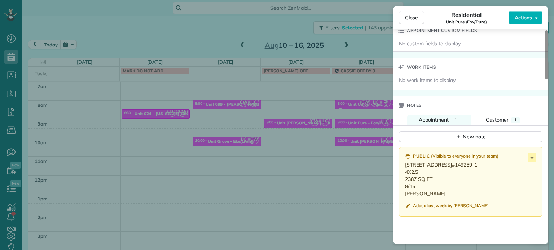
drag, startPoint x: 462, startPoint y: 167, endPoint x: 399, endPoint y: 167, distance: 63.1
click at [399, 167] on div "Public ( Visible to everyone in your team ) 14020 SW 158th Terrace Portland, OR…" at bounding box center [470, 182] width 143 height 70
click at [493, 197] on p "14020 SW 158th Terrace Portland, OR 97224 WO#149259-1 4X2.5 2387 SQ FT 8/15 Chr…" at bounding box center [471, 179] width 133 height 36
drag, startPoint x: 440, startPoint y: 180, endPoint x: 418, endPoint y: 184, distance: 23.1
click at [418, 184] on p "14020 SW 158th Terrace Portland, OR 97224 WO#149259-1 4X2.5 2387 SQ FT 8/15 Chr…" at bounding box center [471, 179] width 133 height 36
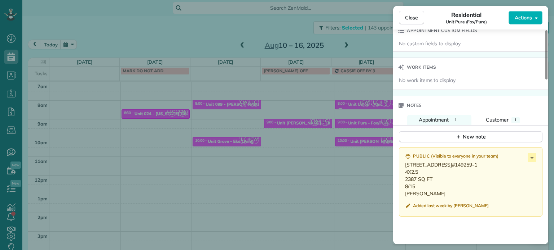
click at [419, 197] on p "14020 SW 158th Terrace Portland, OR 97224 WO#149259-1 4X2.5 2387 SQ FT 8/15 Chr…" at bounding box center [471, 179] width 133 height 36
drag, startPoint x: 417, startPoint y: 212, endPoint x: 403, endPoint y: 169, distance: 45.1
click at [403, 169] on div "Public ( Visible to everyone in your team ) 14020 SW 158th Terrace Portland, OR…" at bounding box center [470, 182] width 143 height 70
click at [532, 159] on icon at bounding box center [531, 158] width 3 height 2
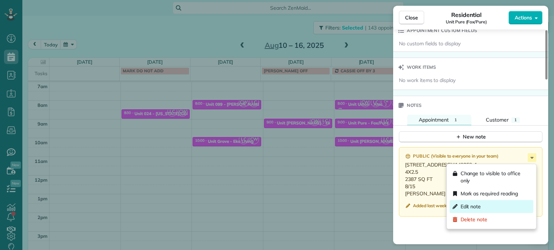
click at [487, 208] on div "Edit note" at bounding box center [491, 206] width 84 height 13
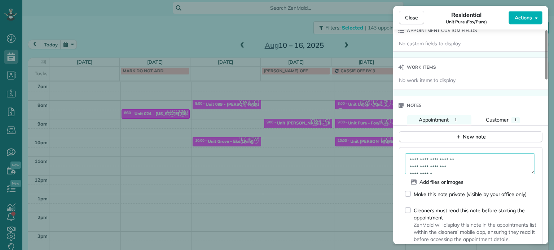
click at [475, 158] on textarea "**********" at bounding box center [470, 164] width 130 height 21
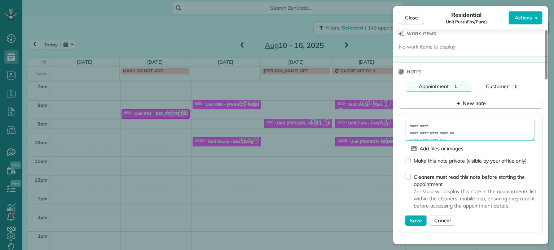
scroll to position [618, 0]
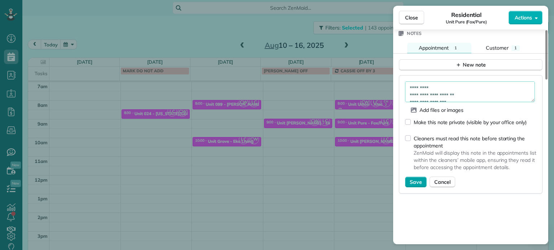
type textarea "**********"
click at [421, 185] on button "Save" at bounding box center [416, 182] width 22 height 11
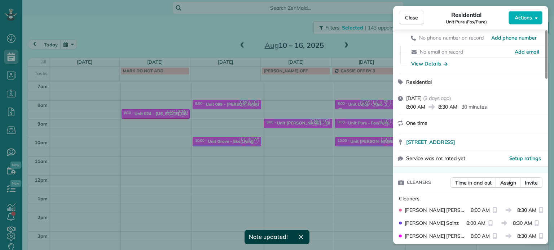
scroll to position [0, 0]
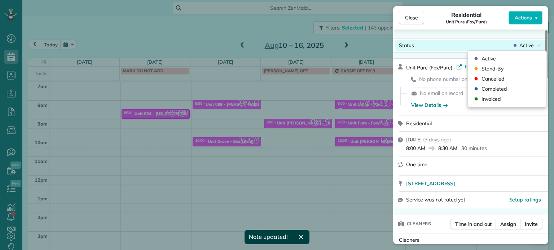
click at [512, 41] on div "Status Active" at bounding box center [470, 45] width 152 height 11
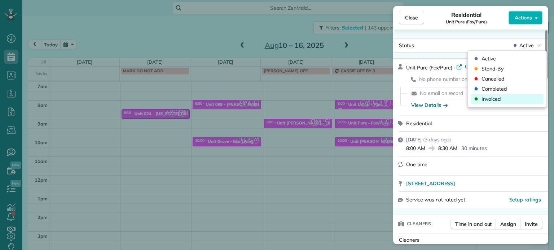
click at [498, 95] on div "Invoiced" at bounding box center [506, 99] width 73 height 10
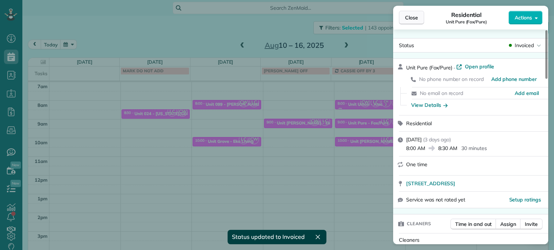
click at [415, 18] on span "Close" at bounding box center [411, 17] width 13 height 7
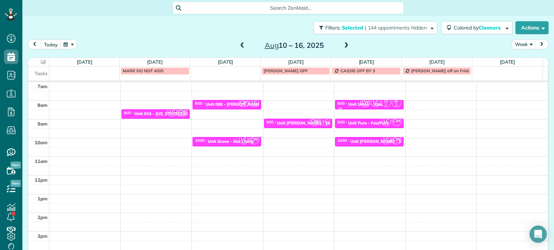
click at [342, 44] on span at bounding box center [346, 46] width 8 height 6
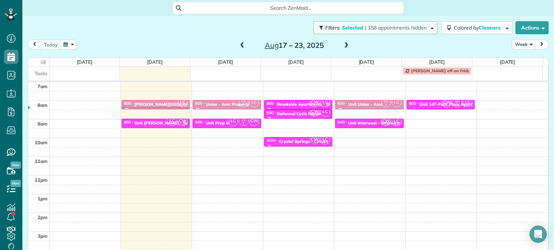
click at [347, 26] on span "Selected" at bounding box center [353, 28] width 22 height 6
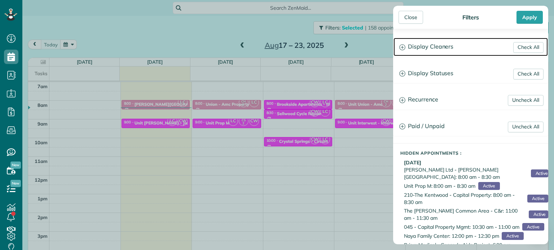
click at [425, 53] on h3 "Display Cleaners" at bounding box center [470, 47] width 154 height 18
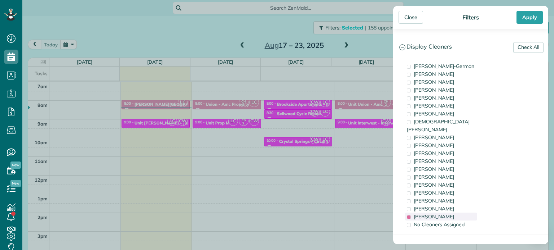
click at [434, 214] on span "[PERSON_NAME]" at bounding box center [433, 217] width 40 height 6
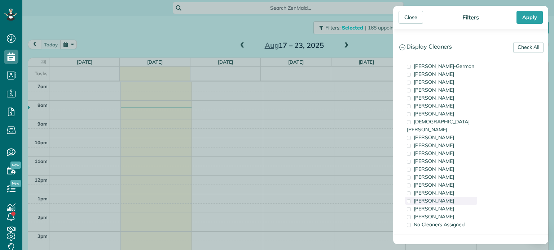
click at [435, 197] on div "[PERSON_NAME]" at bounding box center [441, 201] width 72 height 8
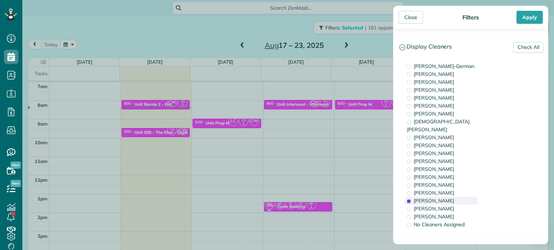
click at [435, 198] on span "[PERSON_NAME]" at bounding box center [433, 201] width 40 height 6
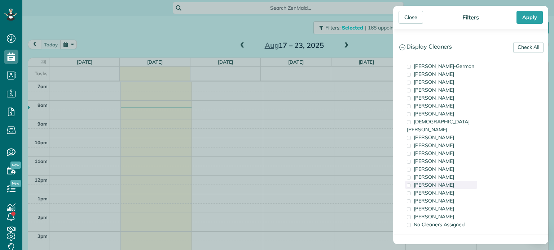
click at [431, 182] on span "[PERSON_NAME]" at bounding box center [433, 185] width 40 height 6
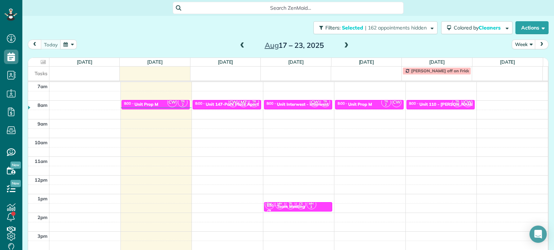
click at [163, 107] on div "Close Filters Apply Check All Display Cleaners [PERSON_NAME]-German [PERSON_NAM…" at bounding box center [277, 125] width 554 height 250
click at [161, 102] on div "8:00 - 8:30 Unit Prop M" at bounding box center [156, 104] width 64 height 6
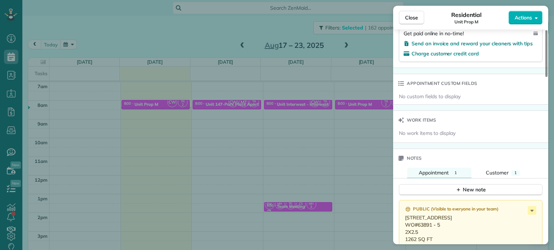
scroll to position [542, 0]
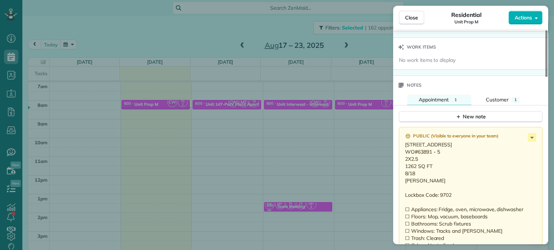
drag, startPoint x: 468, startPoint y: 146, endPoint x: 400, endPoint y: 149, distance: 67.8
click at [400, 149] on div "Public ( Visible to everyone in your team ) 10542 NE Cedar Falls Loop Hillsboro…" at bounding box center [470, 201] width 143 height 149
drag, startPoint x: 467, startPoint y: 147, endPoint x: 406, endPoint y: 147, distance: 60.9
click at [406, 147] on p "[STREET_ADDRESS] WO#63891 - 5 2X2.5 1262 SQ FT 8/18 [PERSON_NAME] Lockbox Code:…" at bounding box center [471, 198] width 133 height 115
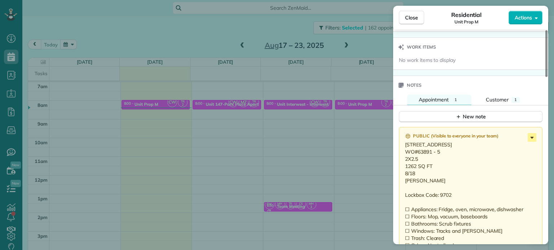
click at [529, 140] on icon at bounding box center [531, 137] width 9 height 9
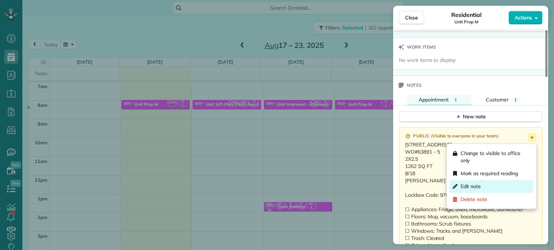
click at [498, 183] on div "Edit note" at bounding box center [491, 186] width 84 height 13
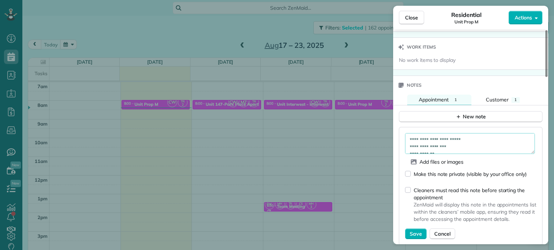
click at [490, 147] on textarea "**********" at bounding box center [470, 143] width 130 height 21
type textarea "**********"
click at [418, 237] on span "Save" at bounding box center [415, 234] width 12 height 7
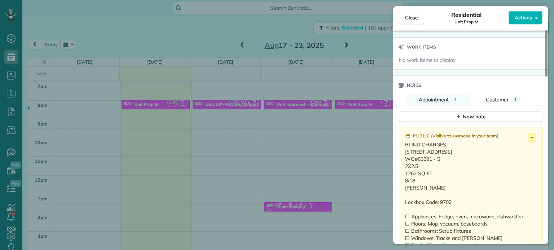
drag, startPoint x: 284, startPoint y: 142, endPoint x: 308, endPoint y: 108, distance: 41.7
click at [285, 142] on div "Close Residential Unit Prop M Actions Status Active Unit Prop M · Open profile …" at bounding box center [277, 125] width 554 height 250
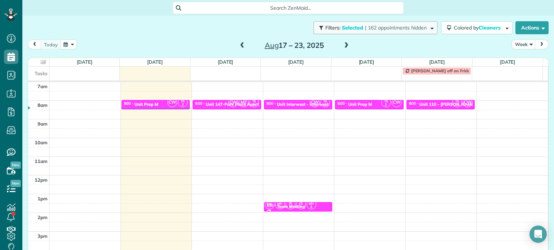
click at [370, 25] on span "| 162 appointments hidden" at bounding box center [396, 28] width 62 height 6
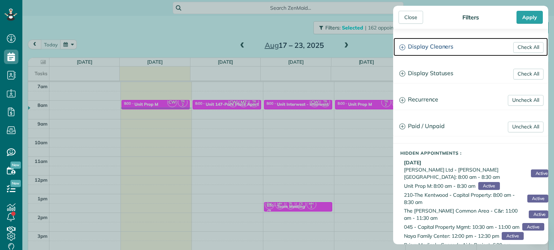
click at [427, 48] on h3 "Display Cleaners" at bounding box center [470, 47] width 154 height 18
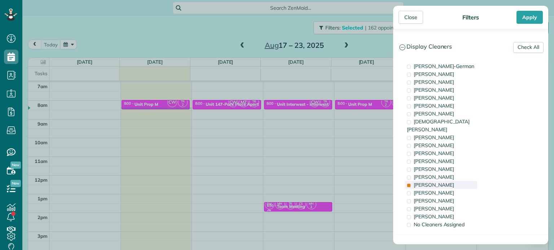
click at [454, 181] on div "[PERSON_NAME]" at bounding box center [441, 185] width 72 height 8
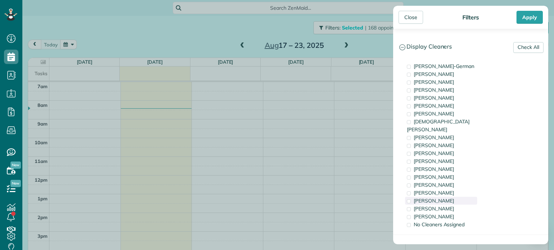
click at [451, 197] on div "[PERSON_NAME]" at bounding box center [441, 201] width 72 height 8
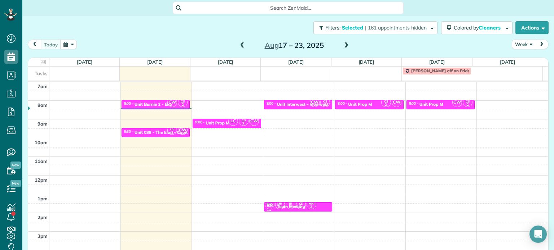
click at [305, 111] on div "Close Filters Apply Check All Display Cleaners [PERSON_NAME]-German [PERSON_NAM…" at bounding box center [277, 125] width 554 height 250
click at [310, 103] on span "CW" at bounding box center [315, 103] width 10 height 10
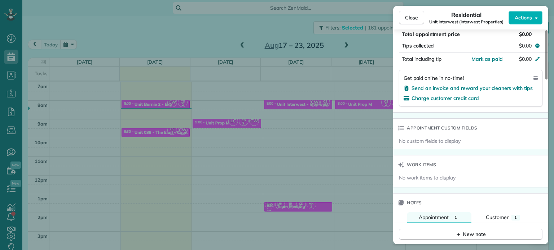
scroll to position [544, 0]
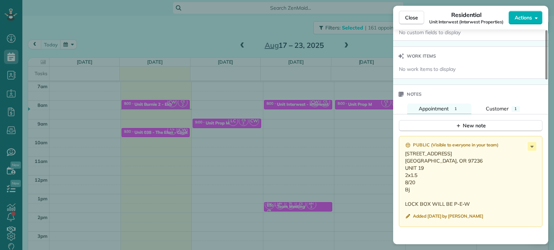
click at [335, 161] on div "Close Residential Unit Interwest (Interwest Properties) Actions Status Active U…" at bounding box center [277, 125] width 554 height 250
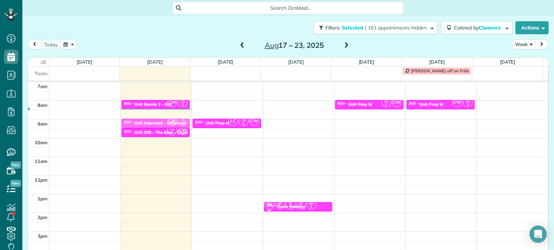
drag, startPoint x: 298, startPoint y: 103, endPoint x: 185, endPoint y: 124, distance: 114.7
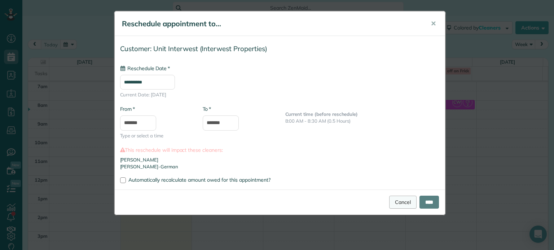
type input "**********"
click at [425, 200] on input "****" at bounding box center [428, 202] width 19 height 13
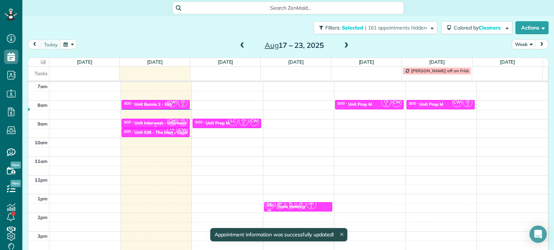
click at [161, 122] on div "Unit Interwest - Interwest Properties" at bounding box center [171, 123] width 74 height 5
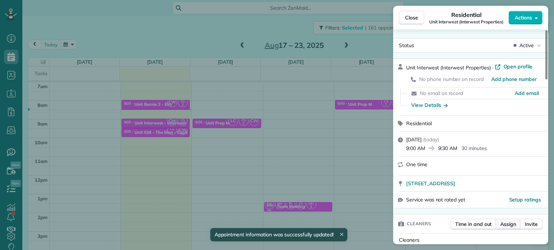
click at [505, 224] on span "Assign" at bounding box center [508, 224] width 16 height 7
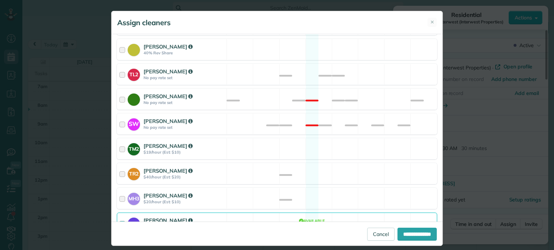
scroll to position [386, 0]
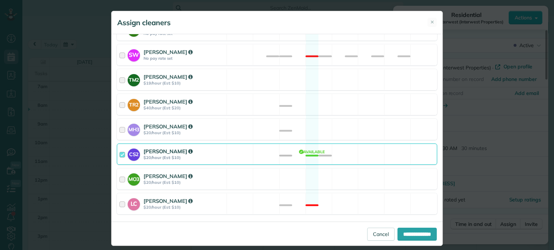
click at [323, 147] on div "CS2 [PERSON_NAME] $20/hour (Est: $10) Available" at bounding box center [277, 154] width 320 height 21
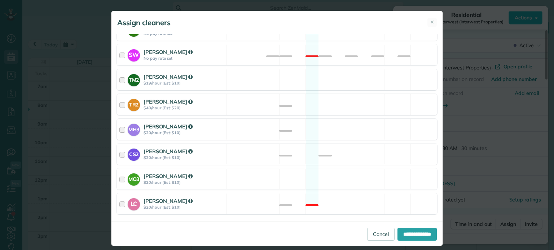
click at [340, 124] on div "MH3 Meralda Harris $20/hour (Est: $10) Available" at bounding box center [277, 129] width 320 height 21
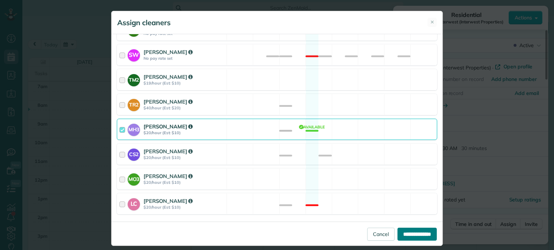
click at [414, 231] on input "**********" at bounding box center [416, 234] width 39 height 13
type input "**********"
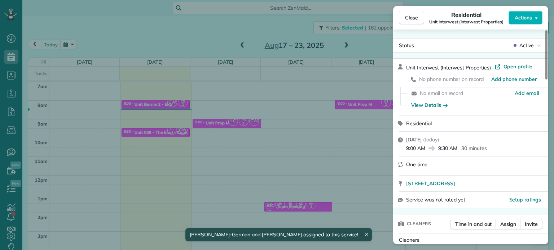
click at [301, 106] on div "Close Residential Unit Interwest (Interwest Properties) Actions Status Active U…" at bounding box center [277, 125] width 554 height 250
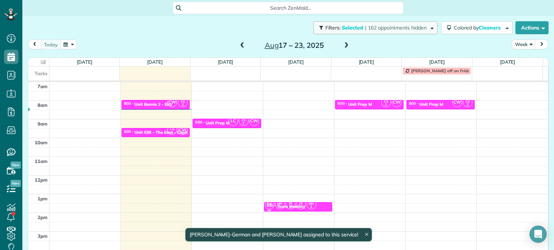
click at [368, 25] on span "| 162 appointments hidden" at bounding box center [396, 28] width 62 height 6
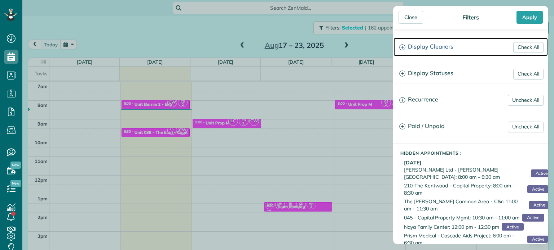
click at [431, 49] on h3 "Display Cleaners" at bounding box center [470, 47] width 154 height 18
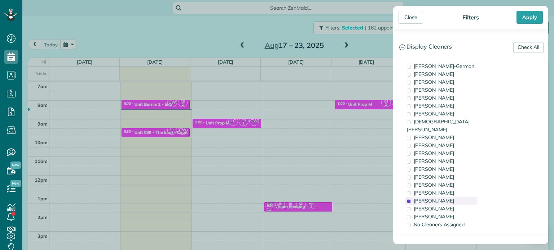
click at [447, 197] on div "[PERSON_NAME]" at bounding box center [441, 201] width 72 height 8
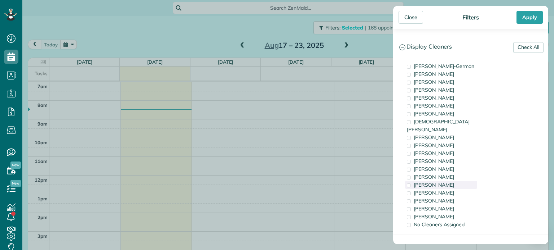
click at [447, 181] on div "[PERSON_NAME]" at bounding box center [441, 185] width 72 height 8
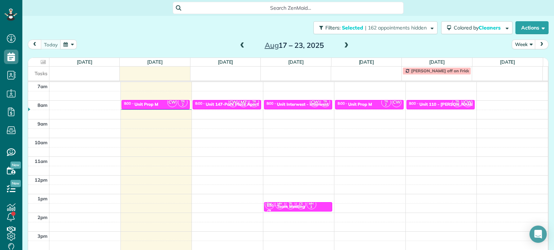
click at [330, 134] on div "Close Filters Apply Check All Display Cleaners [PERSON_NAME]-German [PERSON_NAM…" at bounding box center [277, 125] width 554 height 250
click at [310, 102] on span "CW" at bounding box center [315, 103] width 10 height 10
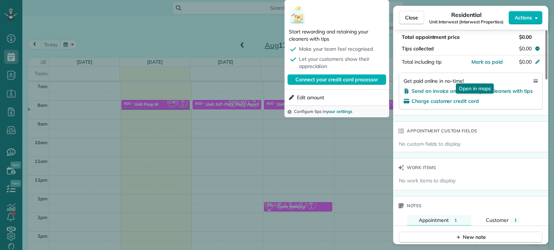
scroll to position [541, 0]
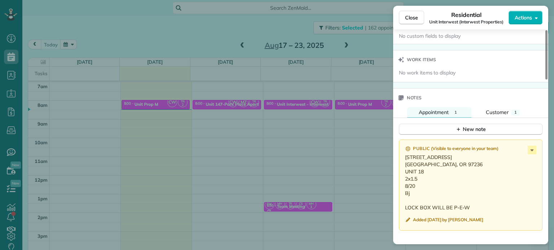
click at [325, 135] on div "Close Residential Unit Interwest (Interwest Properties) Actions Status Active U…" at bounding box center [277, 125] width 554 height 250
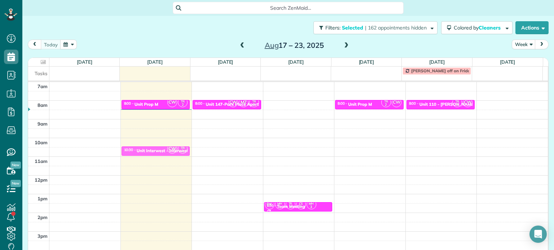
drag, startPoint x: 296, startPoint y: 104, endPoint x: 182, endPoint y: 152, distance: 123.2
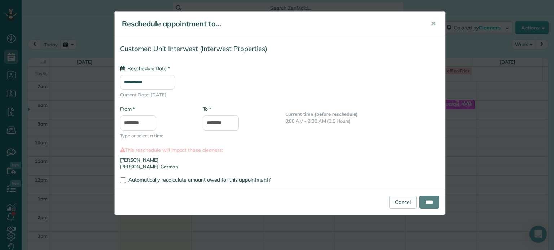
type input "**********"
click at [424, 200] on input "****" at bounding box center [428, 202] width 19 height 13
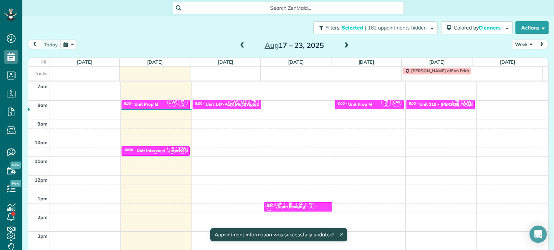
click at [162, 150] on div "Unit Interwest - Interwest Properties" at bounding box center [174, 150] width 74 height 5
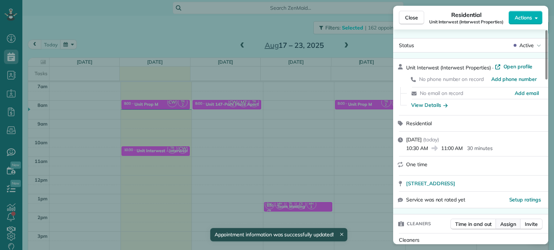
click at [505, 223] on span "Assign" at bounding box center [508, 224] width 16 height 7
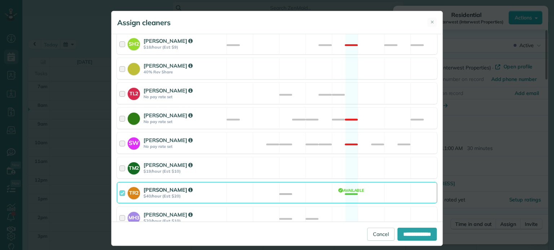
scroll to position [386, 0]
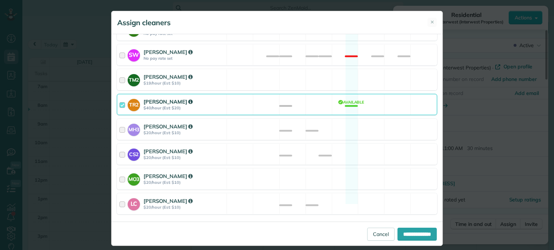
click at [274, 99] on div "TR2 Tammi Rue $40/hour (Est: $20) Available" at bounding box center [277, 104] width 320 height 21
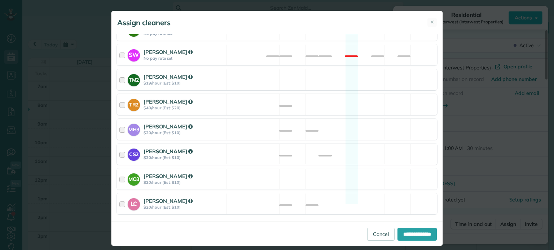
click at [326, 144] on div "CS2 [PERSON_NAME] $20/hour (Est: $10) Available" at bounding box center [277, 154] width 320 height 21
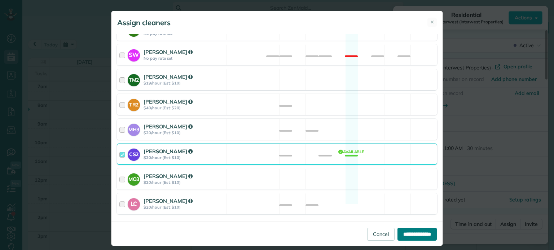
click at [421, 230] on input "**********" at bounding box center [416, 234] width 39 height 13
type input "**********"
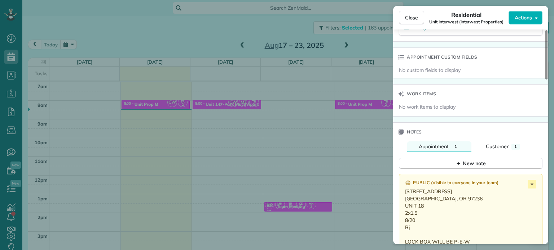
scroll to position [543, 0]
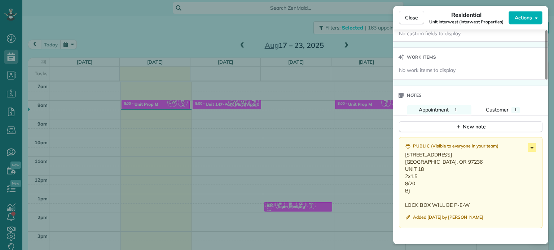
click at [533, 150] on icon at bounding box center [531, 147] width 9 height 9
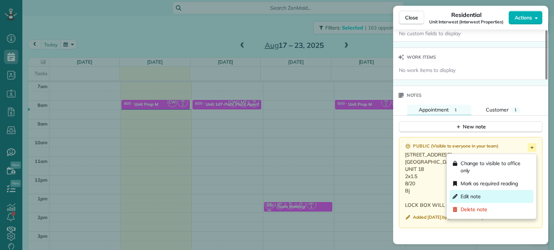
click at [499, 197] on div "Edit note" at bounding box center [491, 196] width 84 height 13
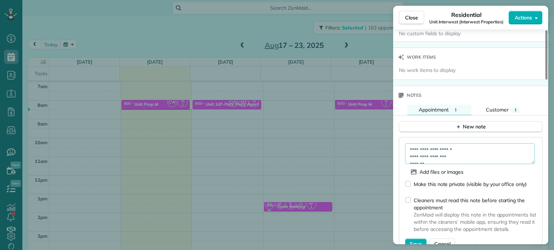
click at [472, 160] on textarea "**********" at bounding box center [470, 153] width 130 height 21
type textarea "**********"
click at [419, 241] on button "Save" at bounding box center [416, 244] width 22 height 11
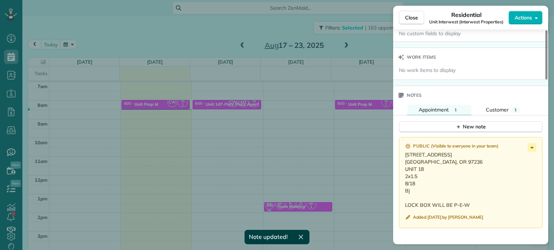
click at [343, 132] on div "Close Residential Unit Interwest (Interwest Properties) Actions Status Active U…" at bounding box center [277, 125] width 554 height 250
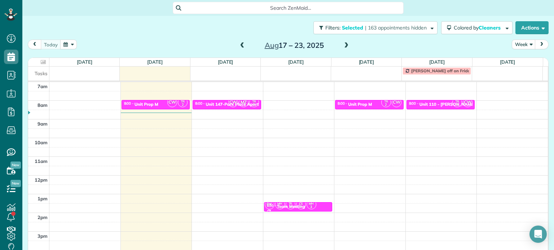
click at [343, 47] on span at bounding box center [346, 46] width 8 height 6
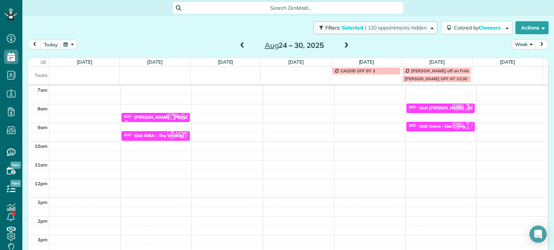
click at [386, 30] on span "| 120 appointments hidden" at bounding box center [396, 28] width 62 height 6
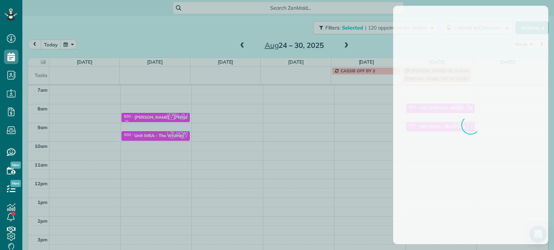
click at [379, 41] on div at bounding box center [277, 125] width 554 height 250
click at [236, 24] on div at bounding box center [277, 125] width 554 height 250
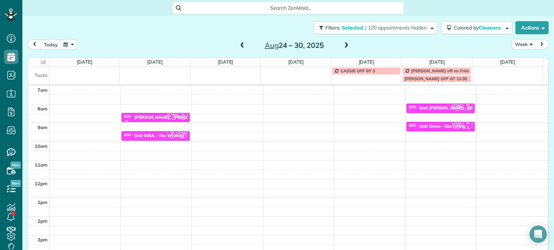
click at [239, 48] on span at bounding box center [242, 46] width 8 height 6
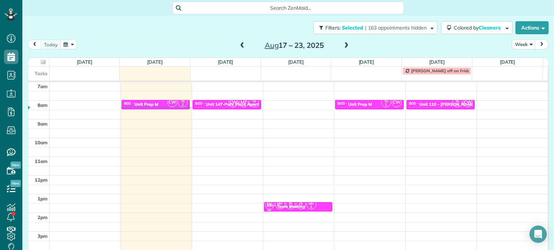
click at [344, 45] on span at bounding box center [346, 46] width 8 height 6
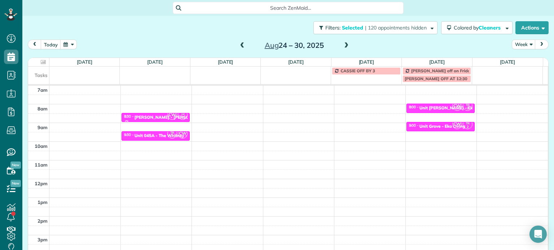
click at [238, 46] on span at bounding box center [242, 46] width 8 height 6
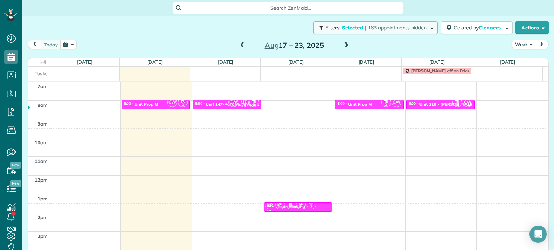
click at [380, 30] on span "| 163 appointments hidden" at bounding box center [396, 28] width 62 height 6
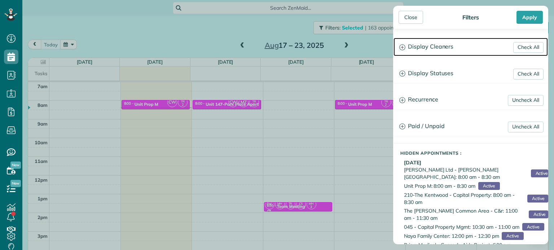
click at [431, 48] on h3 "Display Cleaners" at bounding box center [470, 47] width 154 height 18
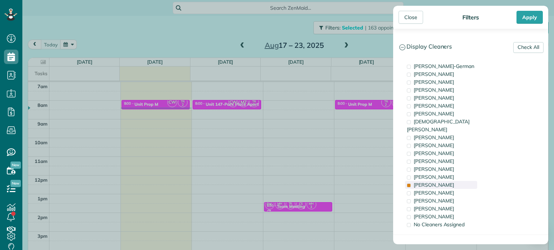
click at [418, 182] on span "[PERSON_NAME]" at bounding box center [433, 185] width 40 height 6
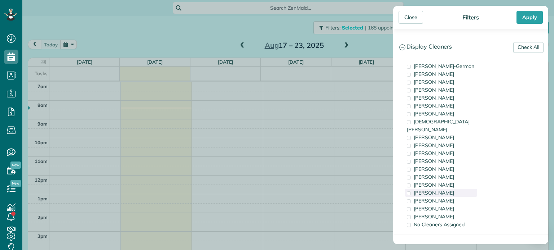
click at [424, 190] on span "[PERSON_NAME]" at bounding box center [433, 193] width 40 height 6
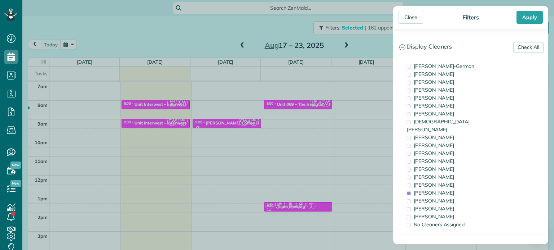
click at [296, 128] on div "Close Filters Apply Check All Display Cleaners [PERSON_NAME]-German [PERSON_NAM…" at bounding box center [277, 125] width 554 height 250
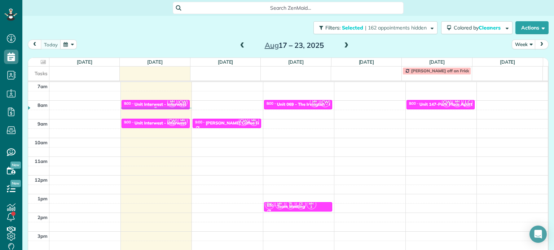
click at [148, 105] on div "Unit Interwest - Interwest Properties" at bounding box center [171, 104] width 74 height 5
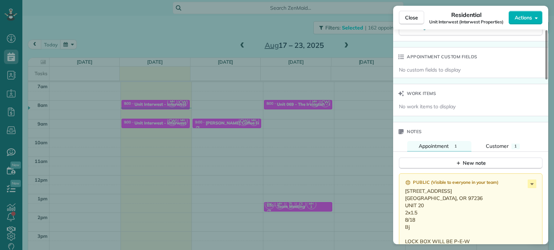
scroll to position [543, 0]
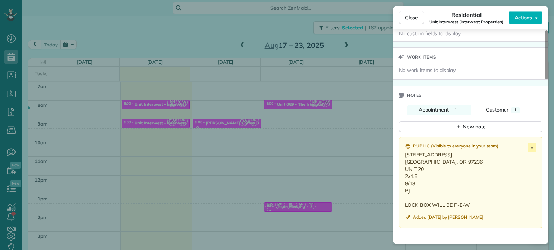
drag, startPoint x: 423, startPoint y: 170, endPoint x: 400, endPoint y: 160, distance: 25.3
click at [400, 160] on div "Public ( Visible to everyone in your team ) 17441 SE DIVISION ST. PORTLAND, OR …" at bounding box center [470, 182] width 143 height 91
